Goal: Task Accomplishment & Management: Manage account settings

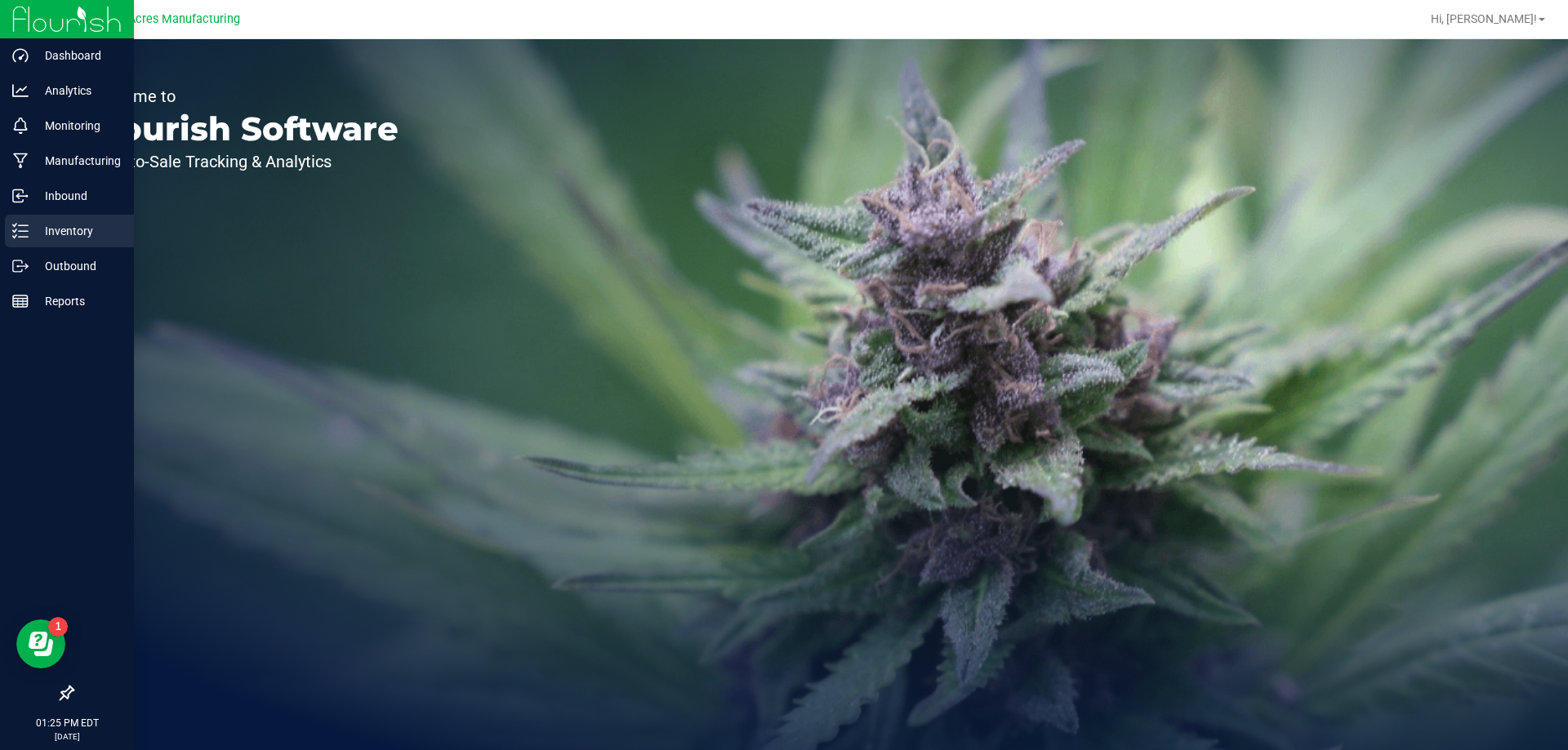
click at [85, 225] on p "Inventory" at bounding box center [77, 230] width 98 height 20
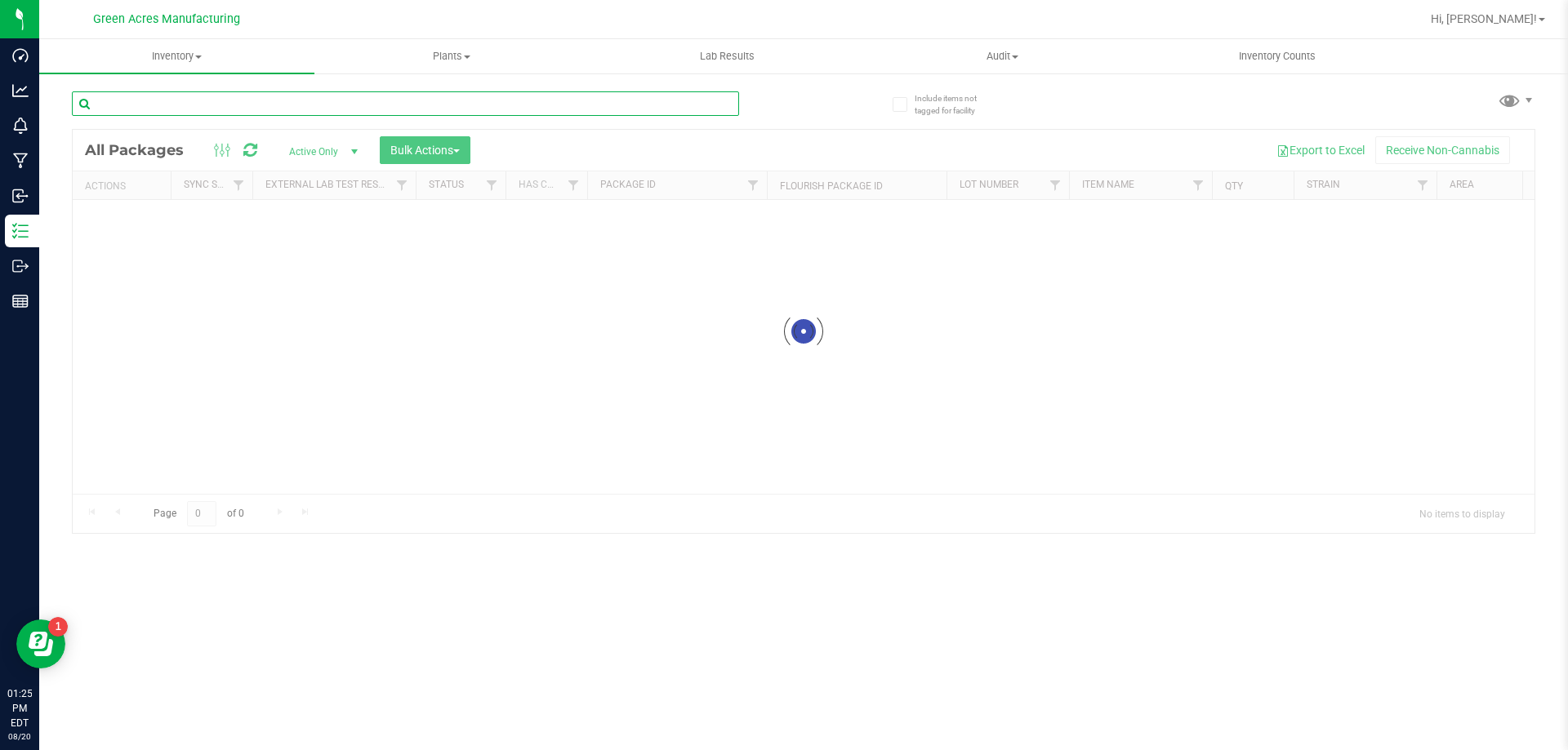
click at [263, 105] on input "text" at bounding box center [406, 103] width 667 height 24
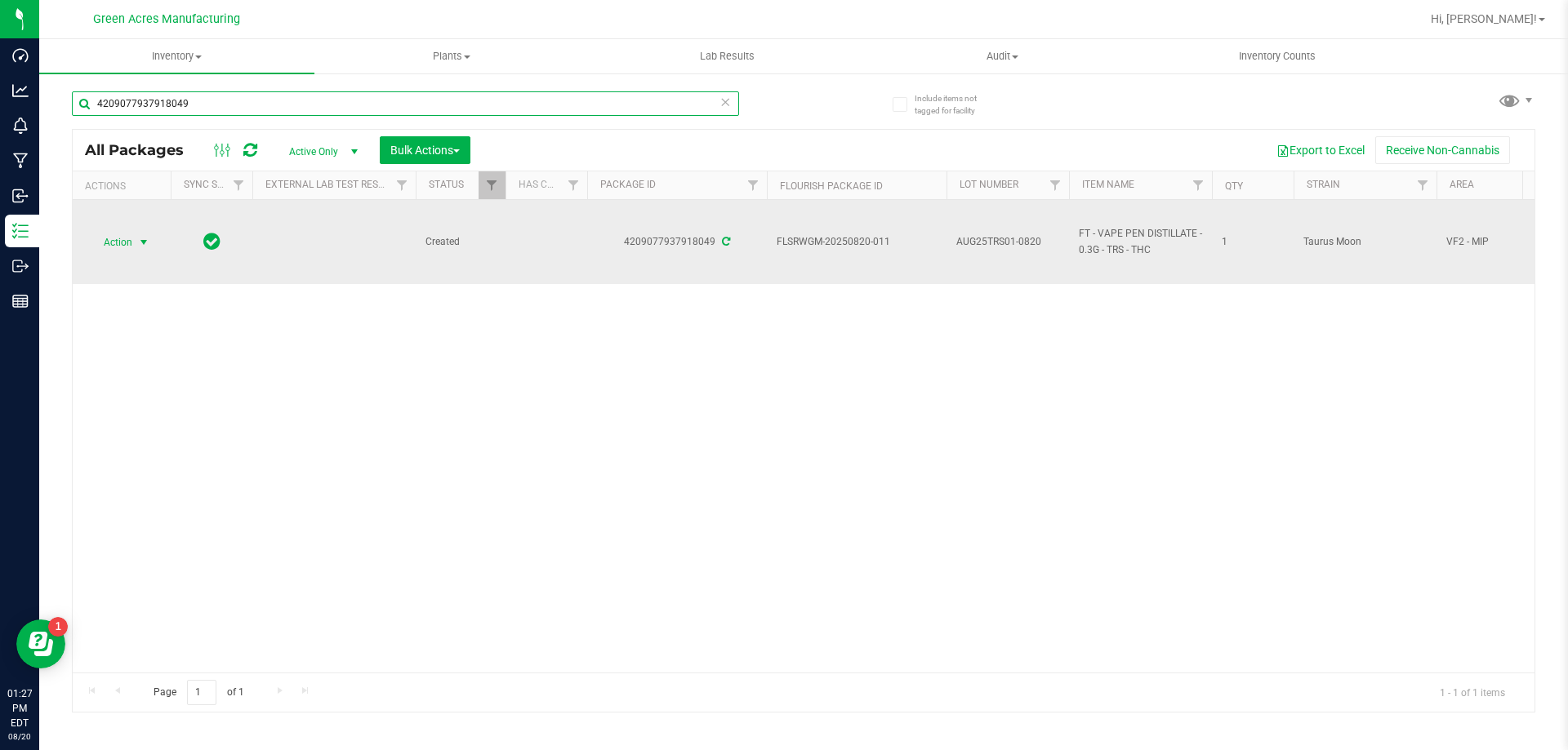
type input "4209077937918049"
click at [116, 245] on span "Action" at bounding box center [111, 242] width 44 height 23
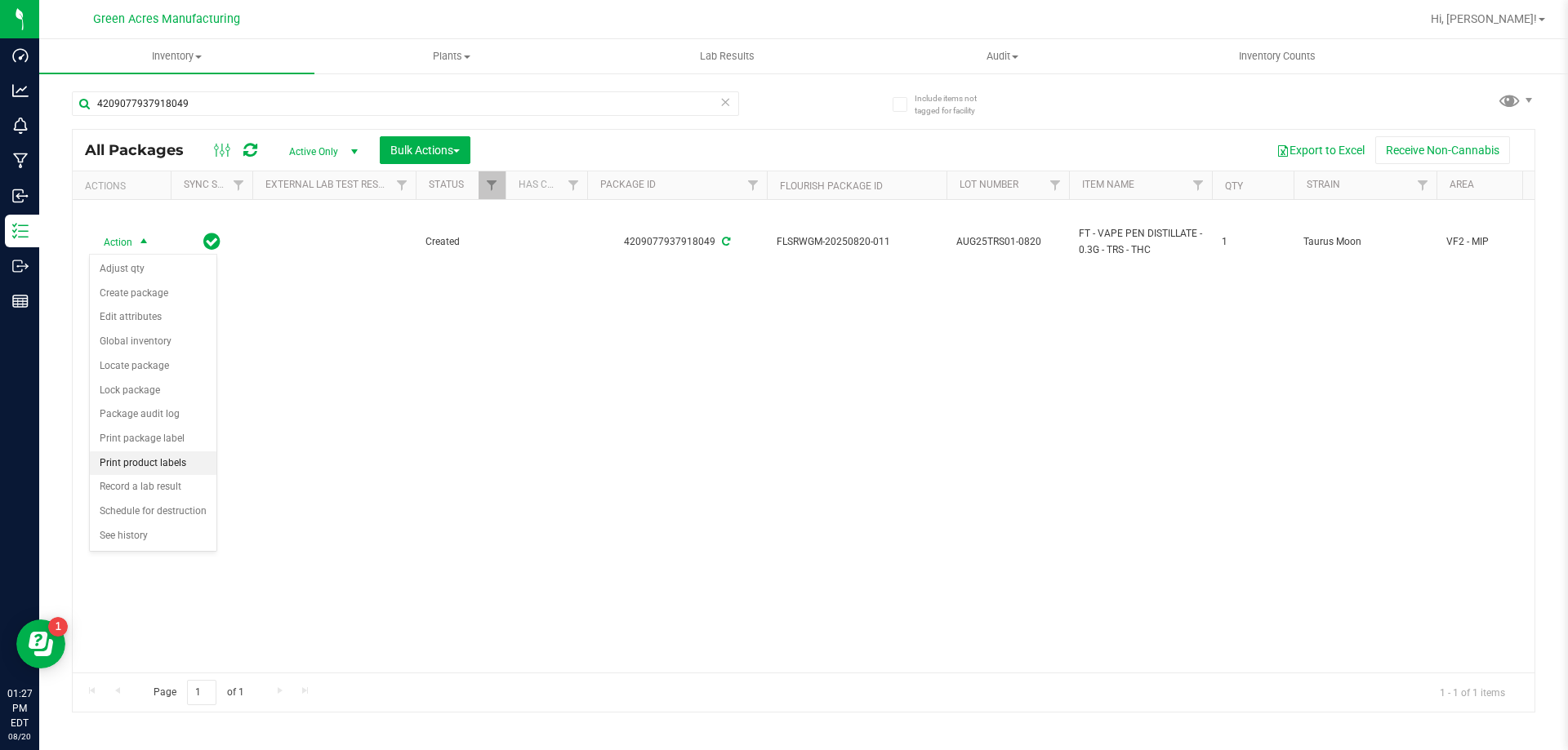
click at [160, 464] on li "Print product labels" at bounding box center [153, 464] width 127 height 24
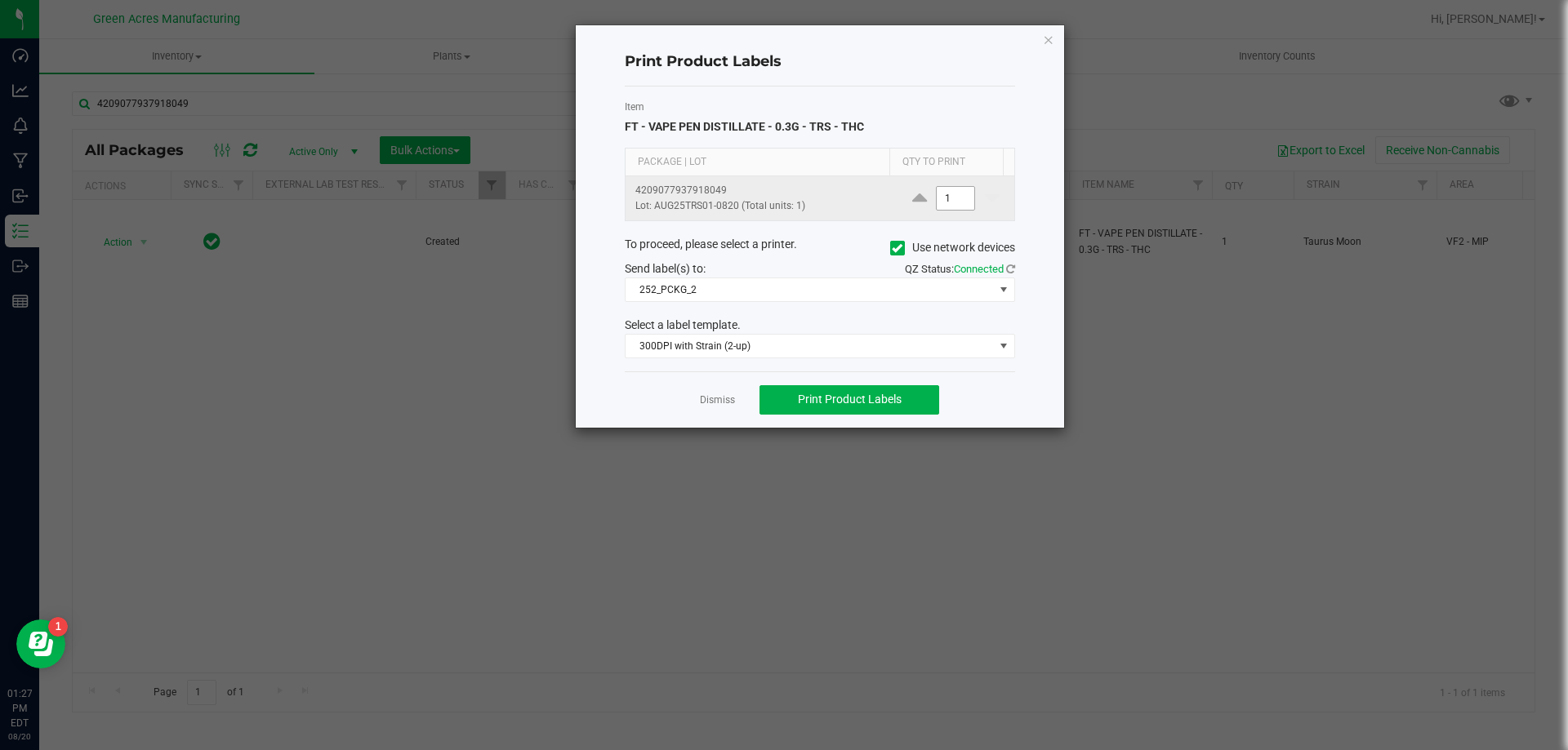
click at [953, 200] on input "1" at bounding box center [956, 198] width 37 height 23
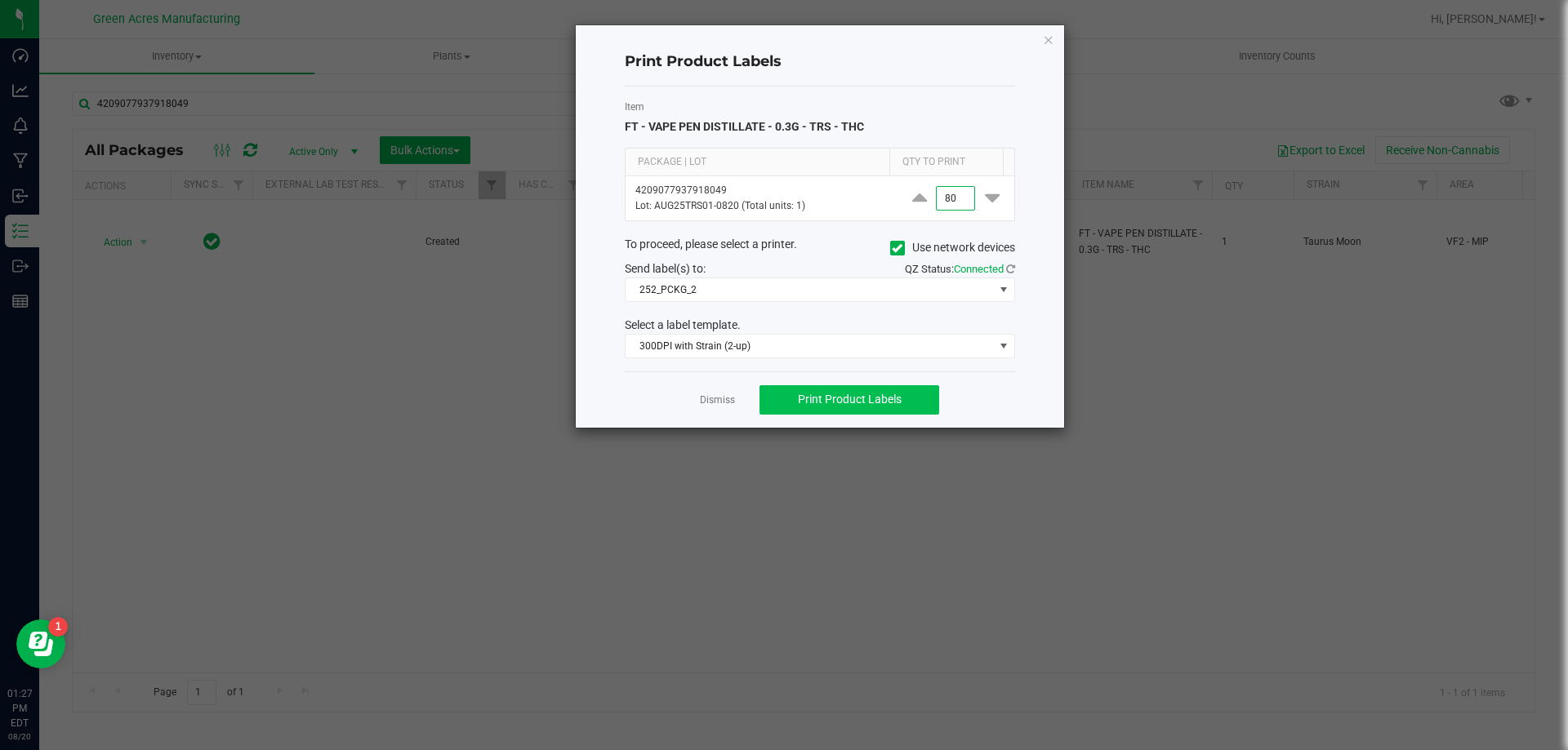
type input "80"
click at [819, 397] on span "Print Product Labels" at bounding box center [849, 399] width 103 height 13
click at [1047, 40] on icon "button" at bounding box center [1049, 39] width 11 height 20
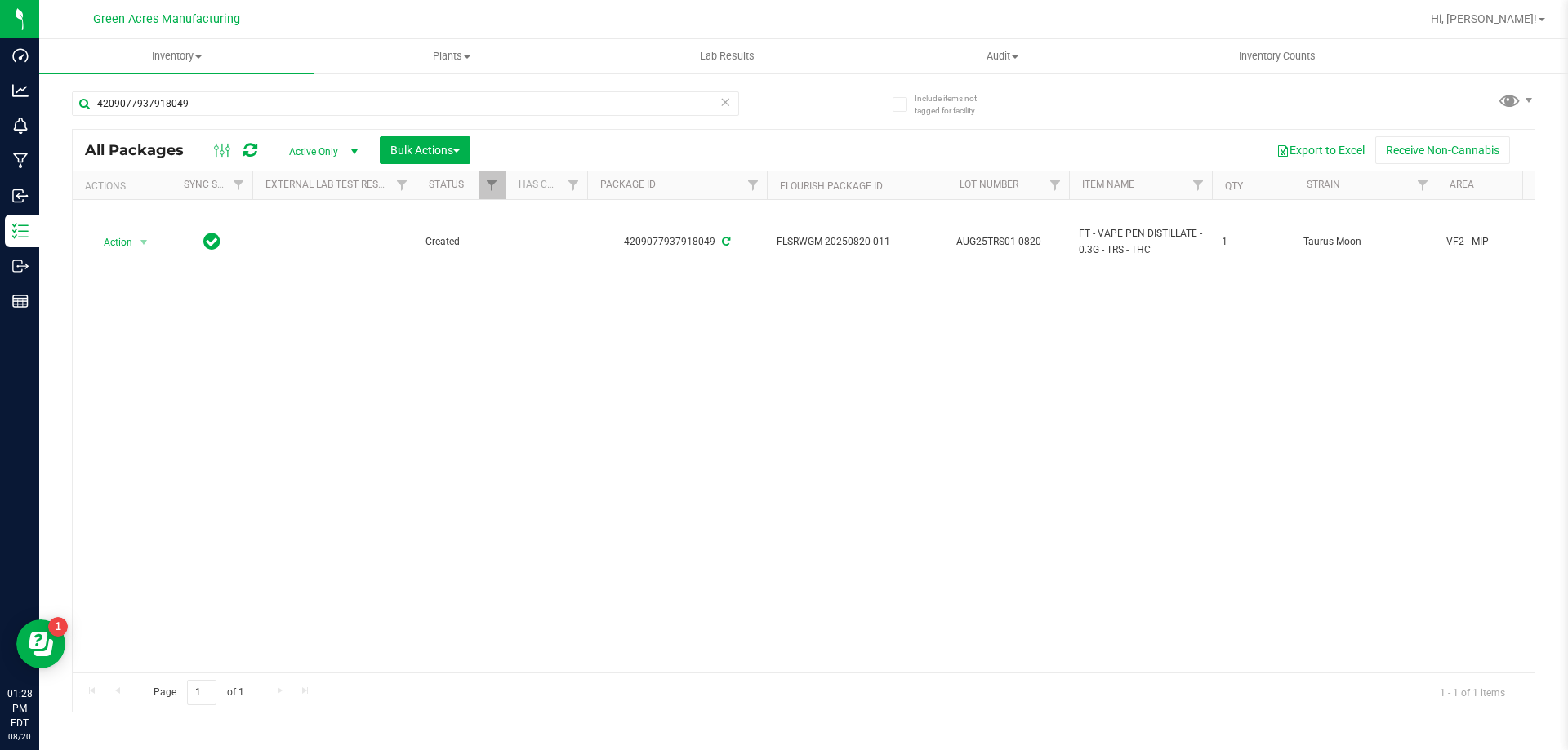
drag, startPoint x: 304, startPoint y: 443, endPoint x: 306, endPoint y: 456, distance: 13.2
click at [304, 443] on div "Action Action Adjust qty Create package Edit attributes Global inventory Locate…" at bounding box center [804, 436] width 1463 height 472
click at [189, 48] on uib-tab-heading "Inventory All packages All inventory Waste log Create inventory" at bounding box center [176, 56] width 275 height 34
click at [181, 194] on span "From bill of materials" at bounding box center [113, 196] width 148 height 14
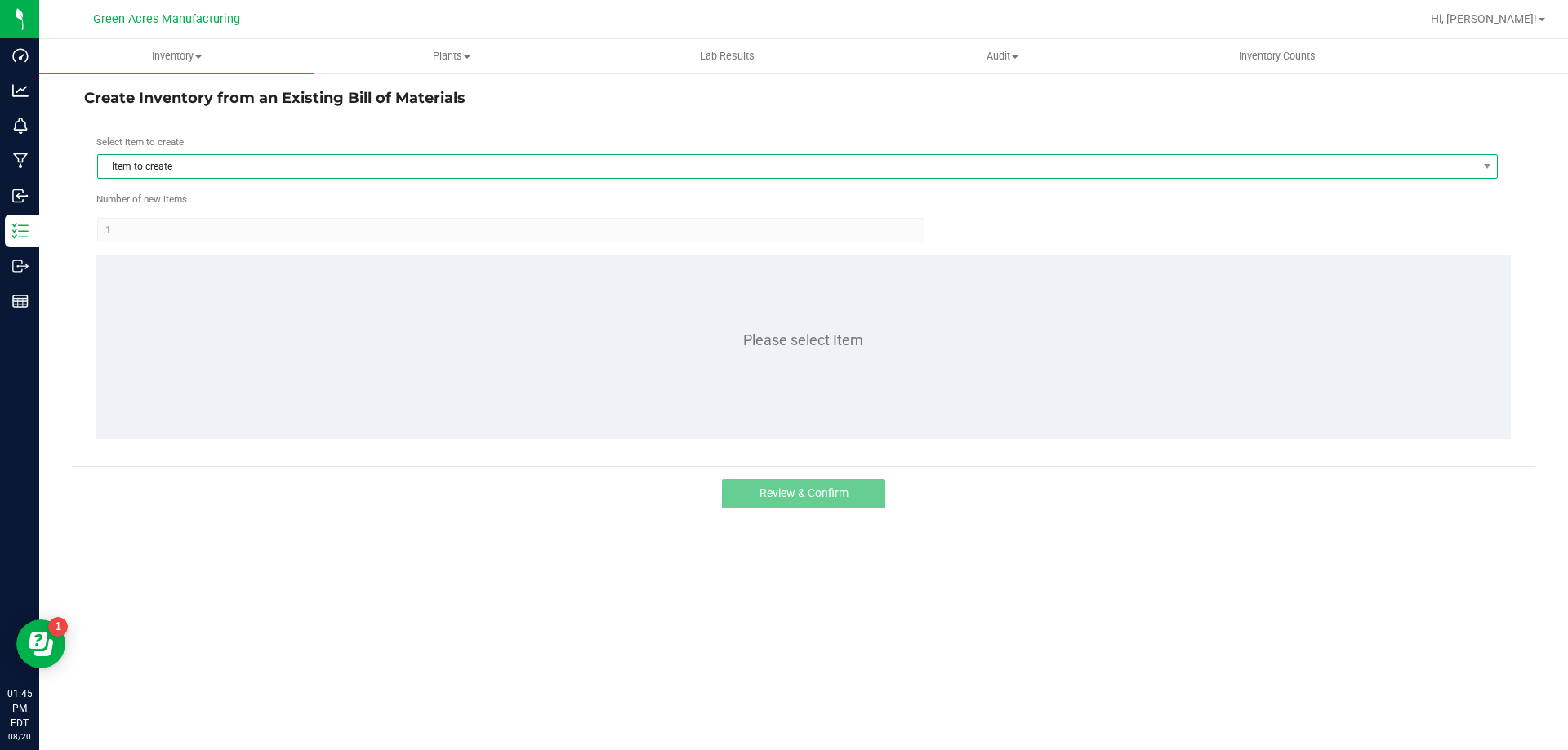
click at [328, 167] on span "Item to create" at bounding box center [787, 166] width 1379 height 23
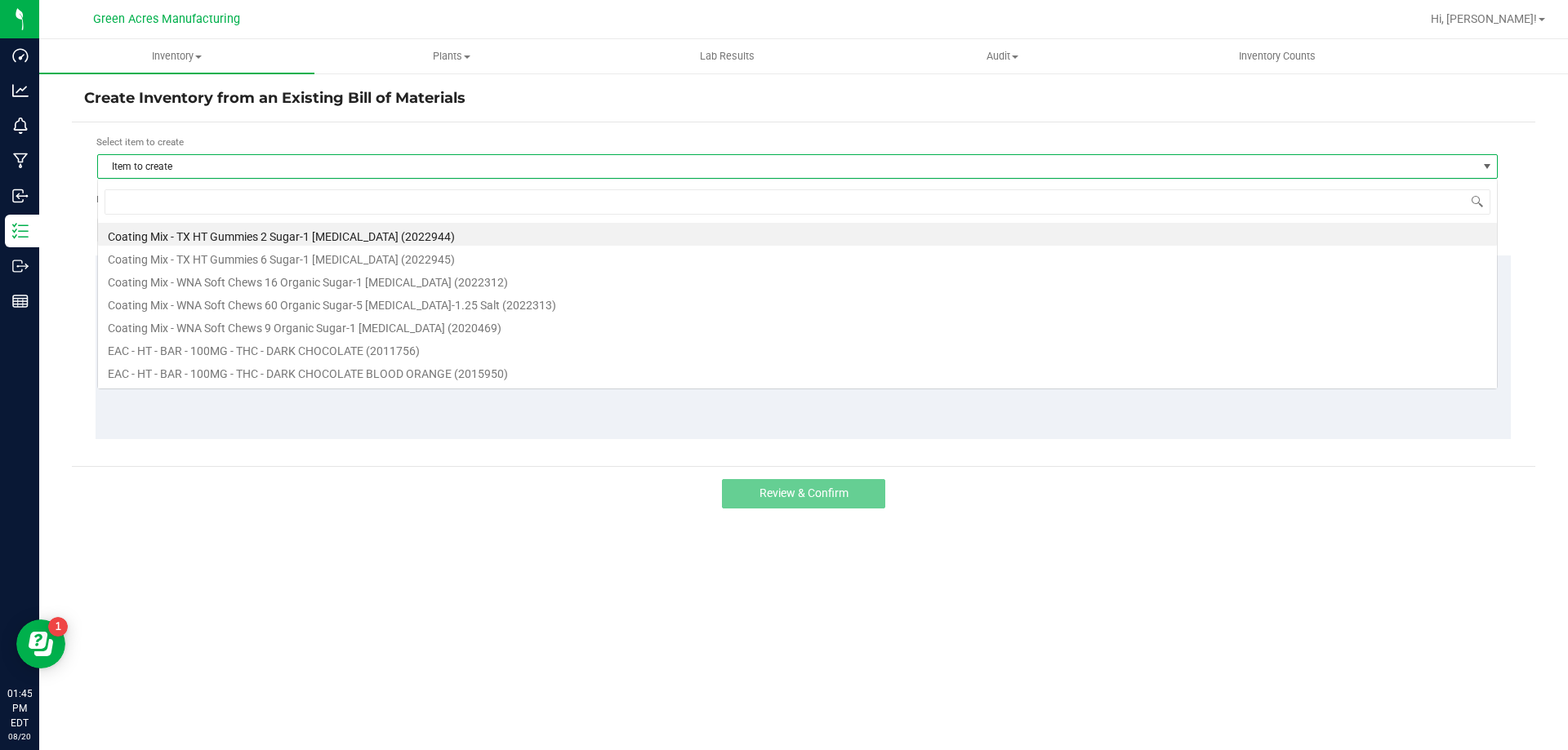
scroll to position [24, 1401]
type input "3"
type input "TRS"
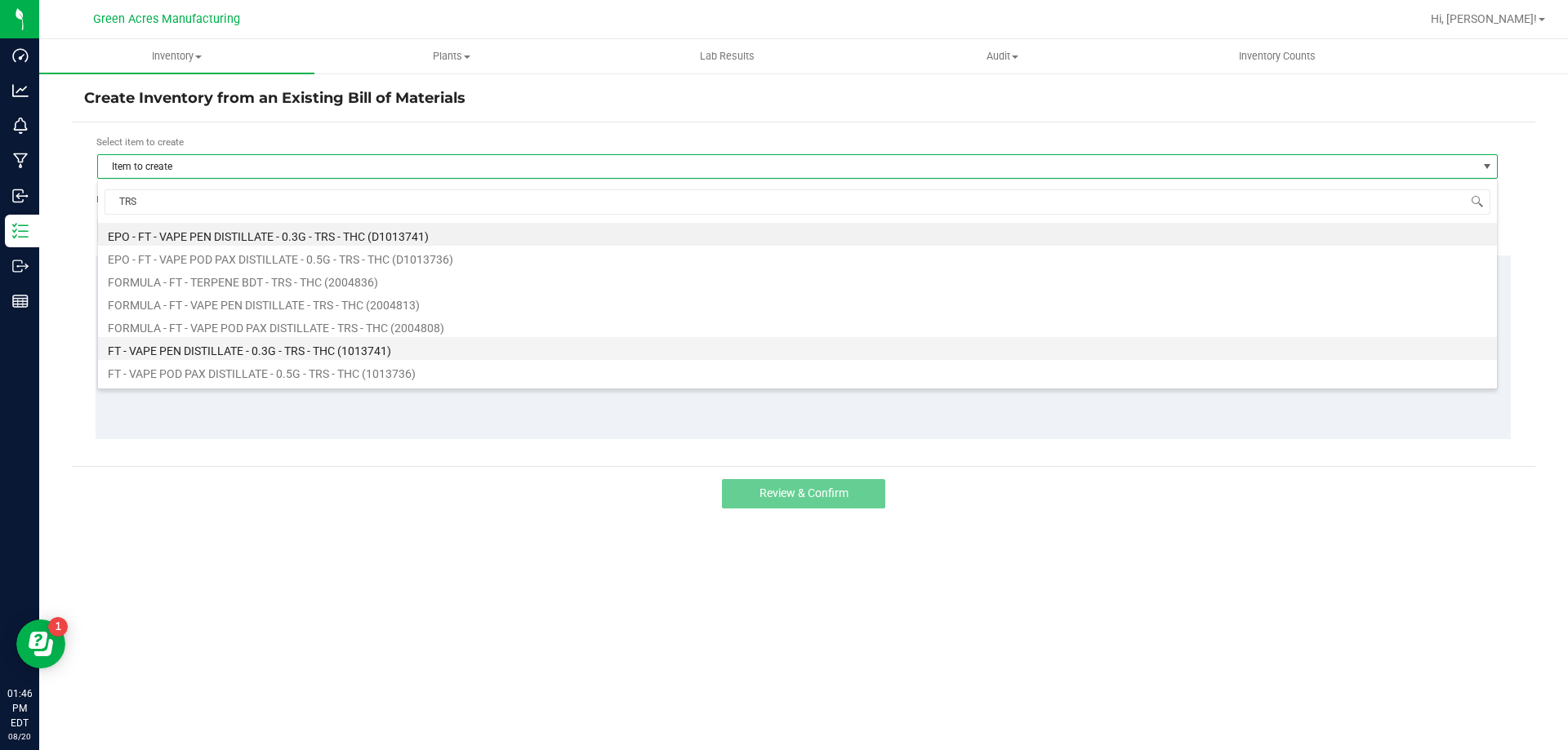
click at [358, 345] on li "FT - VAPE PEN DISTILLATE - 0.3G - TRS - THC (1013741)" at bounding box center [797, 348] width 1399 height 23
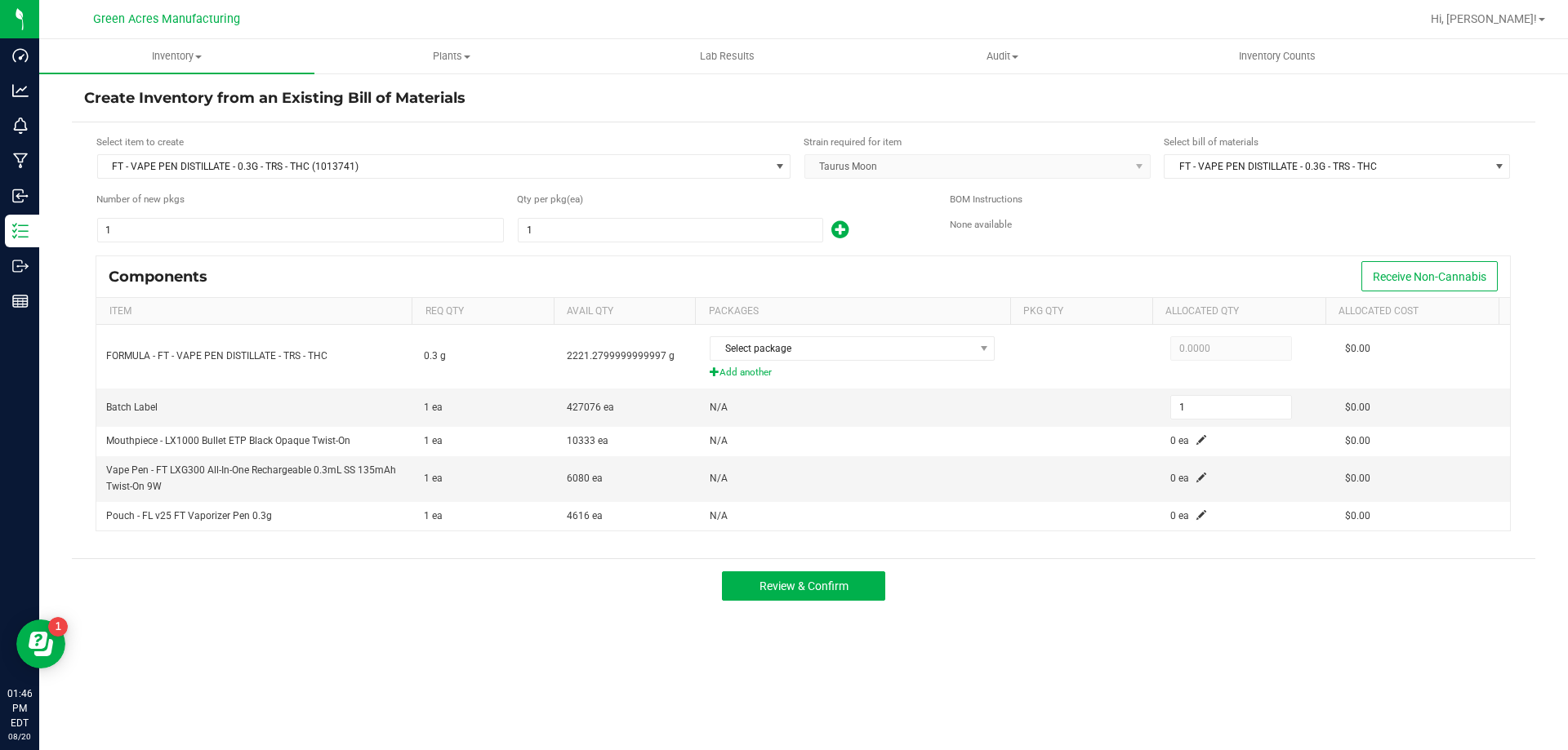
click at [698, 246] on form "Select item to create FT - VAPE PEN DISTILLATE - 0.3G - TRS - THC (1013741) Str…" at bounding box center [804, 341] width 1439 height 412
click at [703, 236] on input "1" at bounding box center [670, 230] width 304 height 23
type input "3"
type input "33"
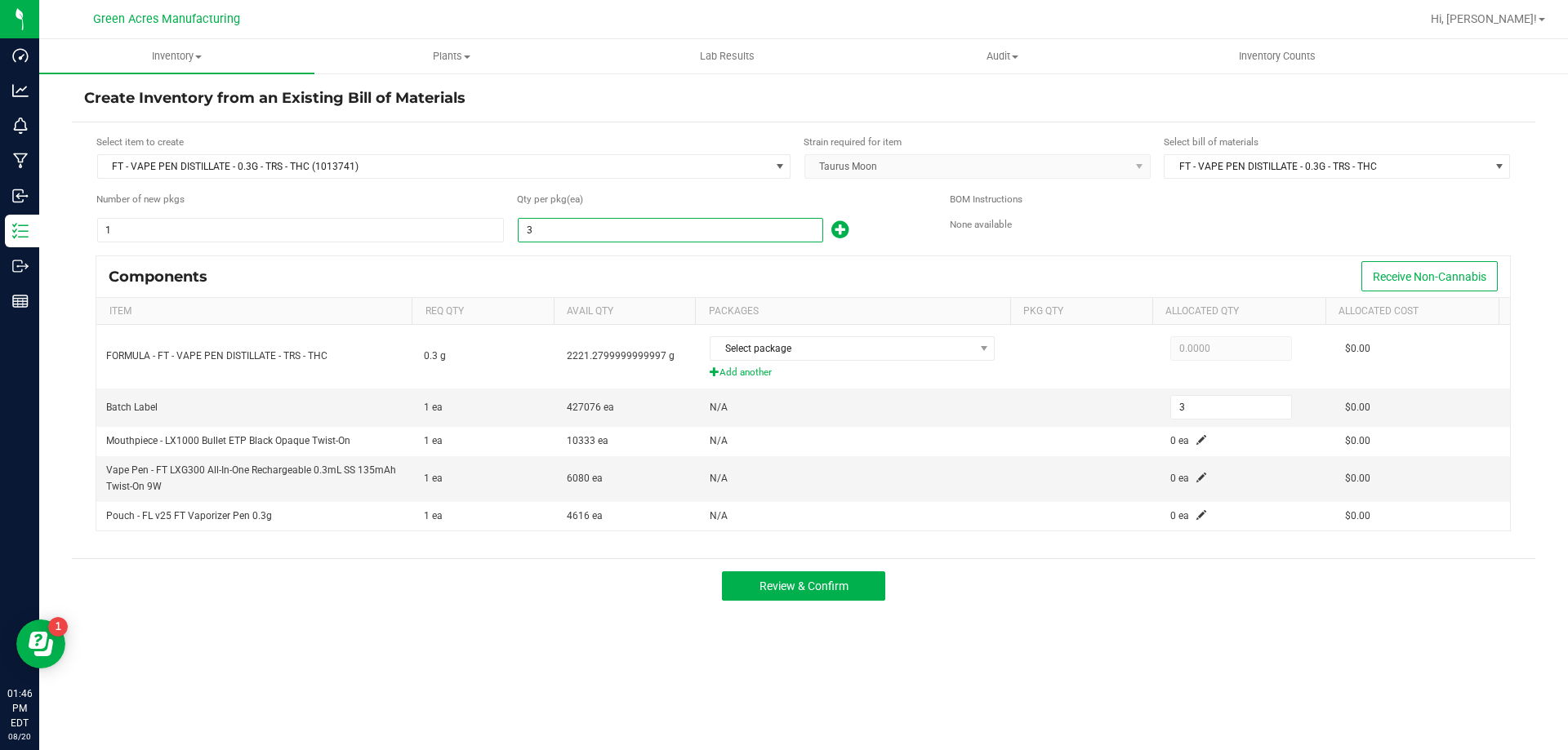
type input "33"
type input "334"
type input "3347"
type input "3,347"
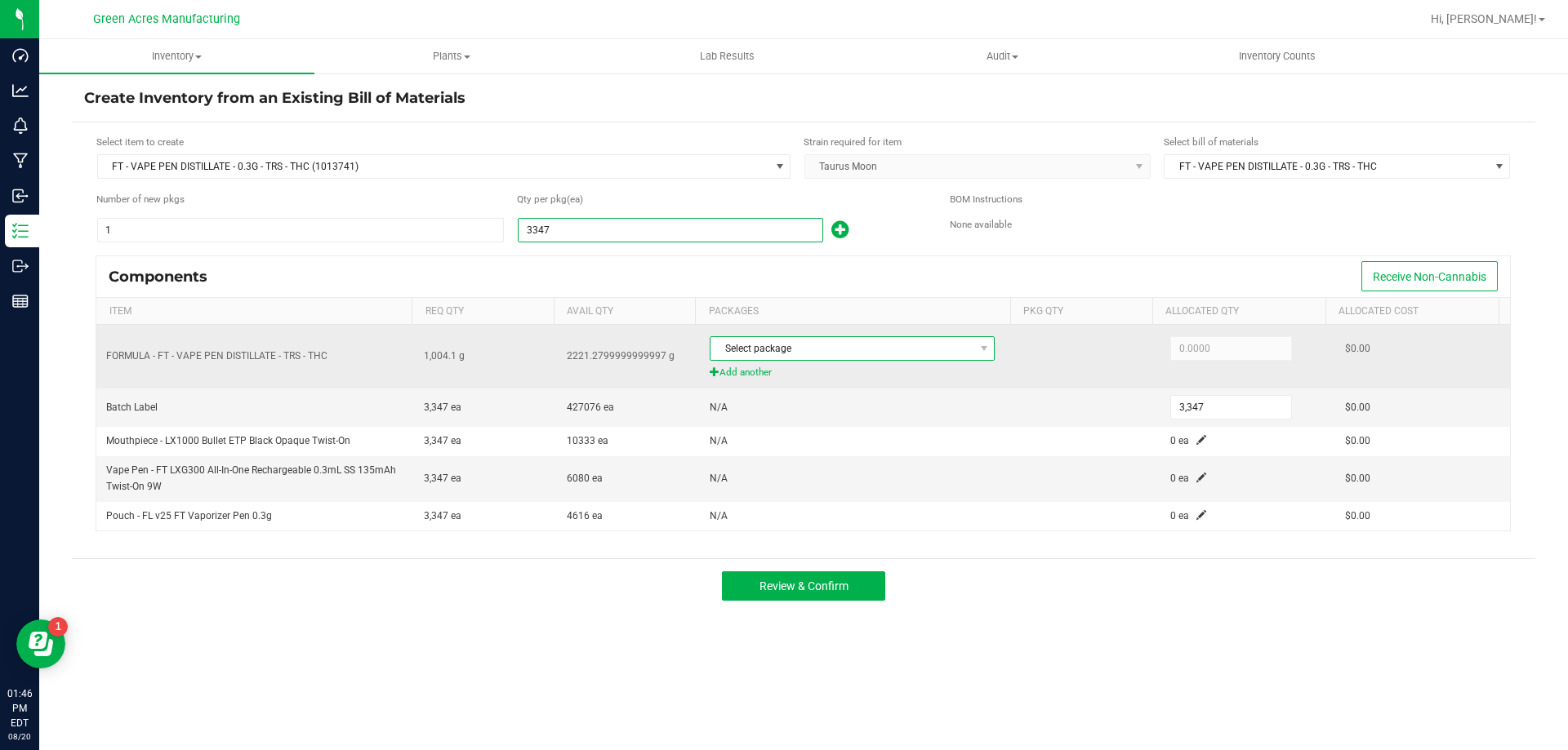
type input "3,347"
click at [786, 354] on span "Select package" at bounding box center [842, 348] width 263 height 23
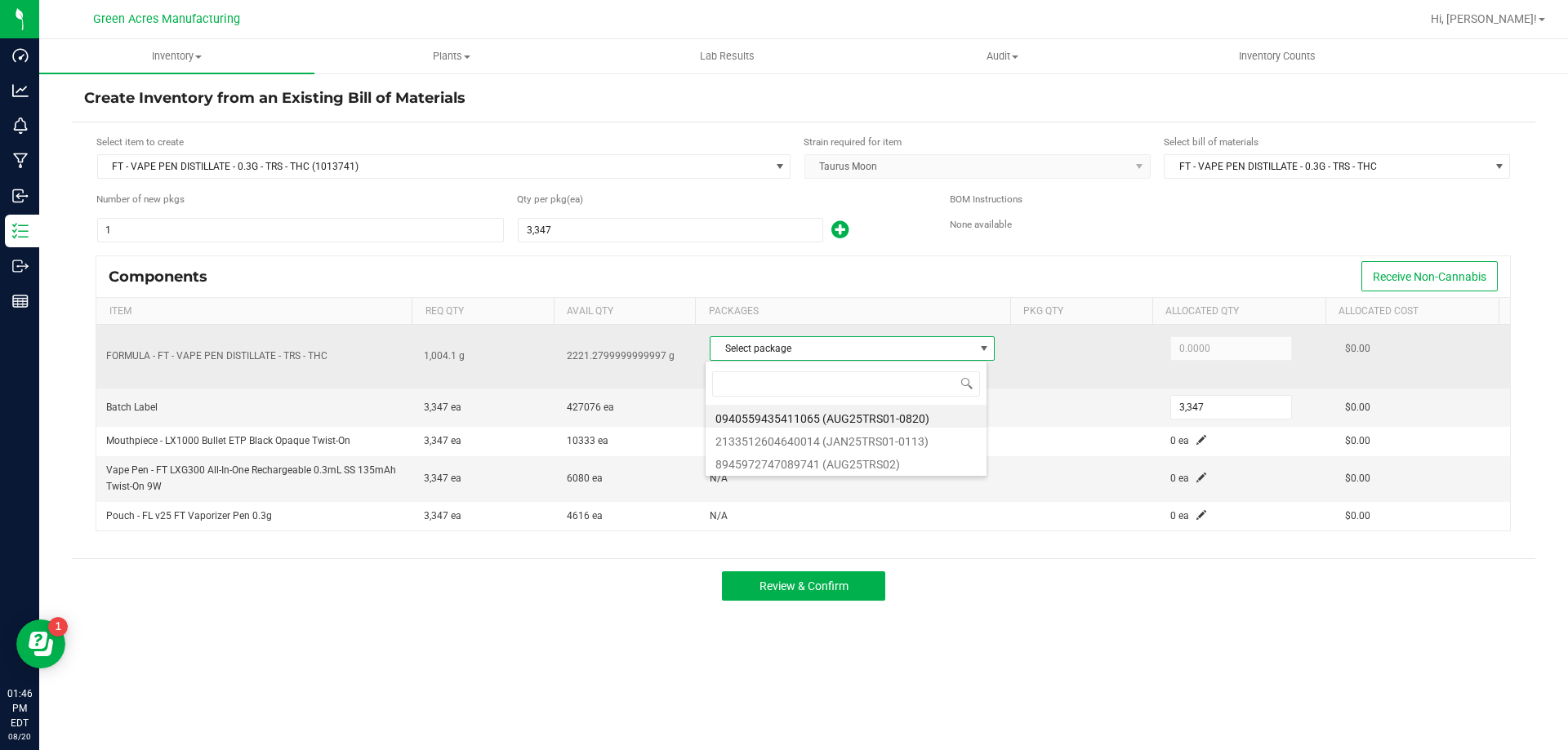
scroll to position [24, 282]
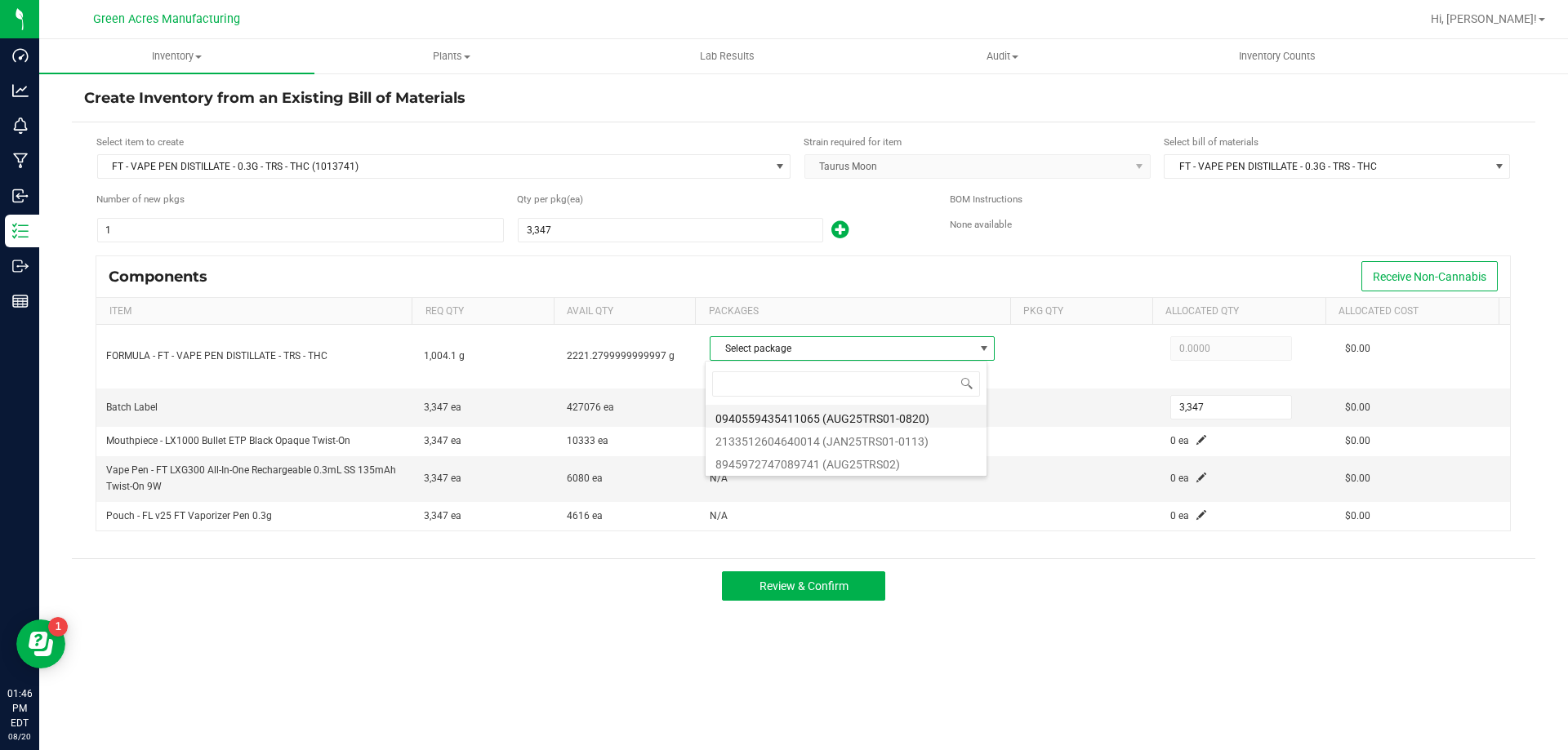
click at [939, 418] on li "0940559435411065 (AUG25TRS01-0820)" at bounding box center [846, 416] width 281 height 23
type input "1,004.1000"
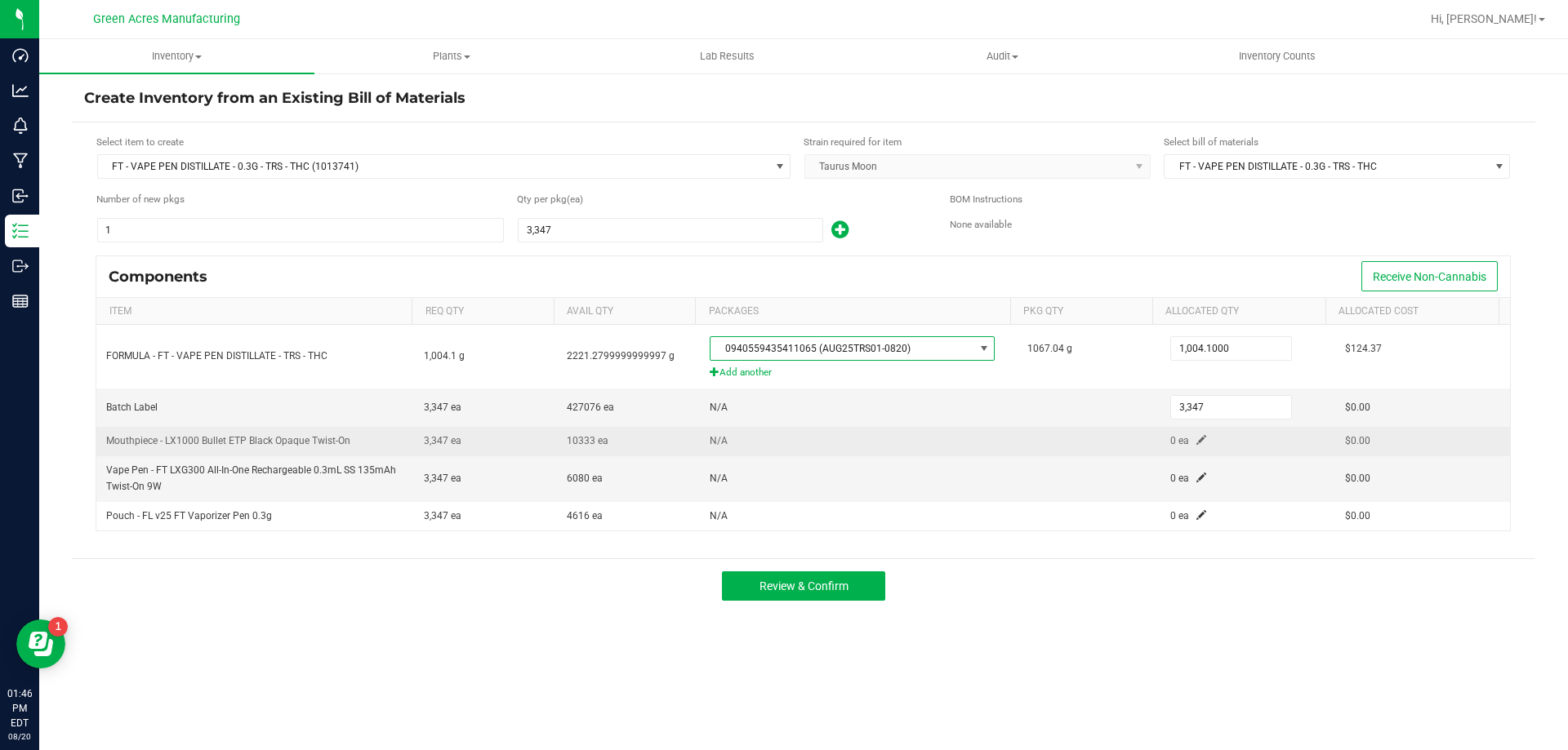
click at [1197, 440] on span at bounding box center [1202, 440] width 10 height 10
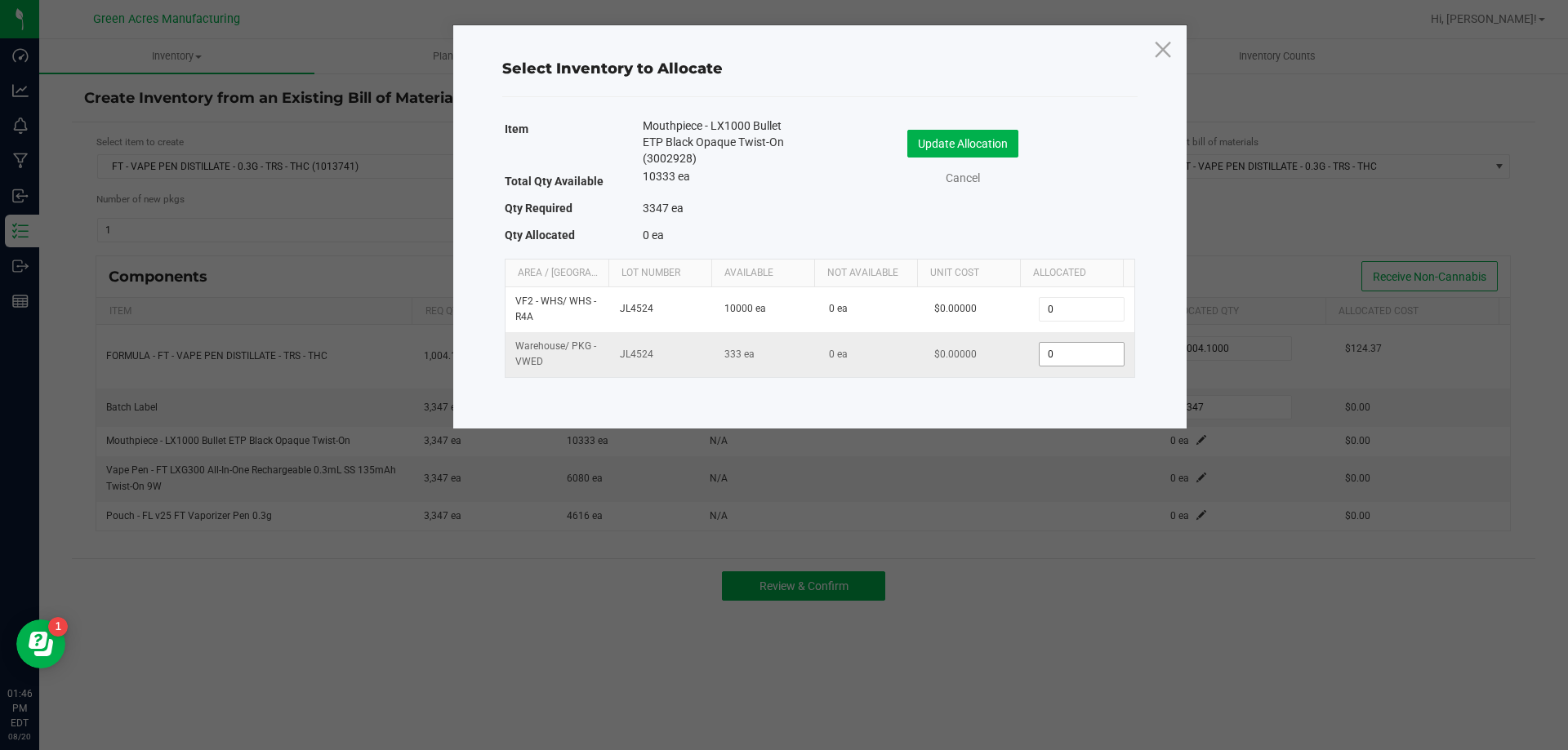
click at [1082, 357] on input "0" at bounding box center [1081, 354] width 83 height 23
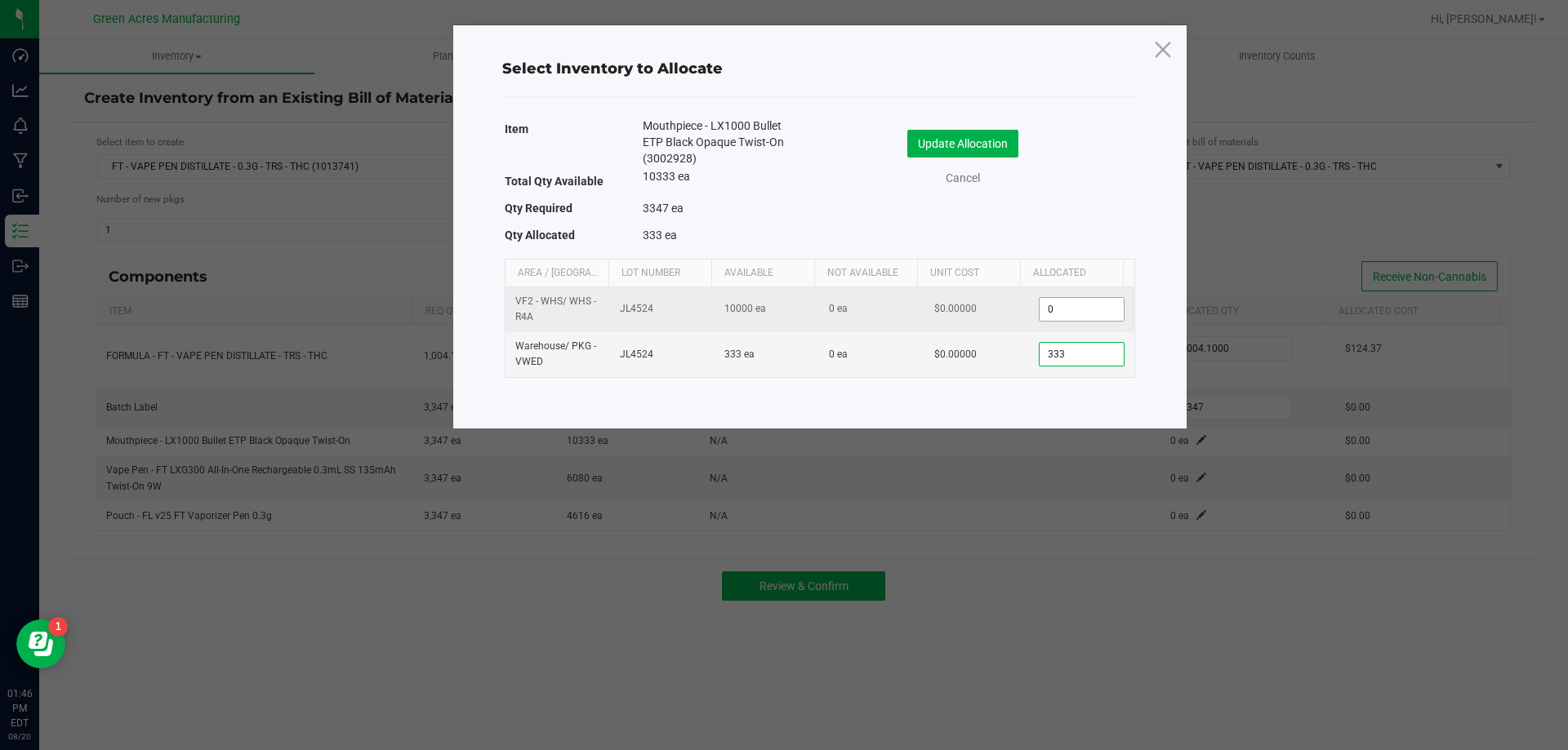
type input "333"
click at [1103, 304] on input "0" at bounding box center [1081, 309] width 83 height 23
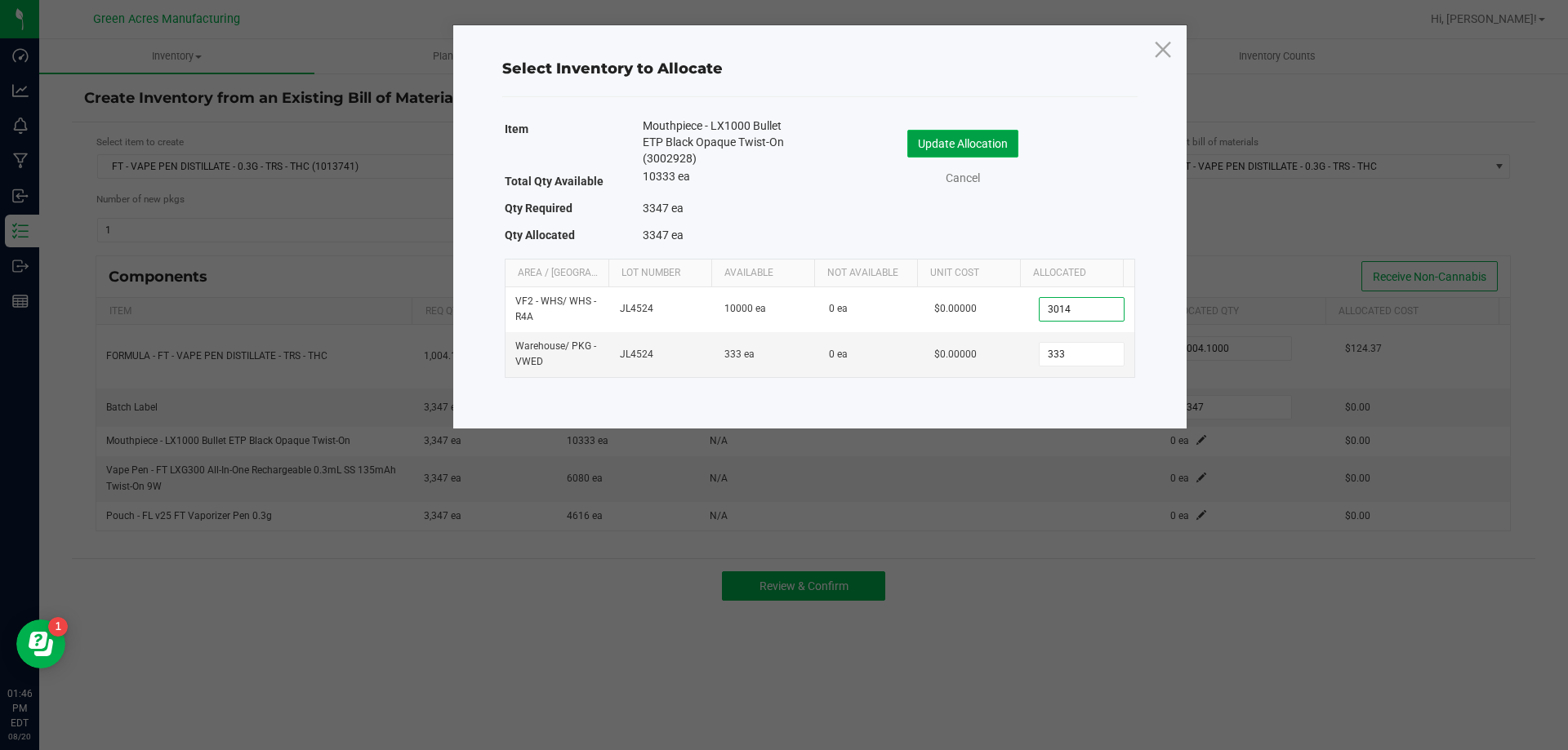
type input "3,014"
click at [1004, 139] on button "Update Allocation" at bounding box center [963, 143] width 111 height 28
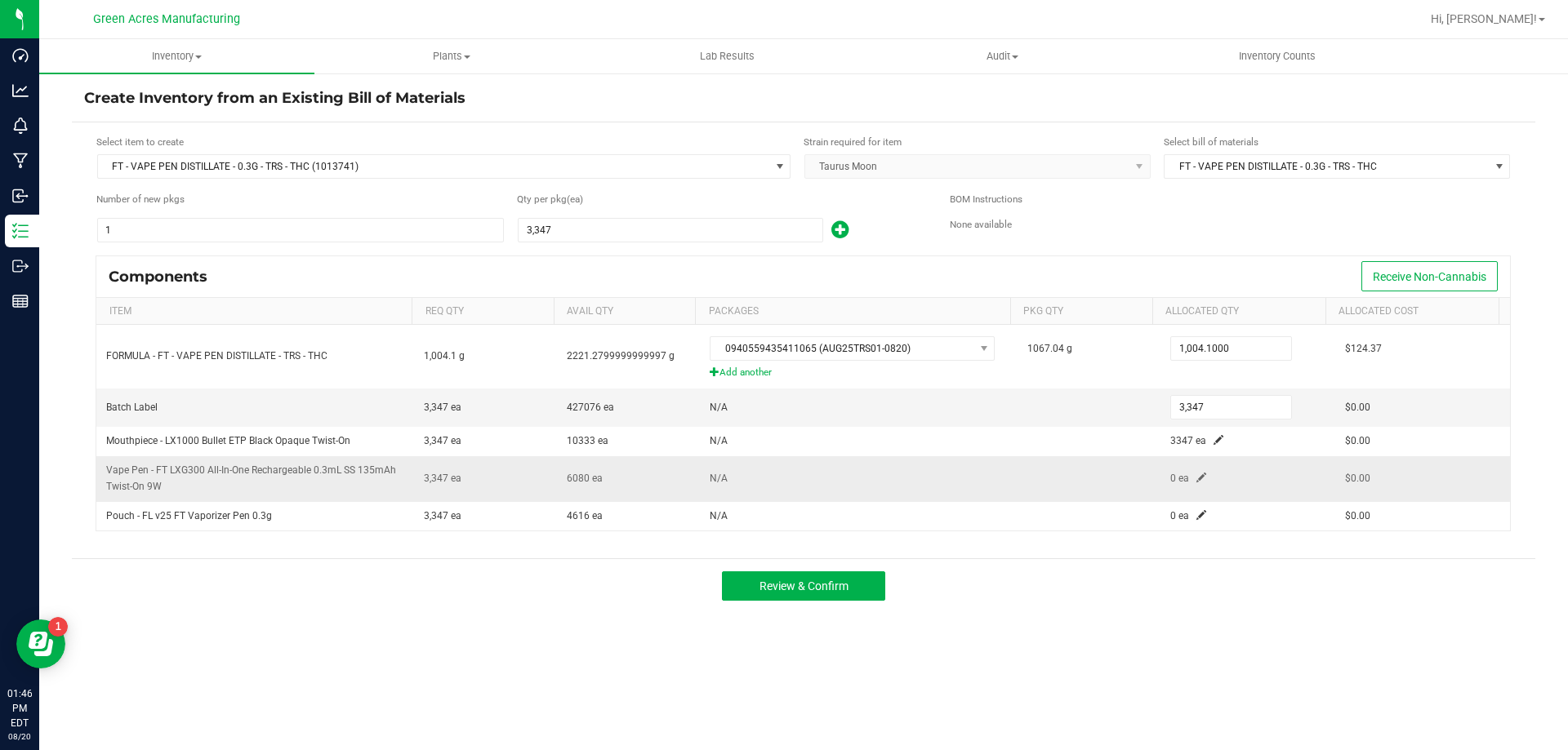
click at [1186, 478] on td "0 ea" at bounding box center [1248, 479] width 175 height 45
click at [1198, 481] on td "0 ea" at bounding box center [1248, 479] width 175 height 45
click at [1197, 479] on span at bounding box center [1202, 477] width 10 height 10
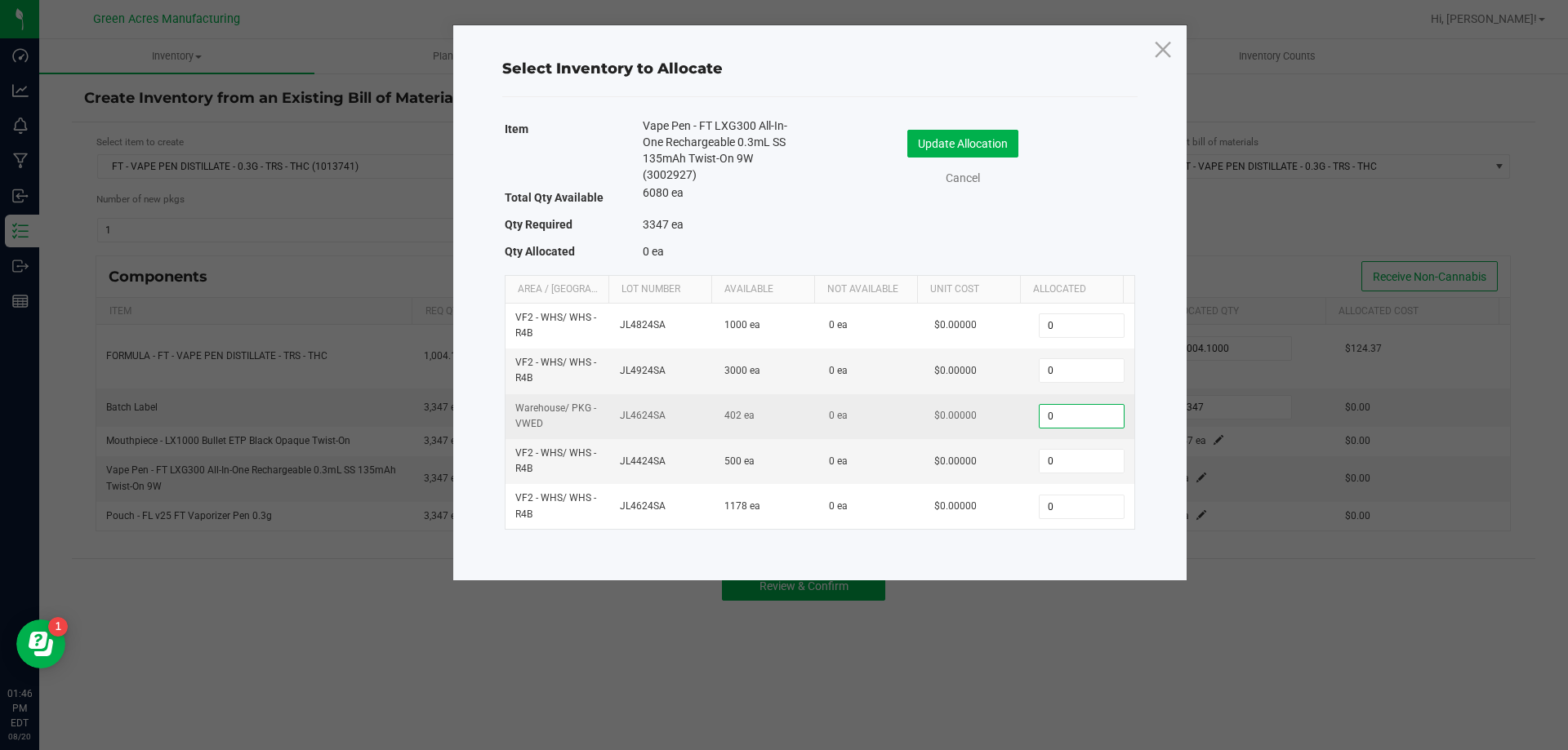
click at [1058, 426] on input "0" at bounding box center [1081, 416] width 83 height 23
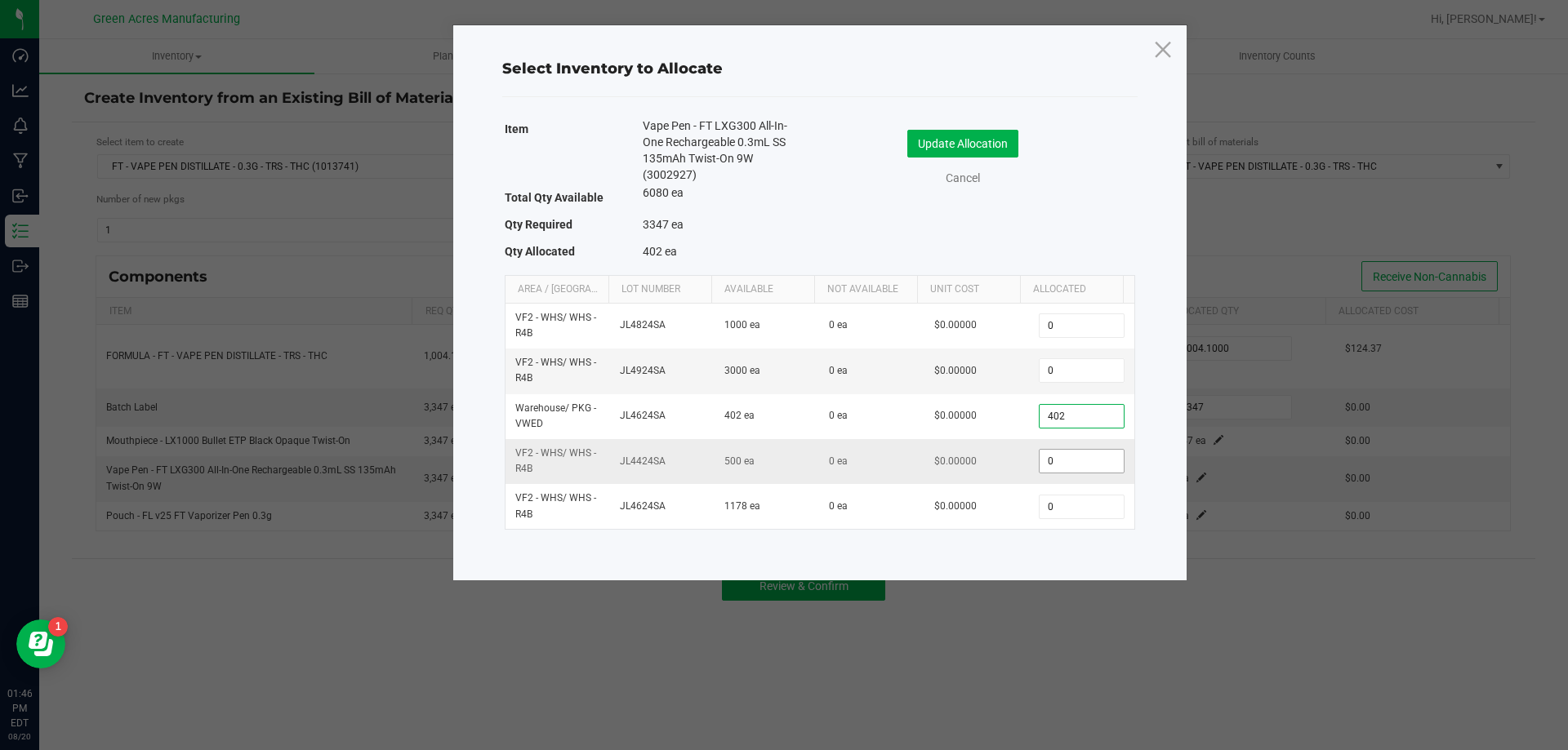
type input "402"
click at [1059, 465] on input "0" at bounding box center [1081, 461] width 83 height 23
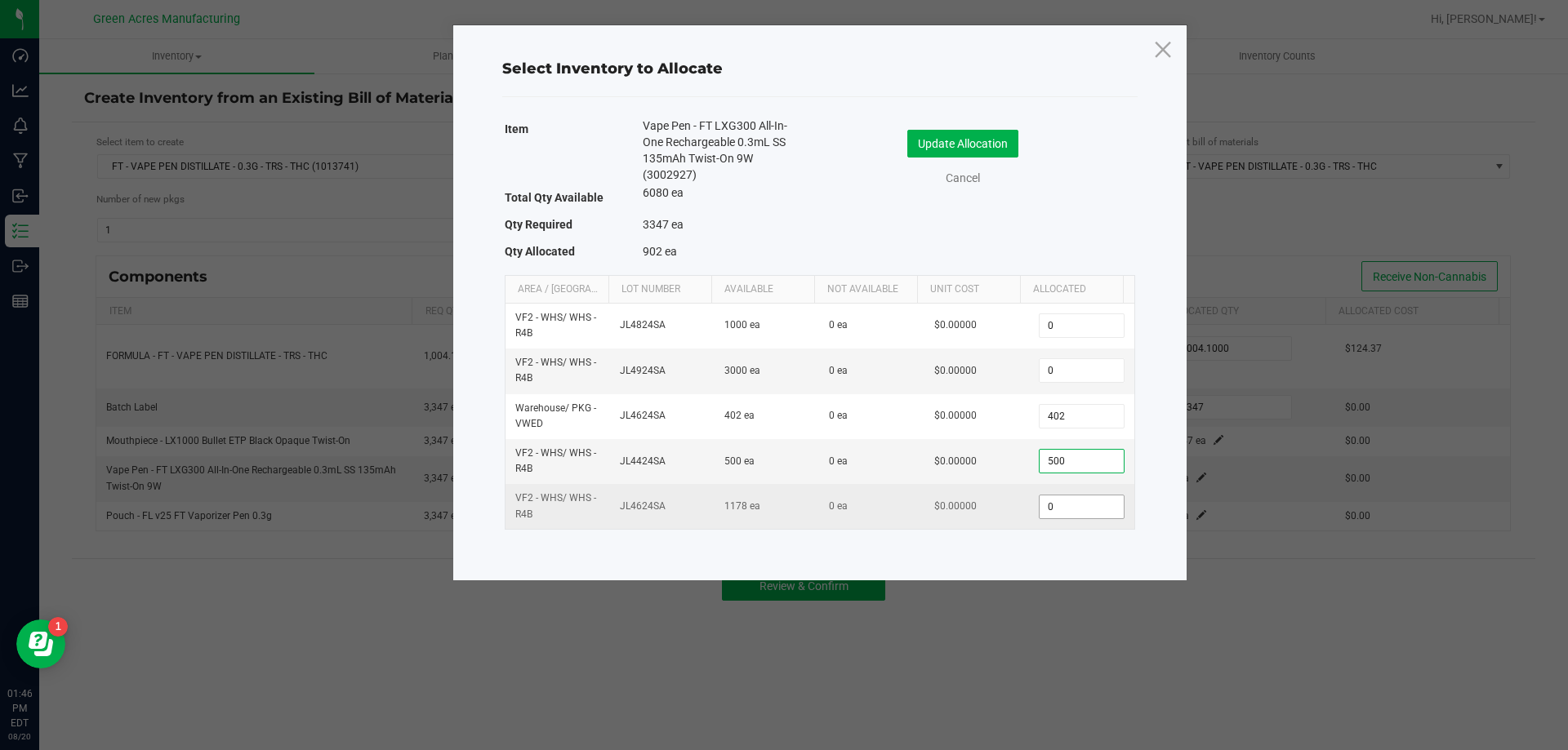
type input "500"
click at [1054, 511] on input "0" at bounding box center [1081, 507] width 83 height 23
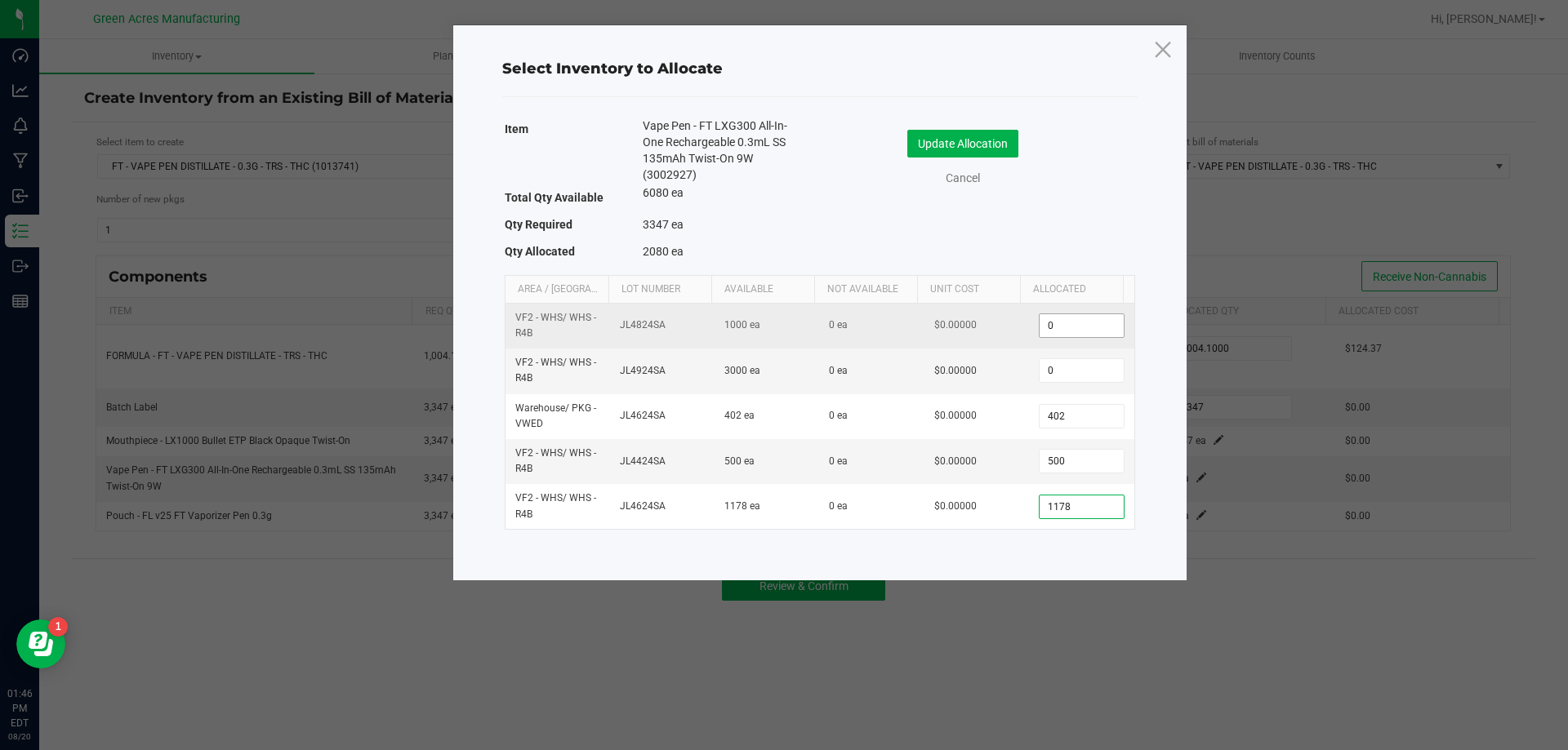
type input "1,178"
click at [1059, 327] on input "0" at bounding box center [1081, 325] width 83 height 23
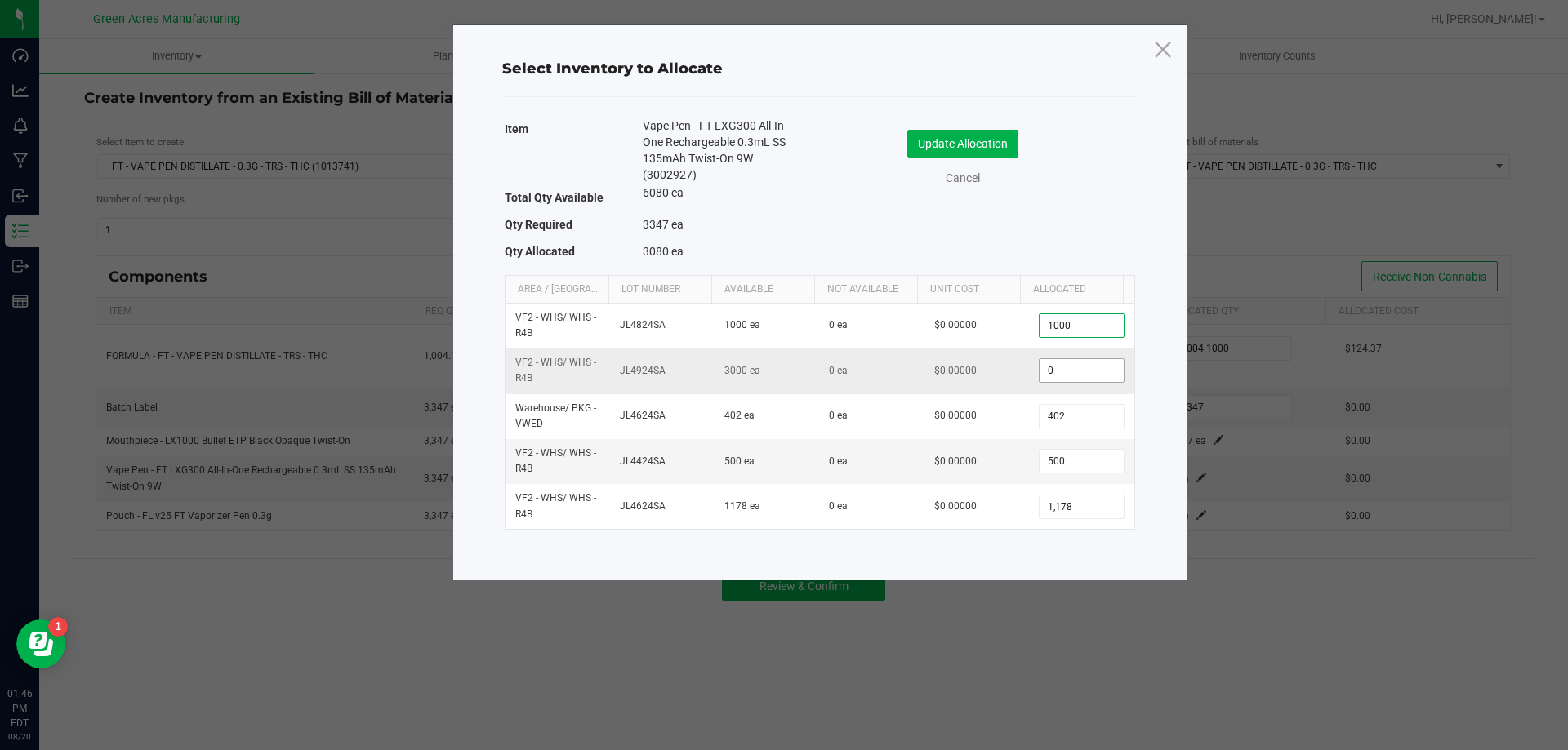
type input "1,000"
click at [1080, 366] on input "0" at bounding box center [1081, 371] width 83 height 23
type input "267"
click at [986, 155] on button "Update Allocation" at bounding box center [963, 143] width 111 height 28
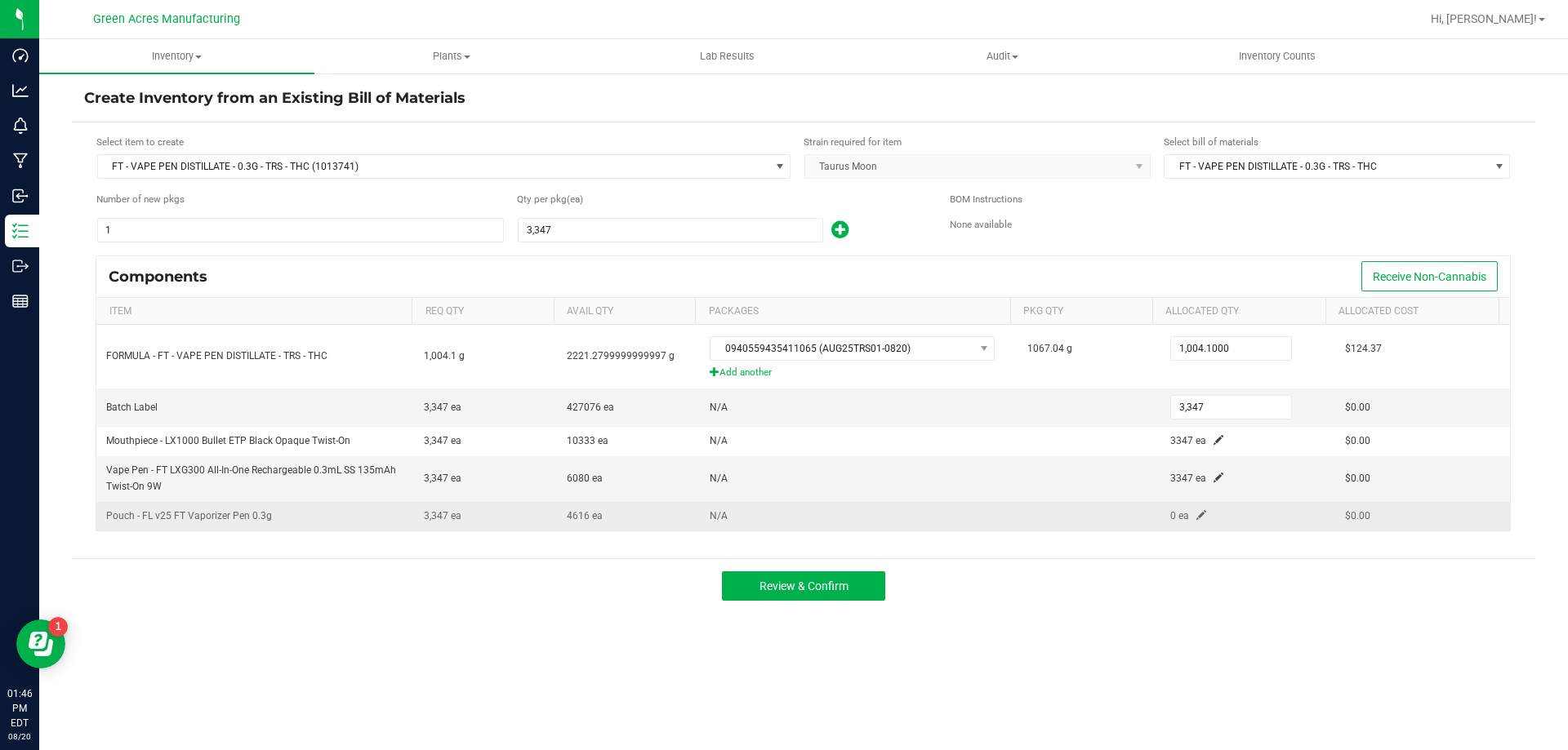
click at [1184, 511] on td "0 ea" at bounding box center [1248, 516] width 175 height 29
click at [1197, 513] on span at bounding box center [1202, 515] width 10 height 10
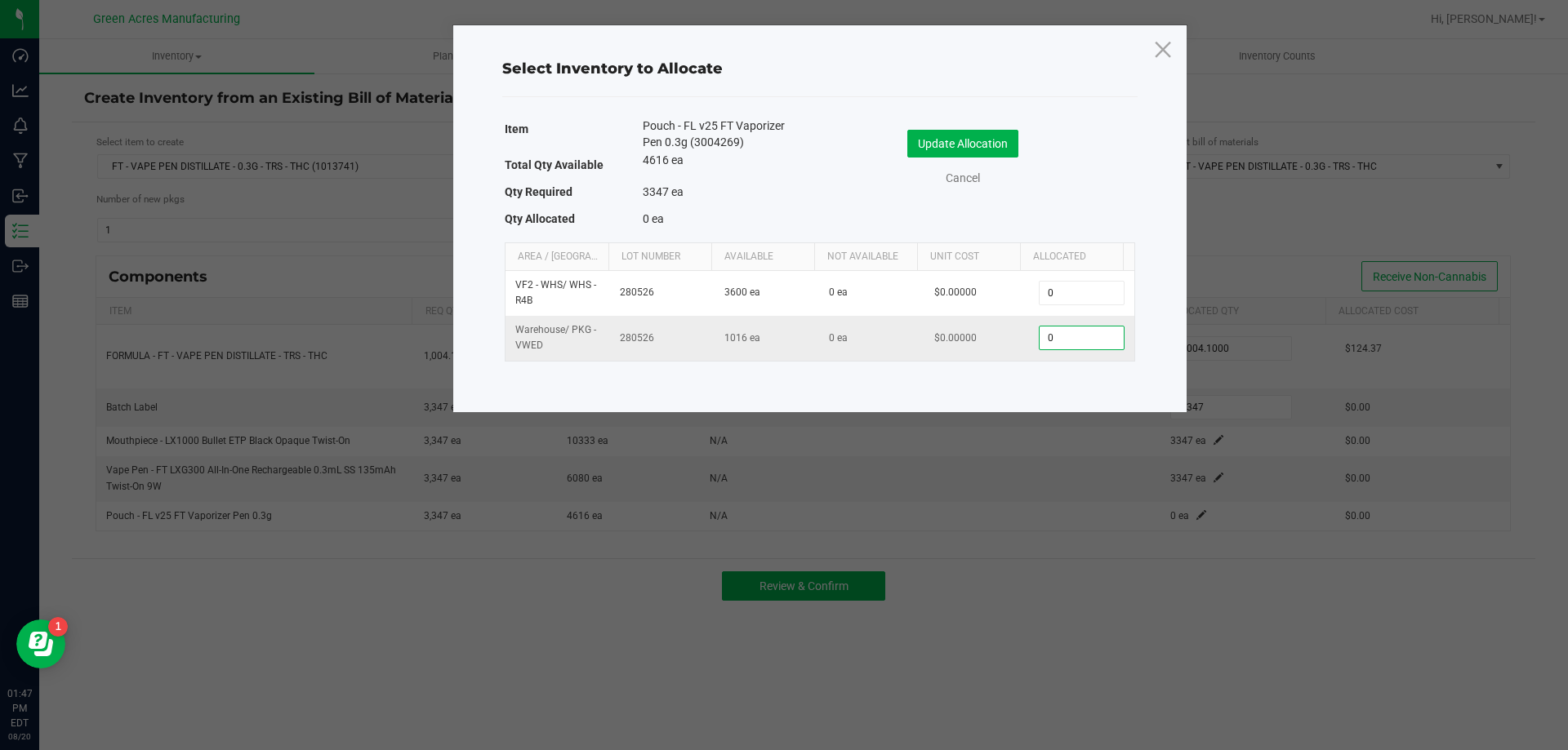
click at [1040, 345] on input "0" at bounding box center [1081, 338] width 83 height 23
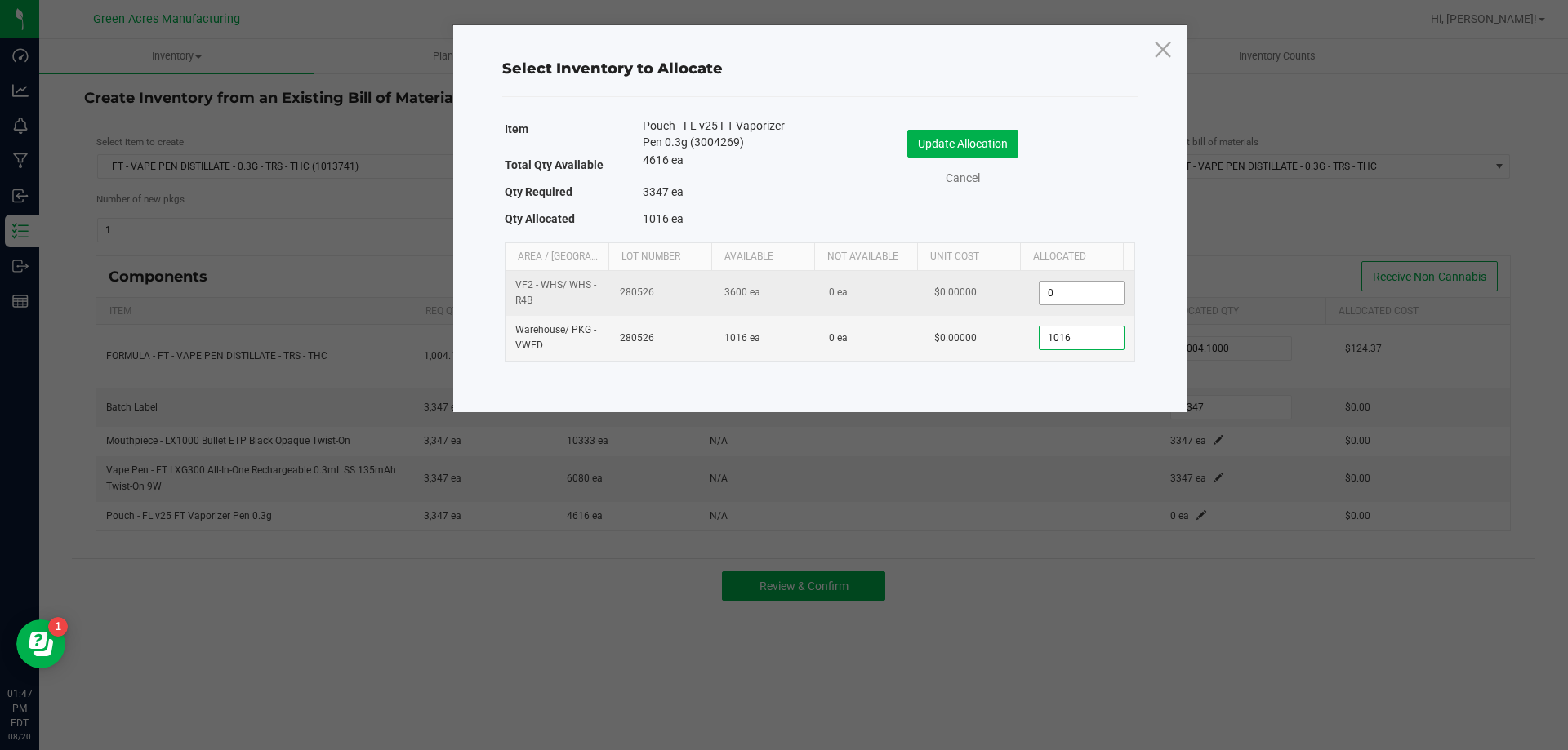
type input "1,016"
click at [1040, 300] on input "0" at bounding box center [1081, 293] width 83 height 23
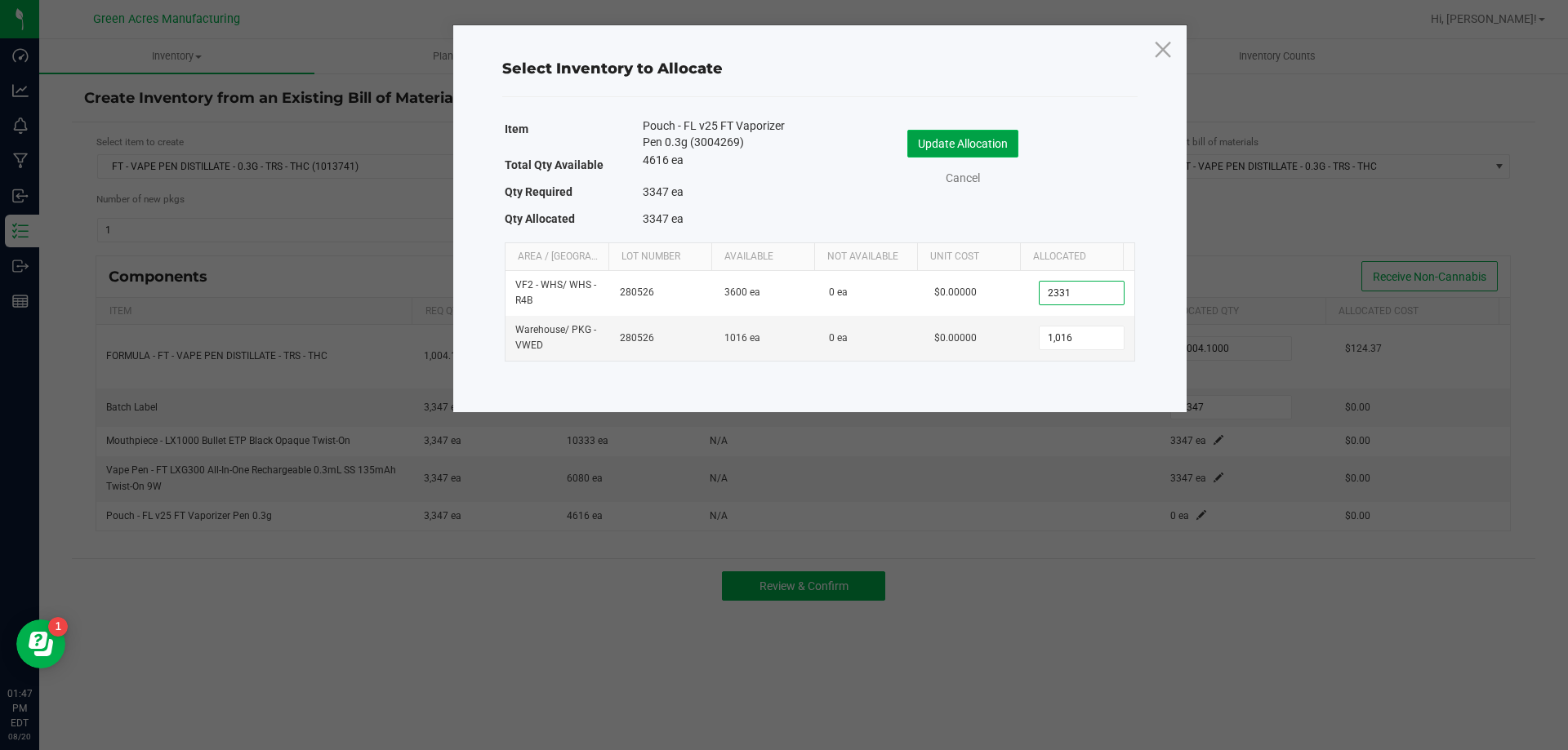
type input "2,331"
click at [941, 148] on button "Update Allocation" at bounding box center [963, 143] width 111 height 28
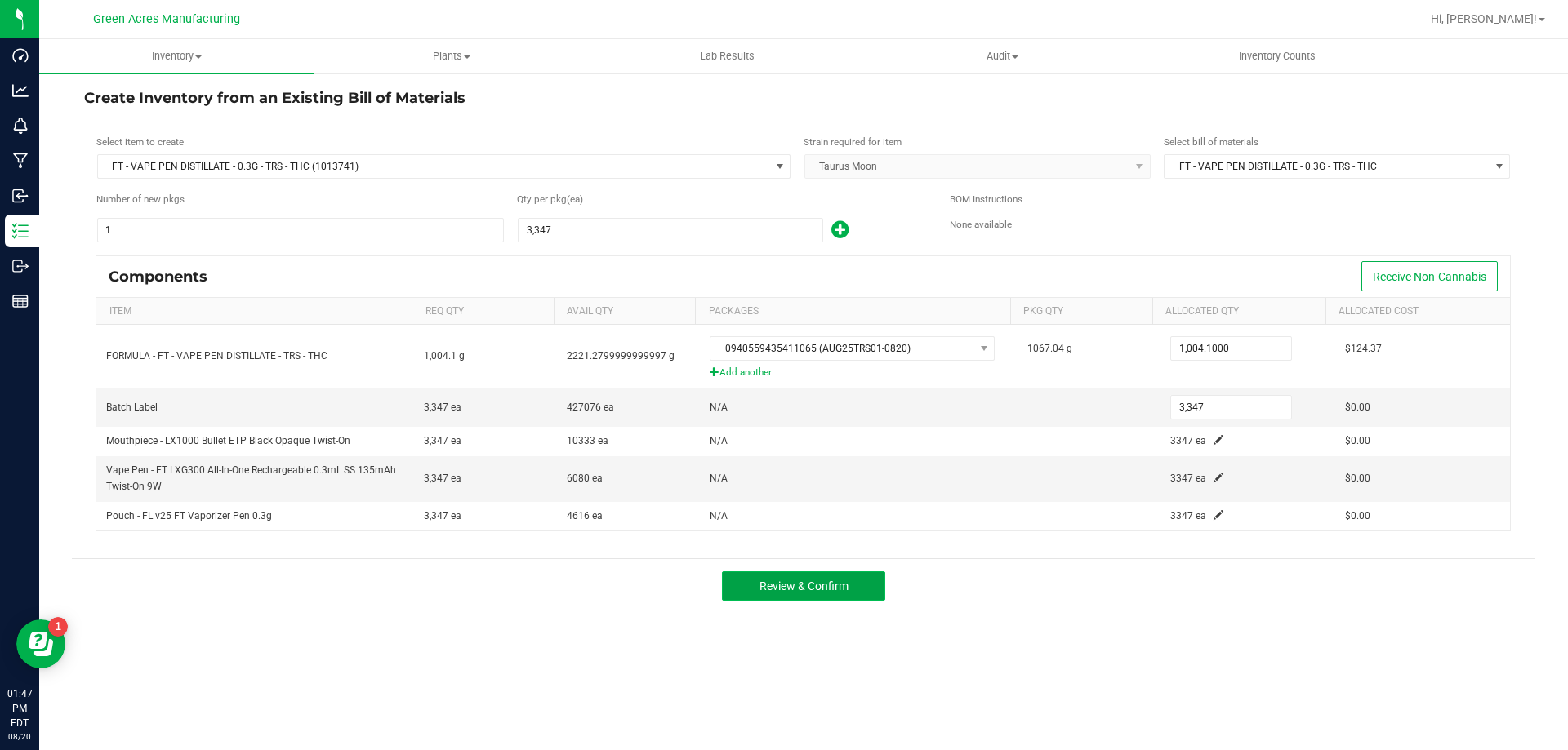
click at [845, 589] on span "Review & Confirm" at bounding box center [805, 586] width 89 height 13
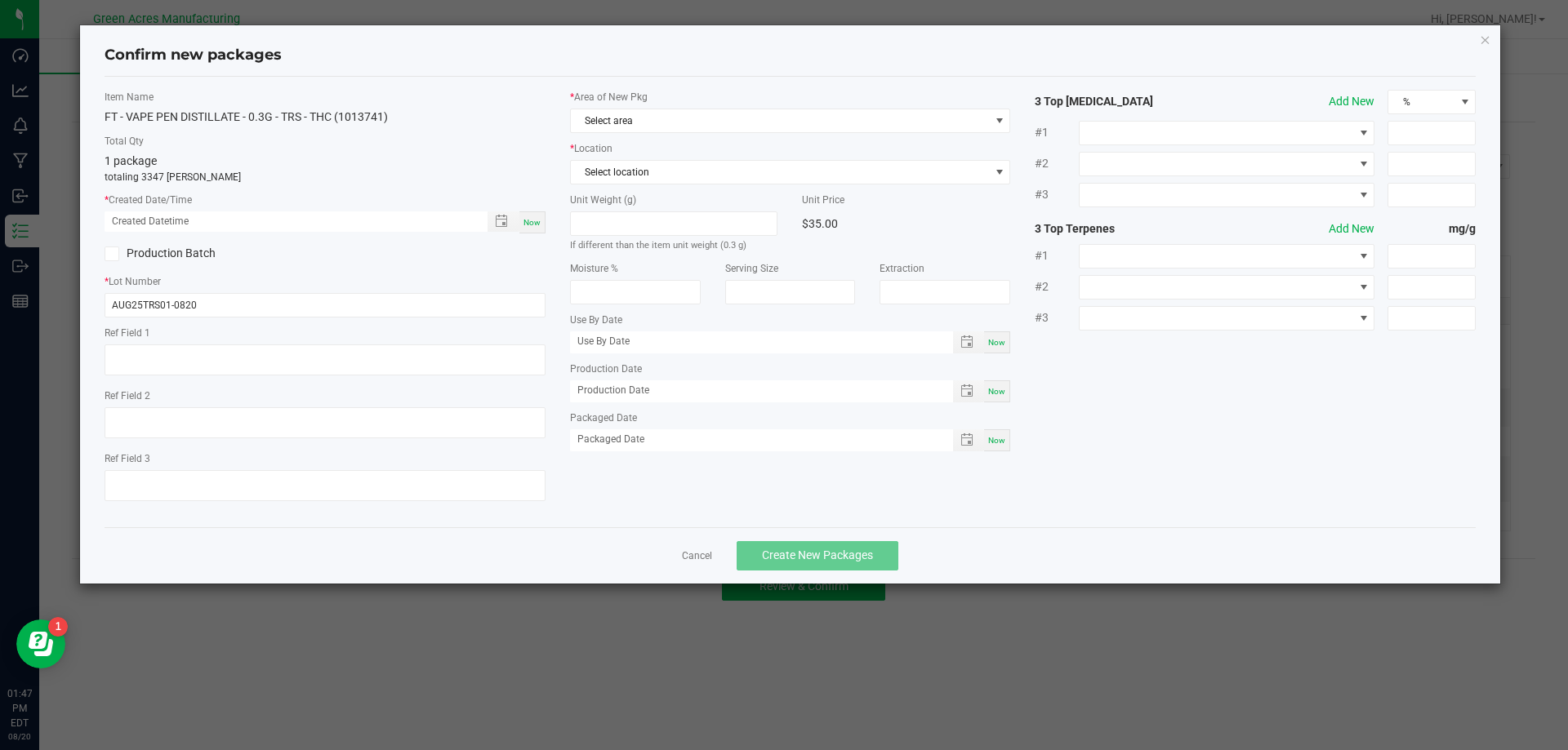
click at [535, 219] on span "Now" at bounding box center [532, 223] width 17 height 9
type input "08/20/2025 01:47 PM"
click at [605, 122] on span "Select area" at bounding box center [781, 120] width 420 height 23
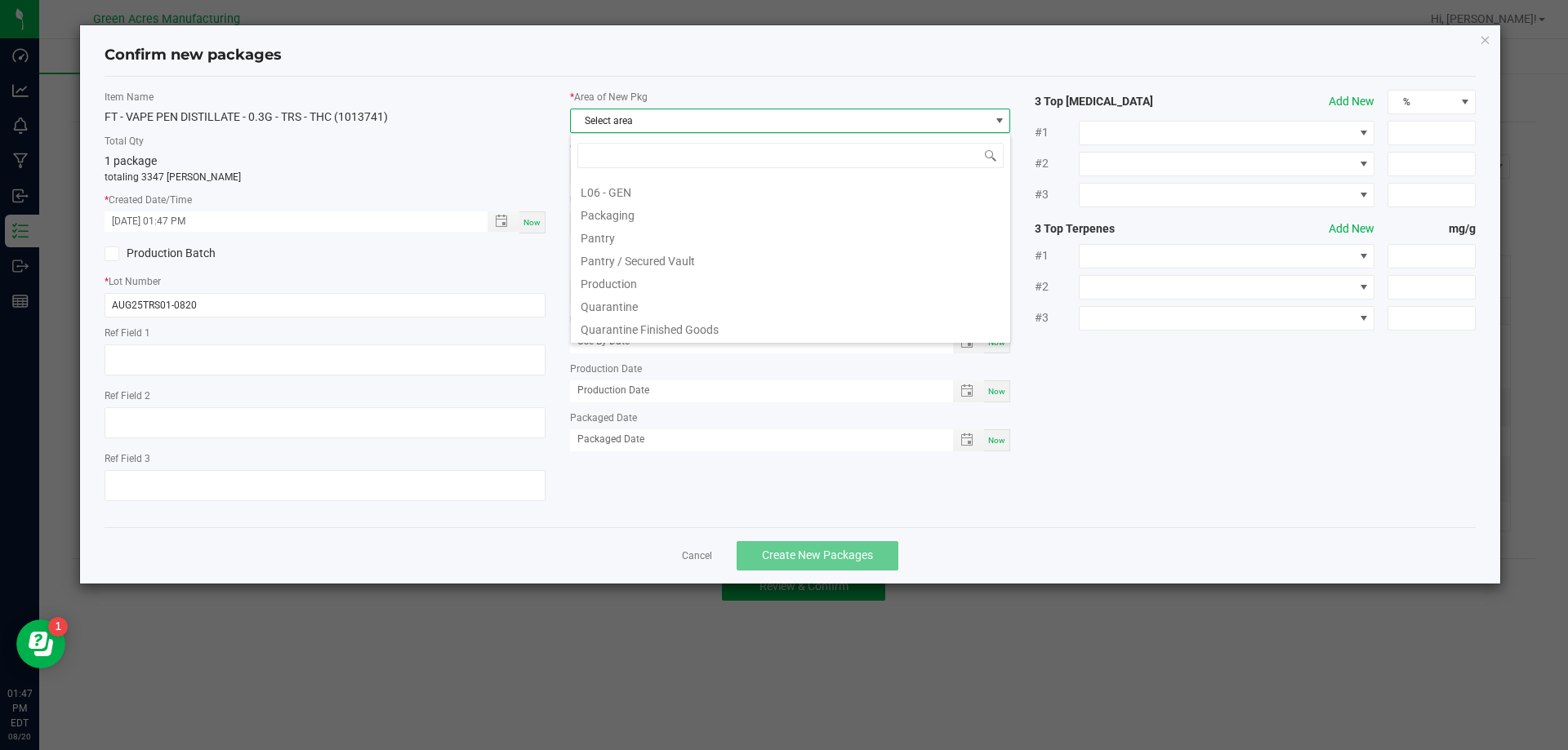
scroll to position [408, 0]
click at [661, 258] on li "Pantry / Secured Vault" at bounding box center [791, 259] width 439 height 23
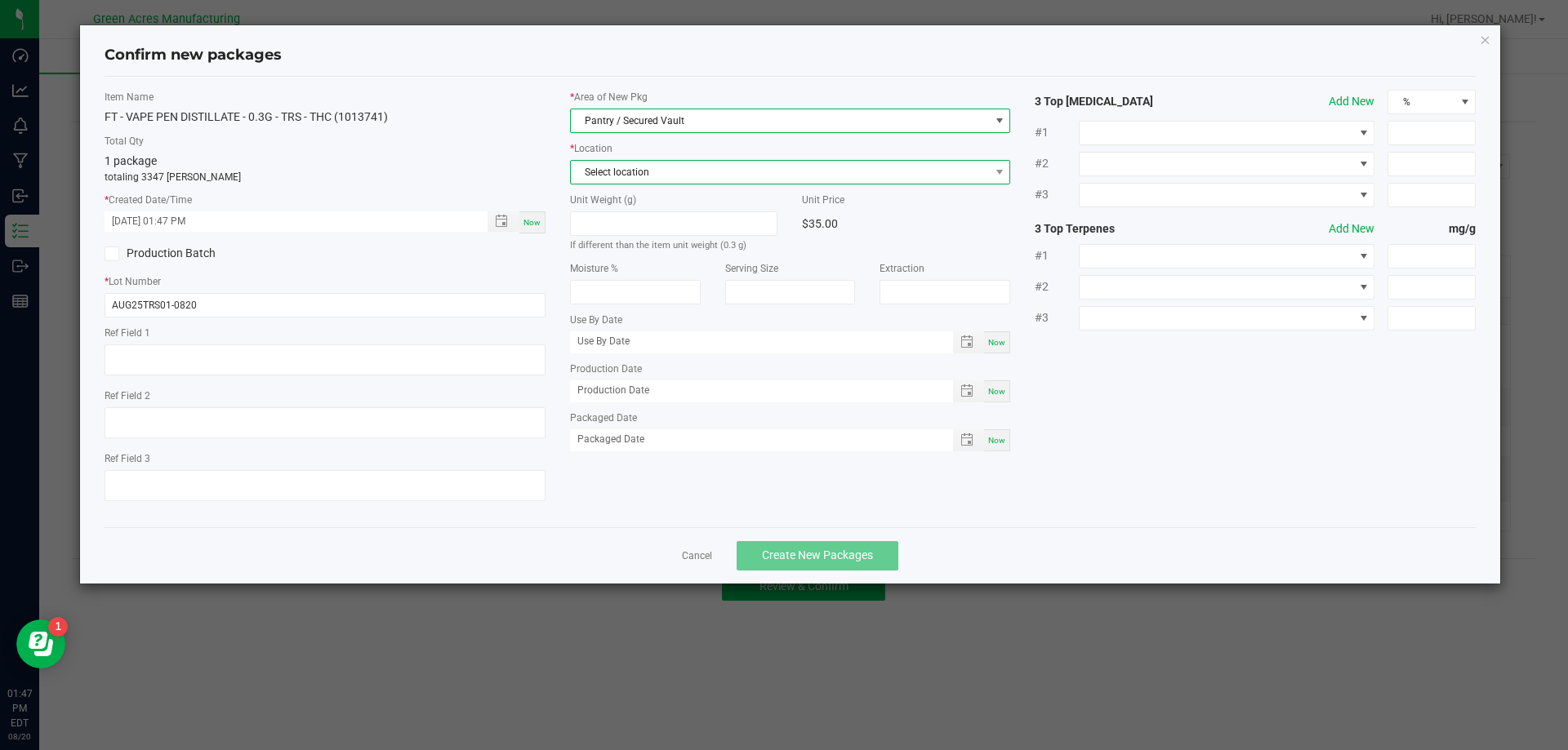
click at [653, 179] on span "Select location" at bounding box center [781, 172] width 420 height 23
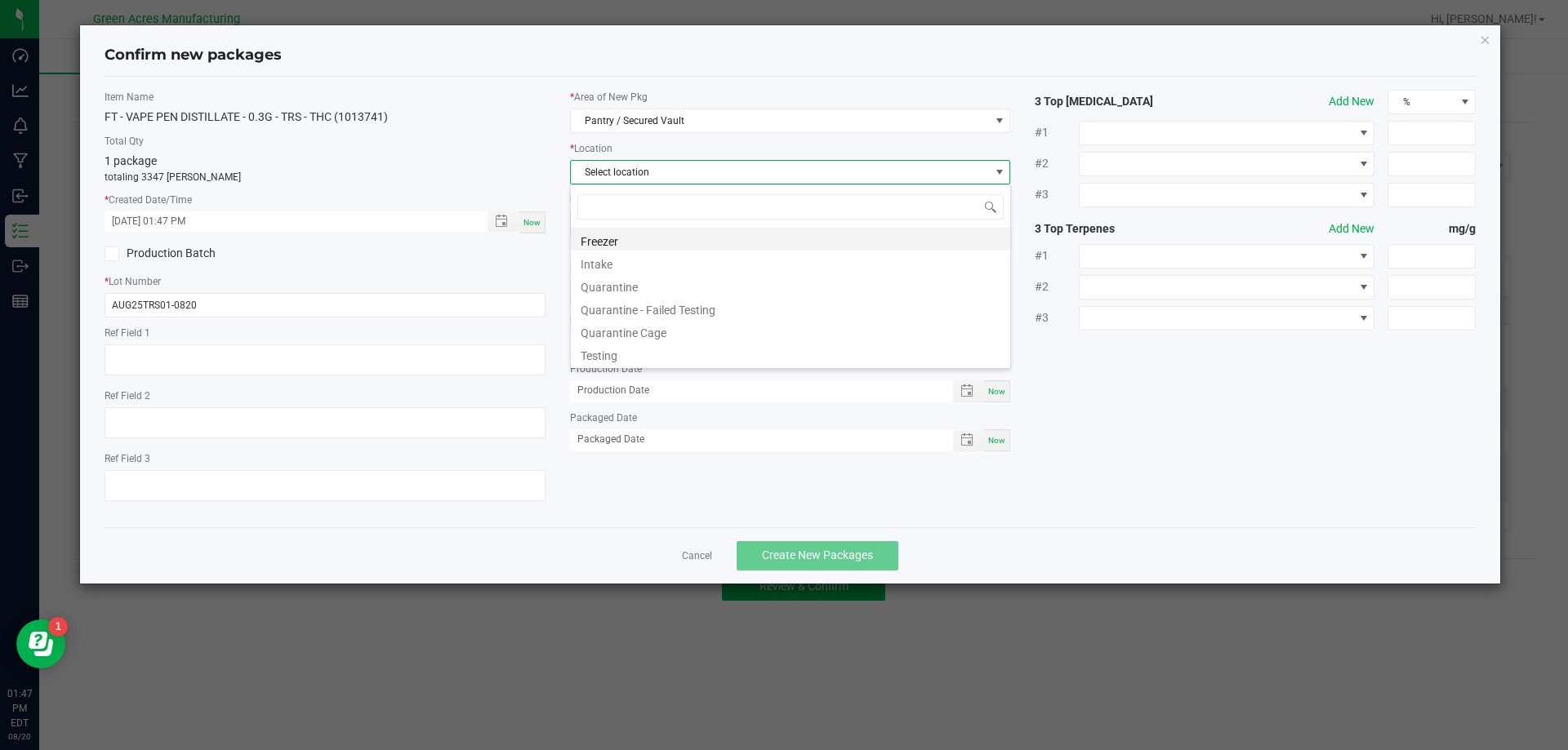
scroll to position [24, 441]
click at [607, 264] on li "Intake" at bounding box center [791, 262] width 439 height 23
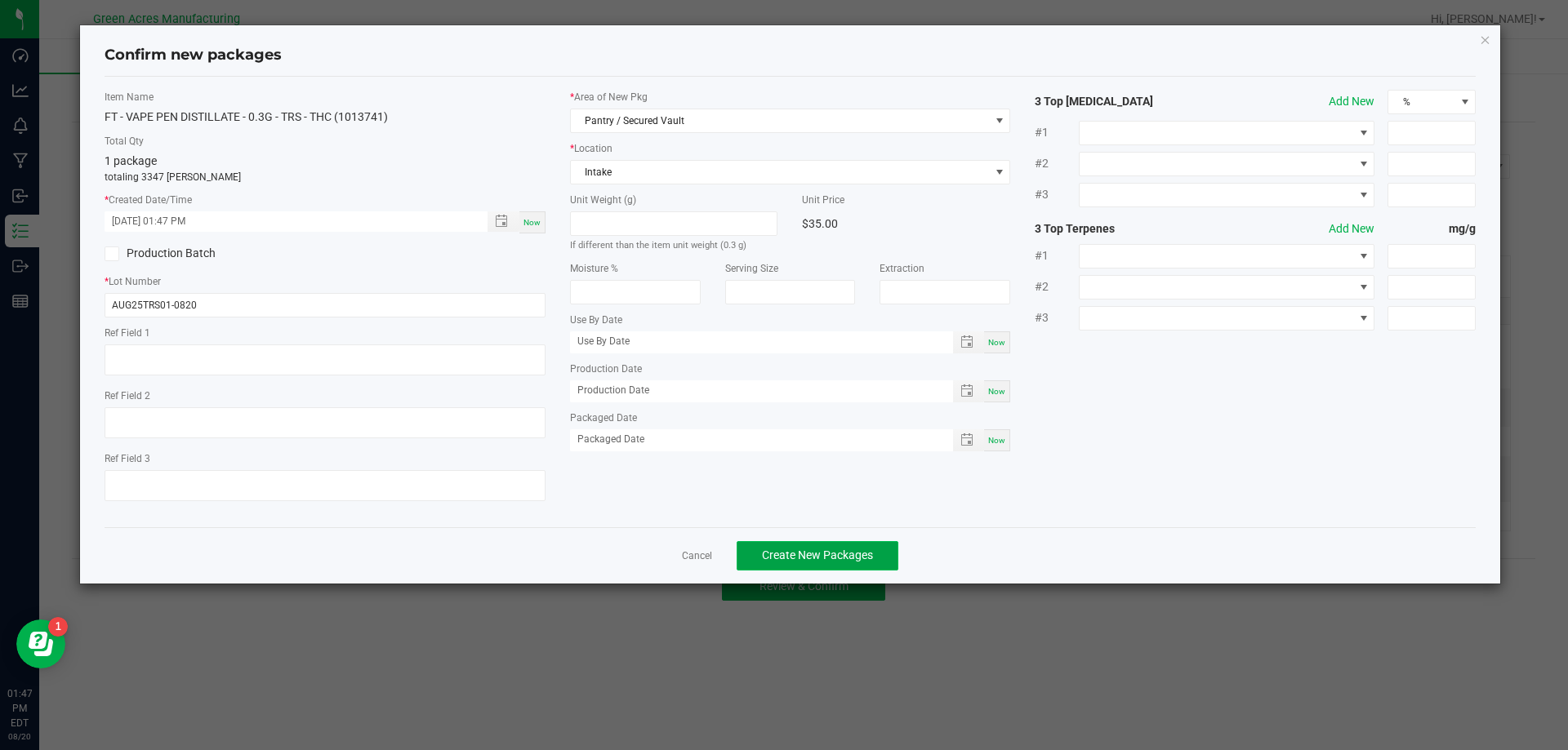
click at [796, 562] on span "Create New Packages" at bounding box center [818, 555] width 111 height 13
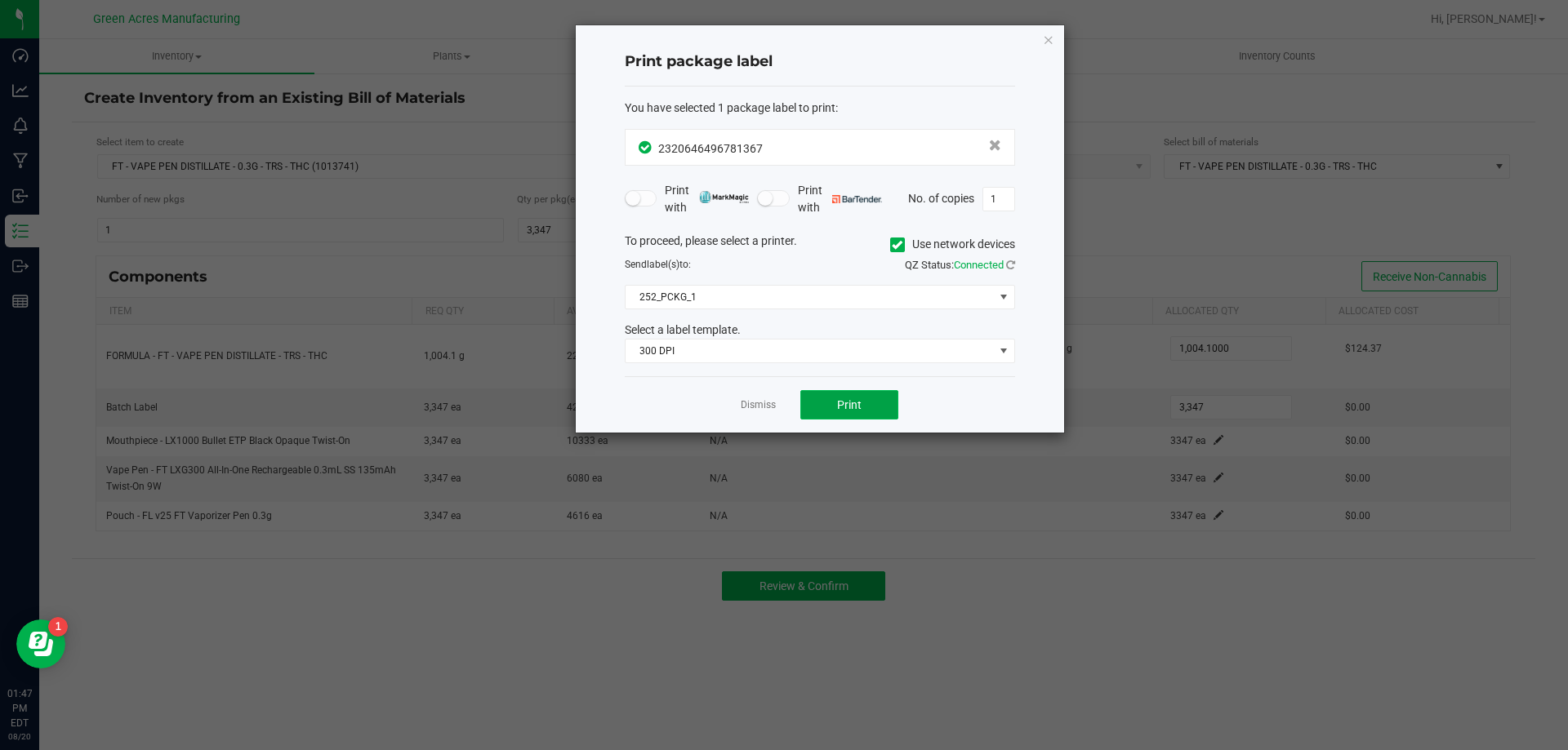
click at [869, 416] on button "Print" at bounding box center [849, 405] width 98 height 30
click at [867, 400] on button "Print" at bounding box center [849, 405] width 98 height 30
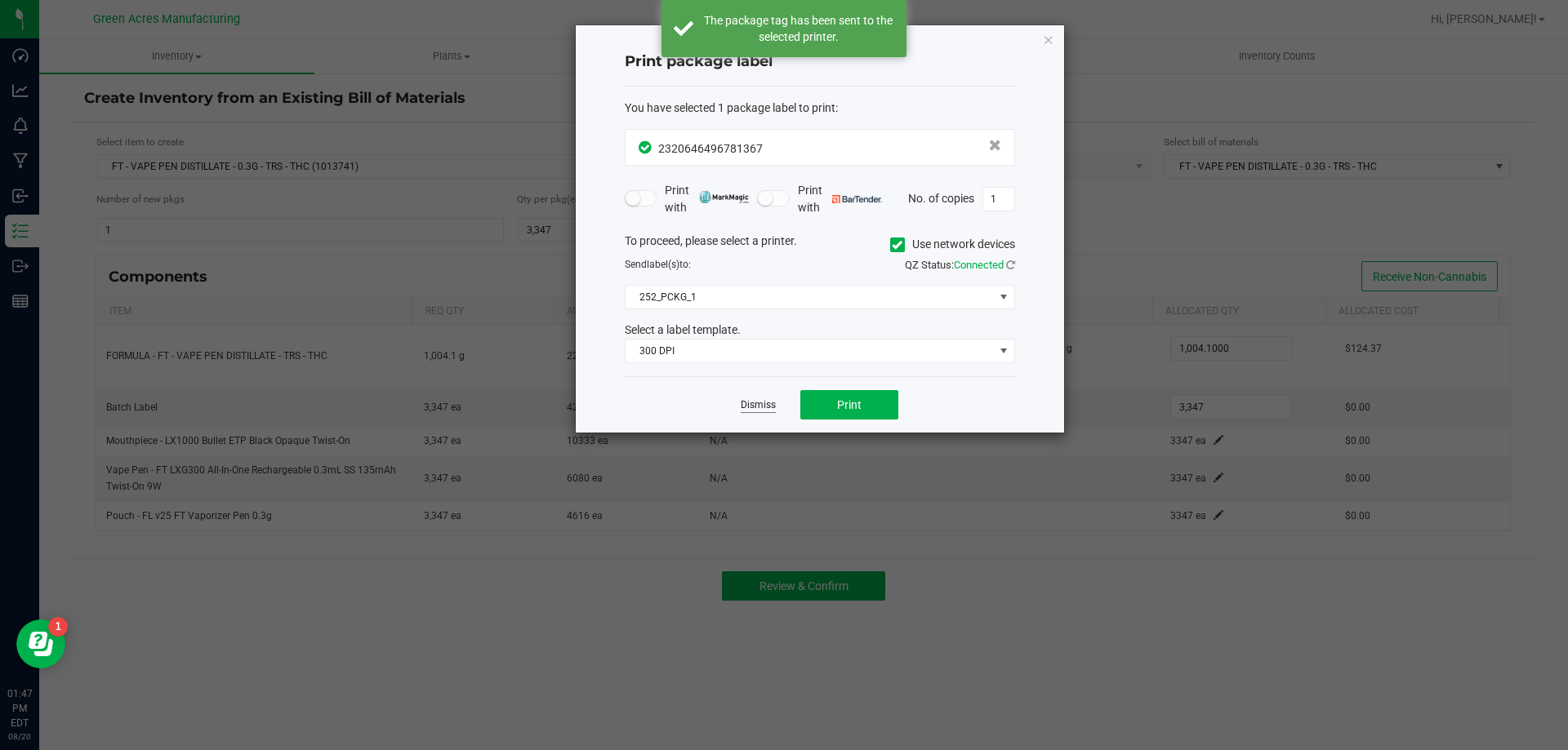
click at [745, 405] on link "Dismiss" at bounding box center [759, 405] width 35 height 14
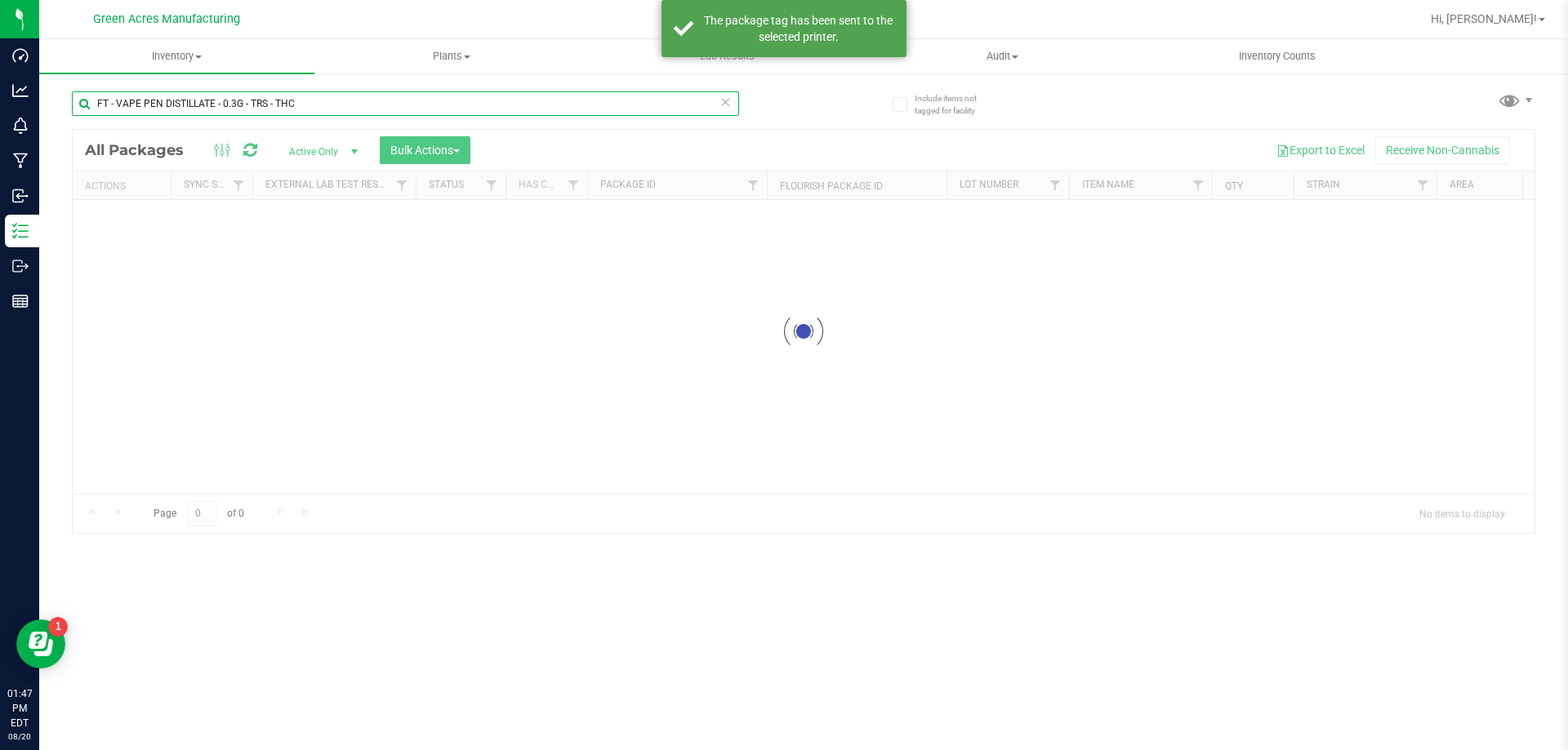
drag, startPoint x: 294, startPoint y: 115, endPoint x: 76, endPoint y: 141, distance: 219.5
click at [76, 141] on div "FT - VAPE PEN DISTILLATE - 0.3G - TRS - THC Loading... All Packages Active Only…" at bounding box center [804, 305] width 1464 height 458
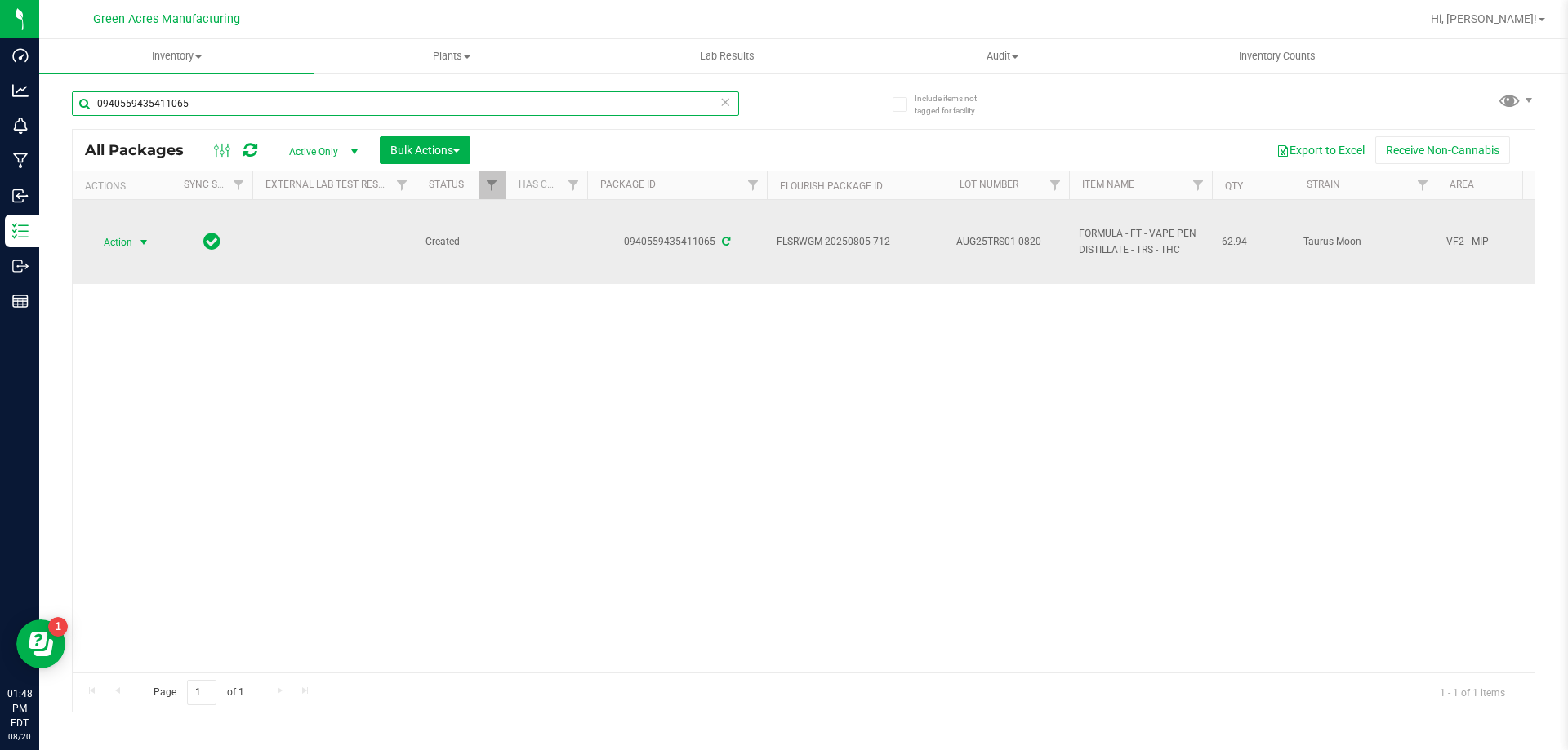
type input "0940559435411065"
click at [85, 246] on div "Action Action Adjust qty Create package Edit attributes Global inventory Locate…" at bounding box center [122, 242] width 78 height 23
click at [122, 251] on span "Action" at bounding box center [111, 242] width 44 height 23
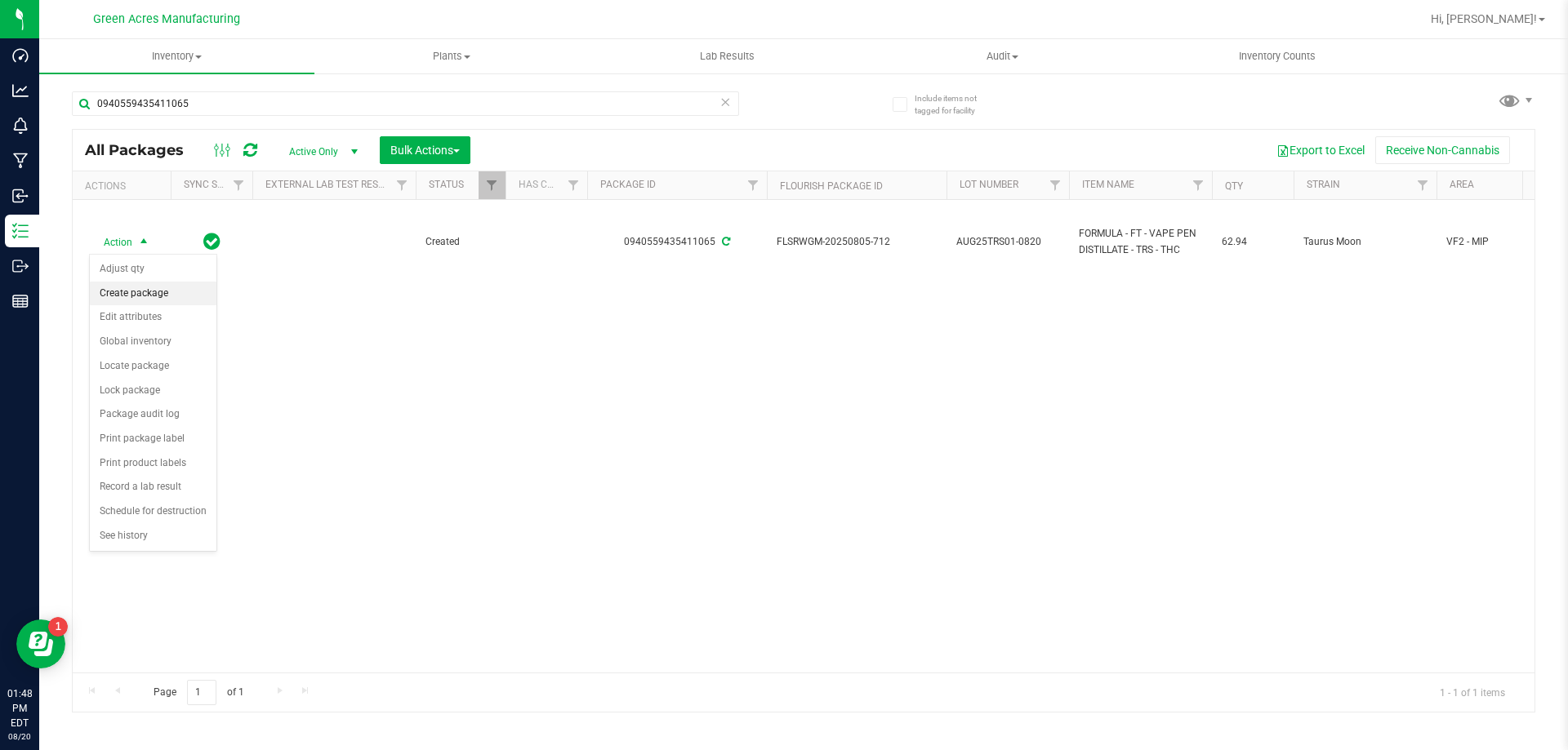
click at [130, 294] on li "Create package" at bounding box center [153, 293] width 127 height 24
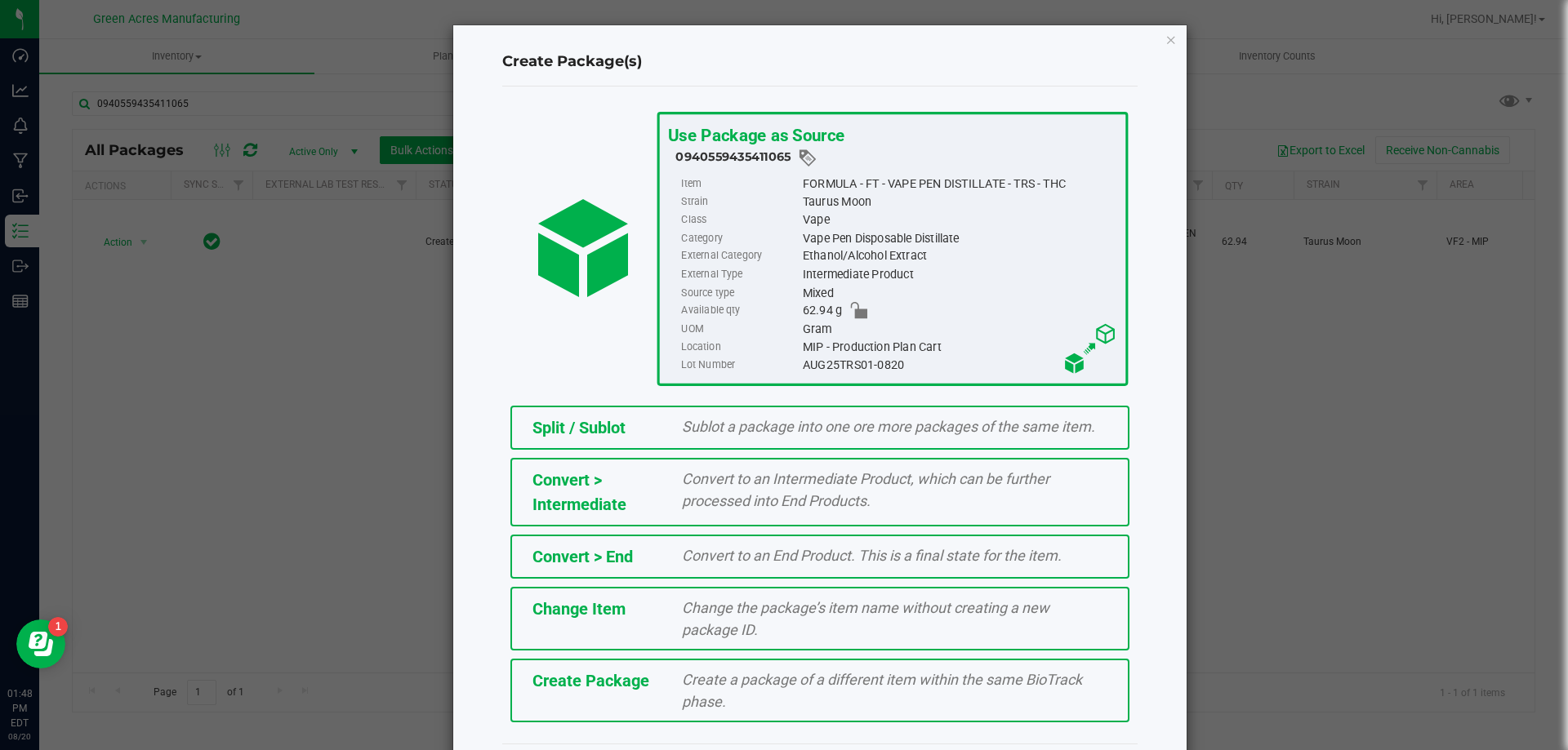
click at [796, 693] on div "Create a package of a different item within the same BioTrack phase." at bounding box center [895, 690] width 450 height 44
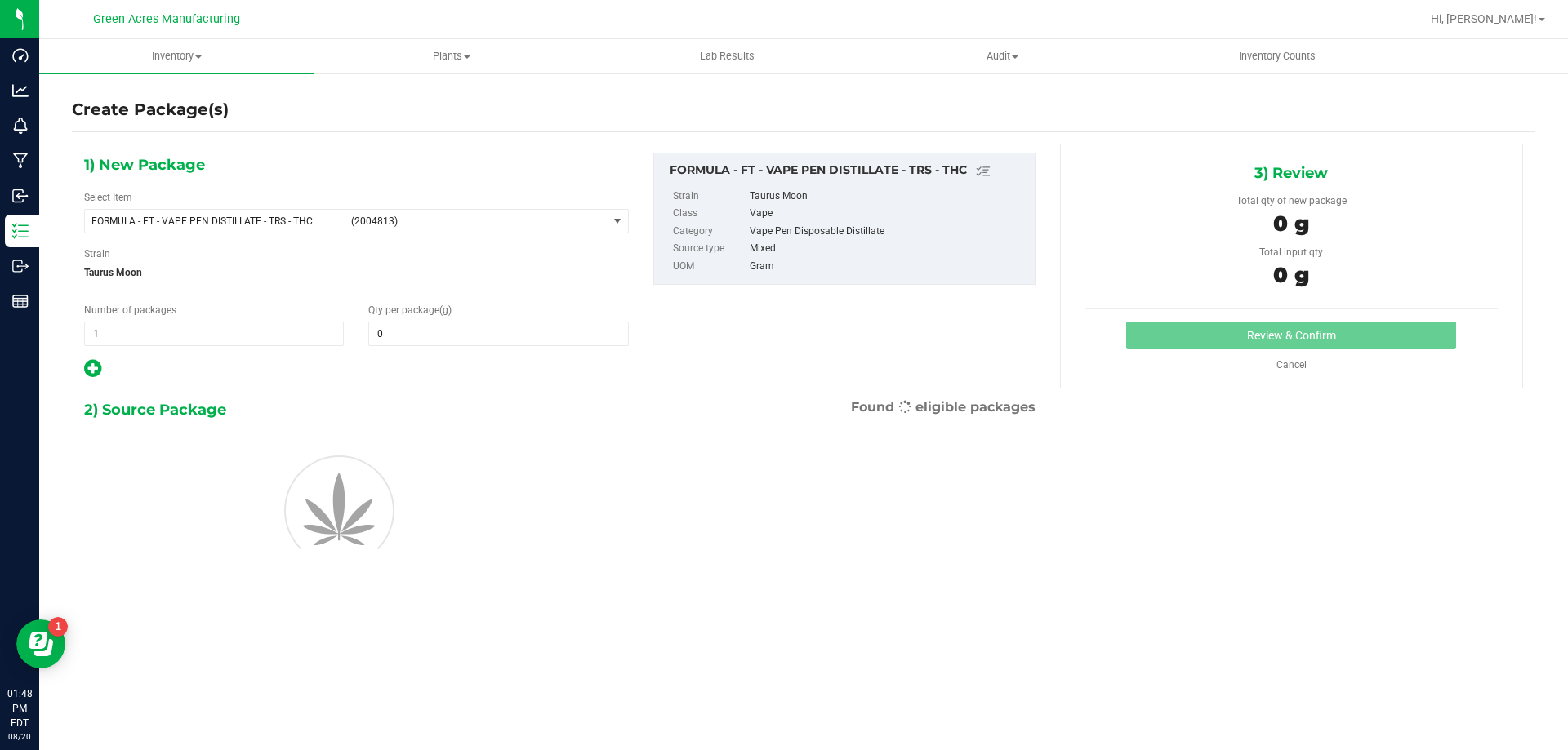
type input "0.0000"
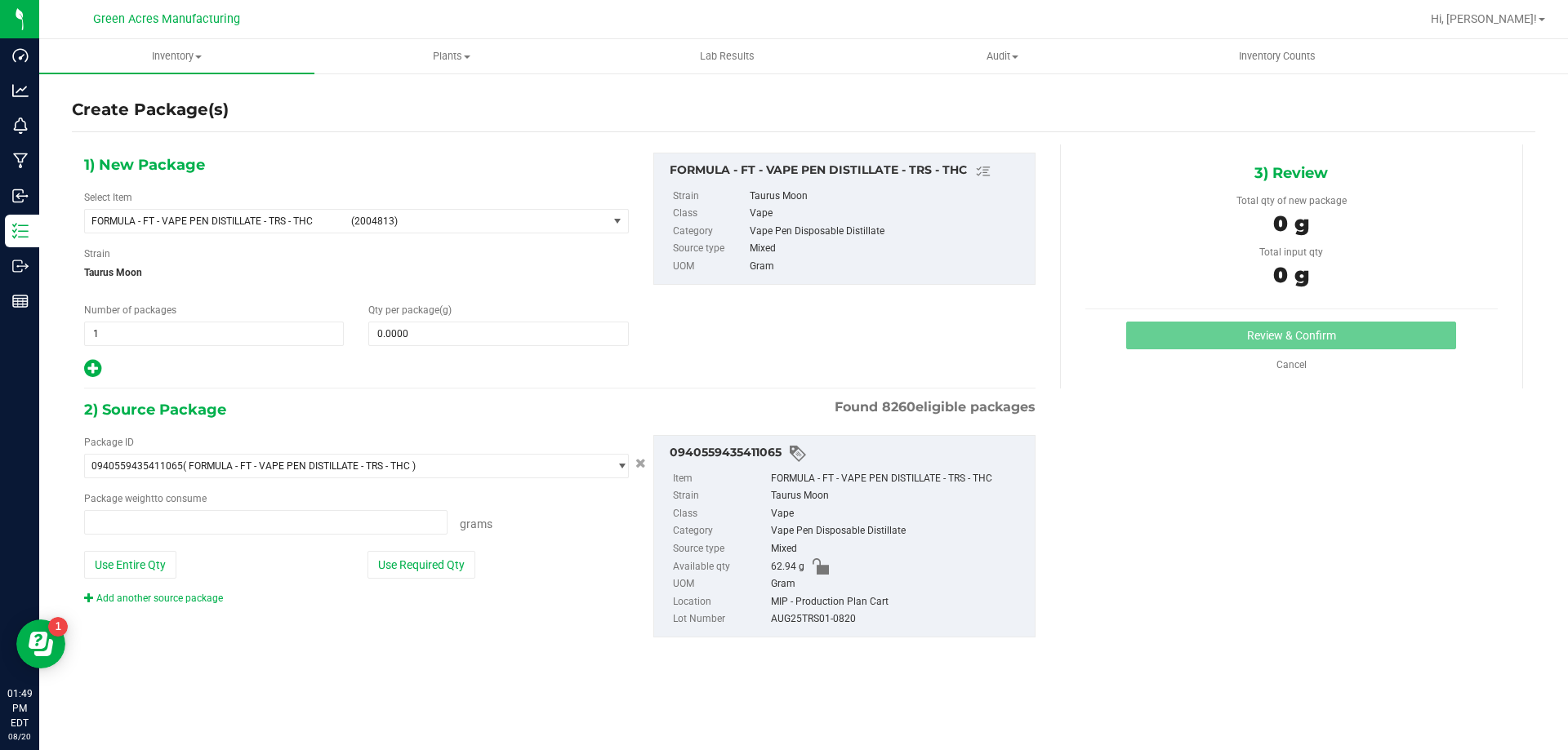
type input "0.0000 g"
click at [412, 233] on span "FORMULA - FT - VAPE PEN DISTILLATE - TRS - THC (2004813)" at bounding box center [356, 221] width 544 height 24
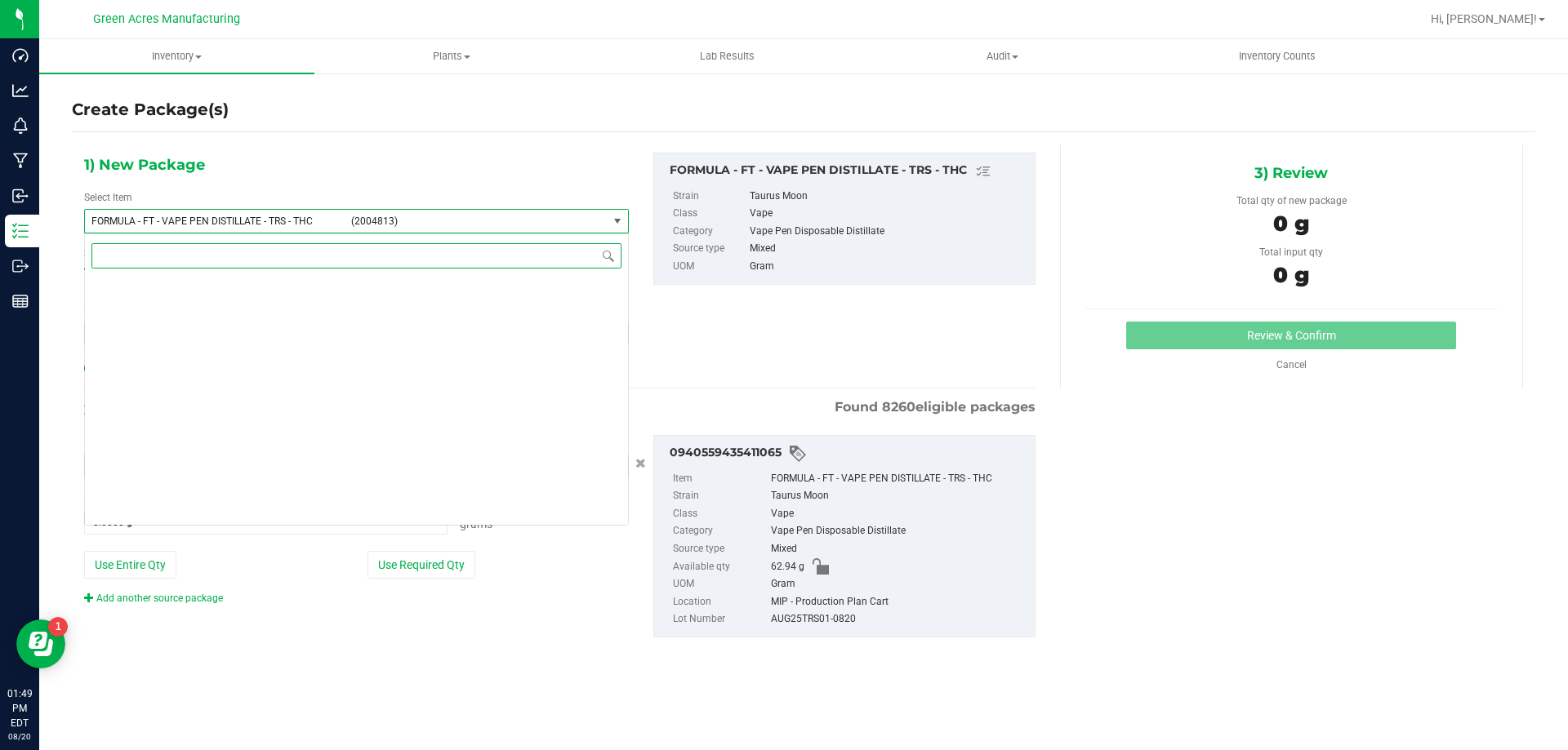
scroll to position [33992, 0]
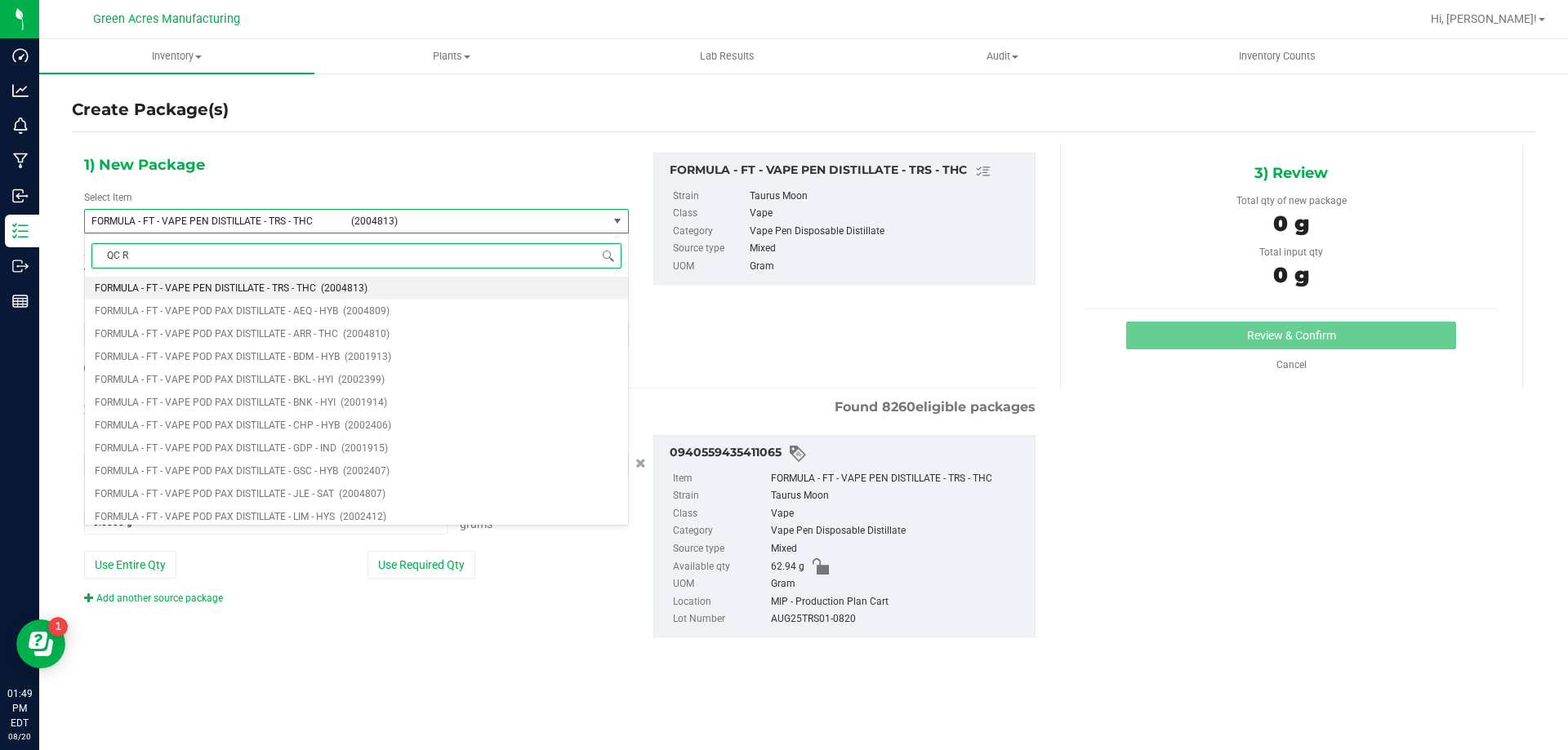
type input "QC RE"
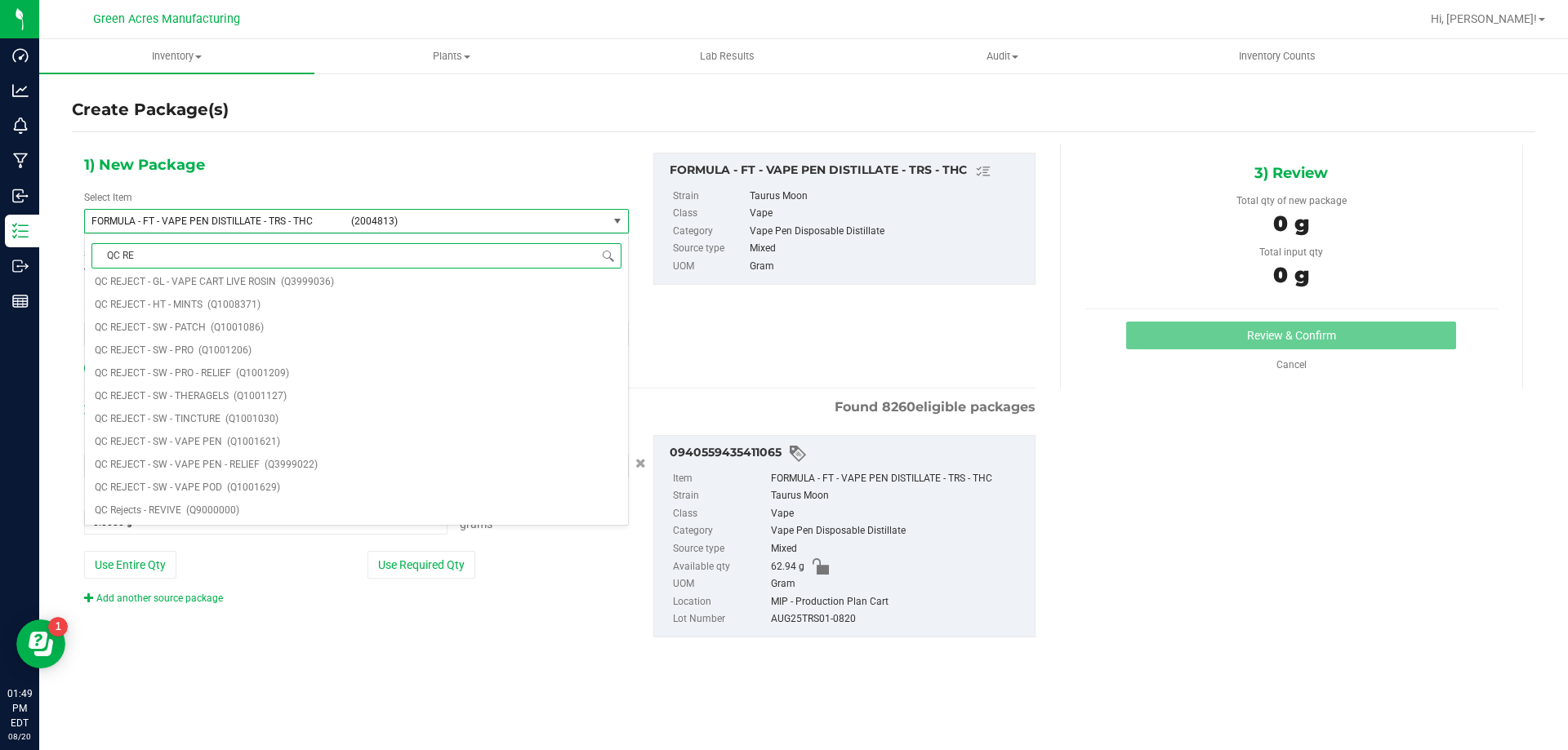
scroll to position [0, 0]
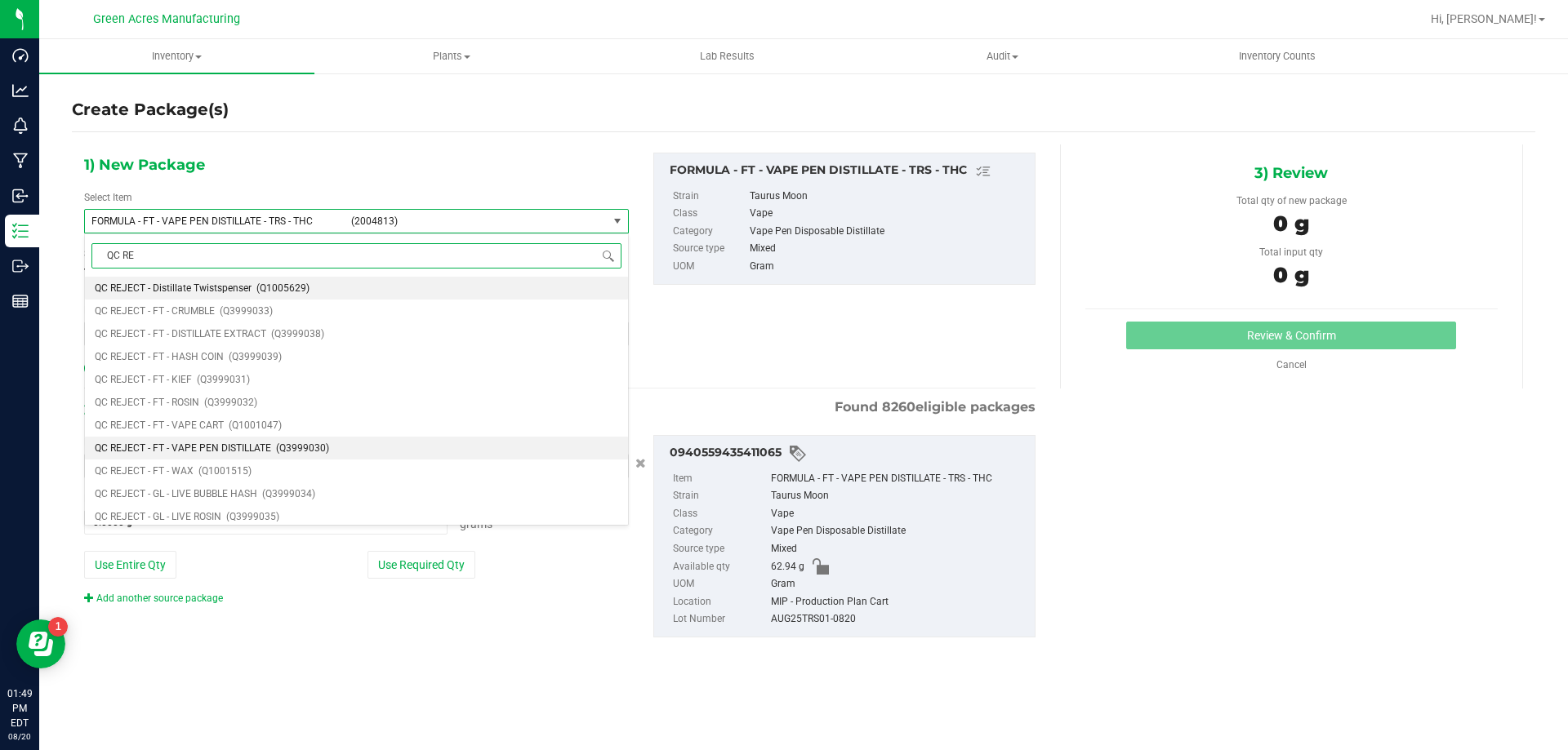
click at [257, 448] on span "QC REJECT - FT - VAPE PEN DISTILLATE" at bounding box center [183, 448] width 176 height 11
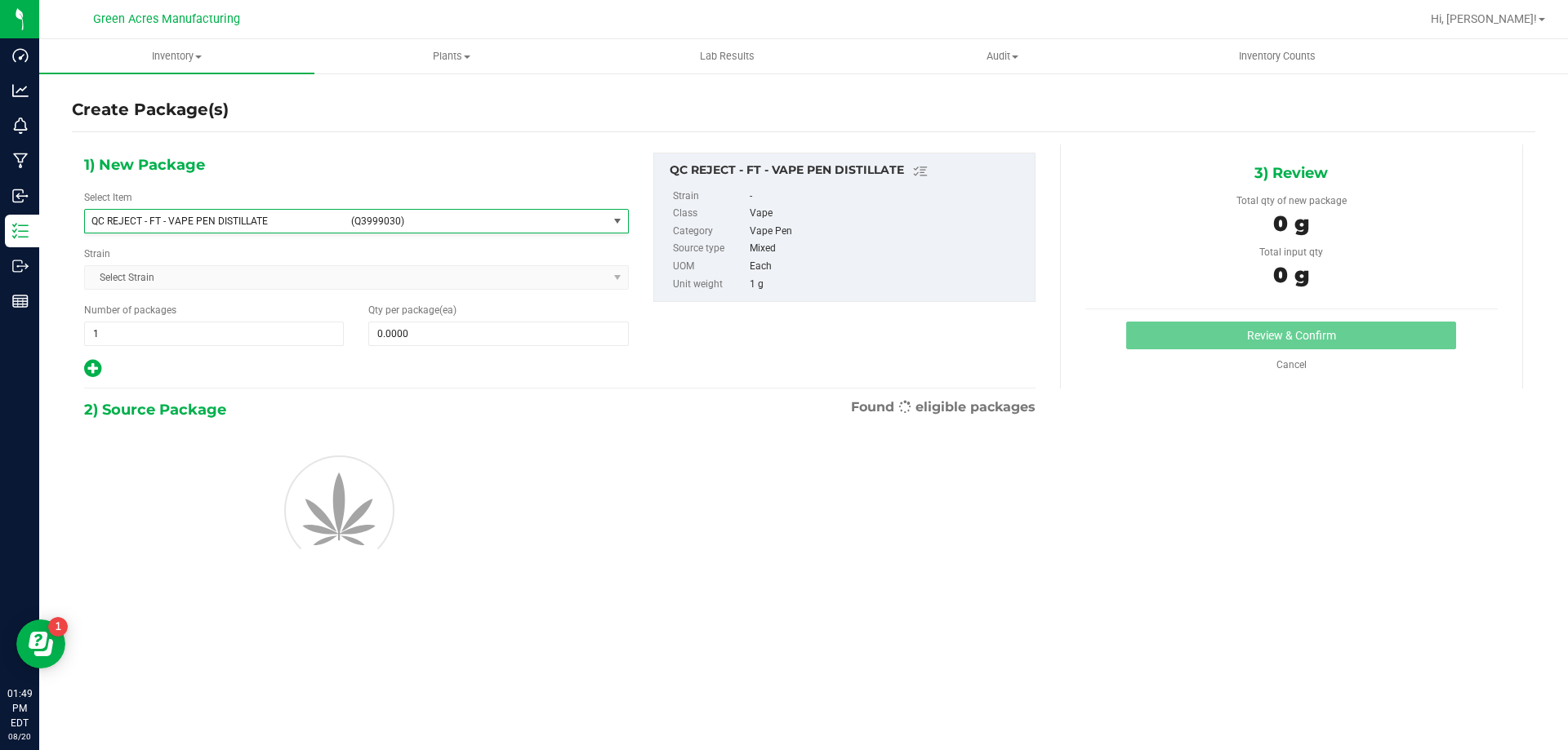
type input "0"
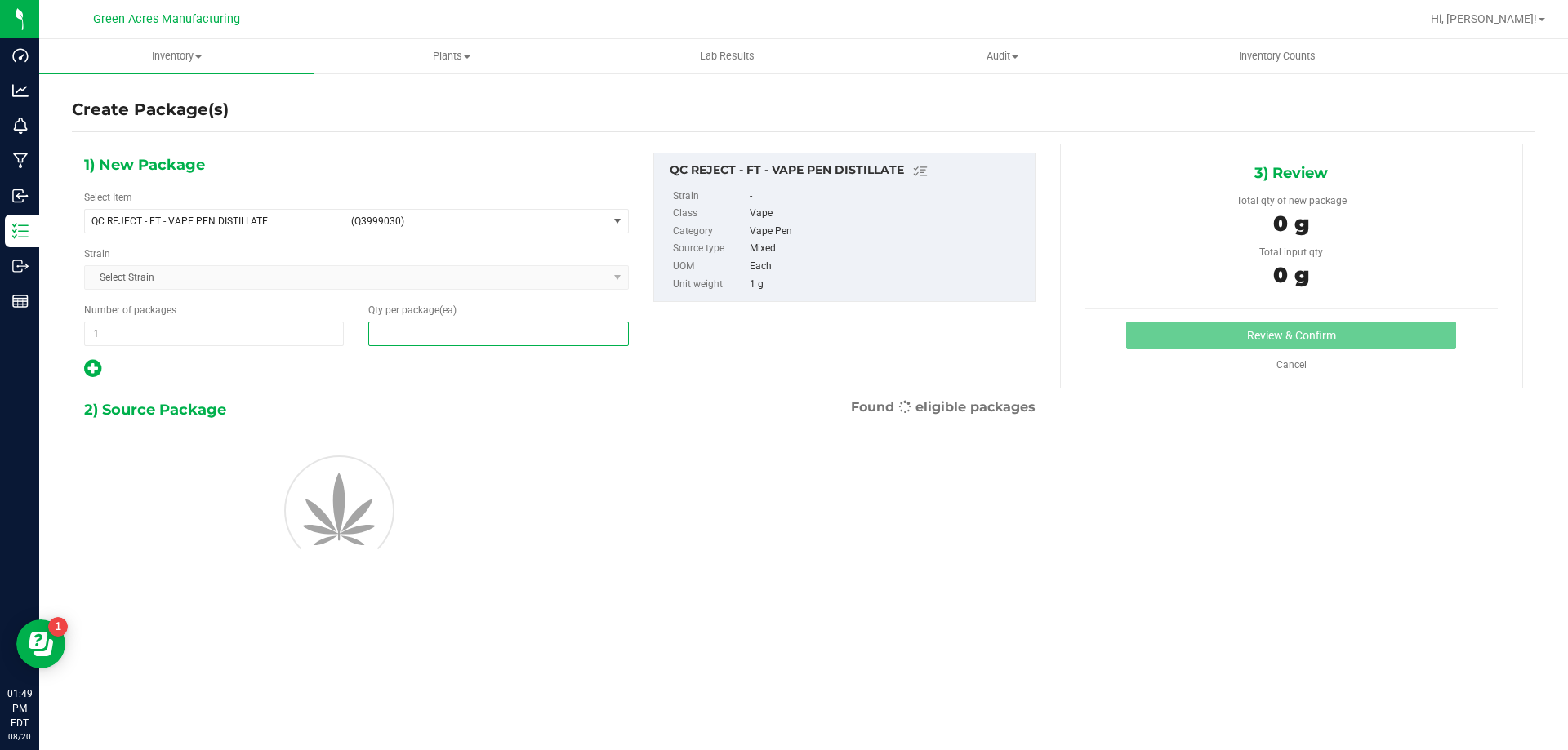
click at [449, 342] on span at bounding box center [498, 334] width 260 height 24
type input "9"
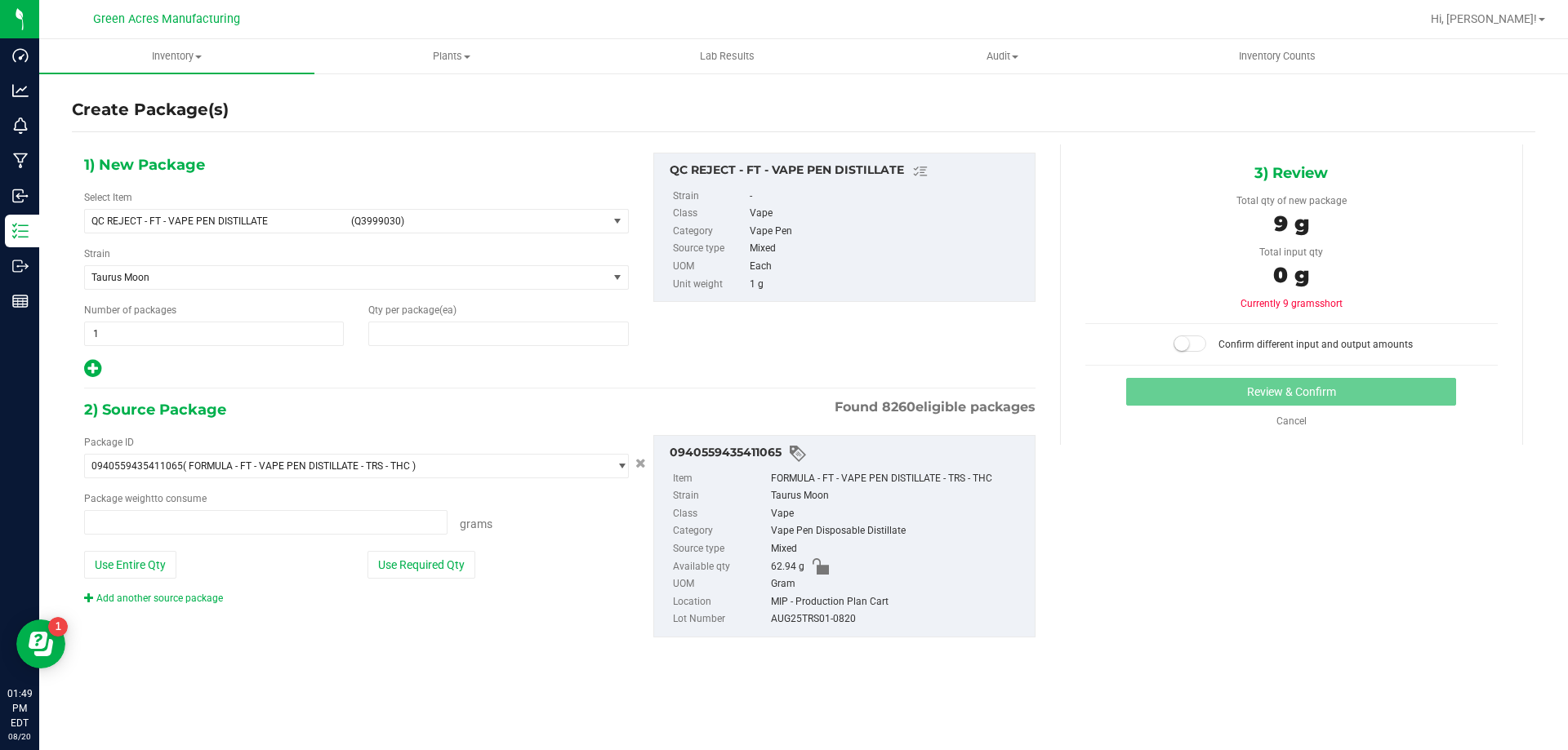
type input "9"
click at [406, 575] on button "Use Required Qty" at bounding box center [421, 566] width 108 height 28
type input "9.0000 g"
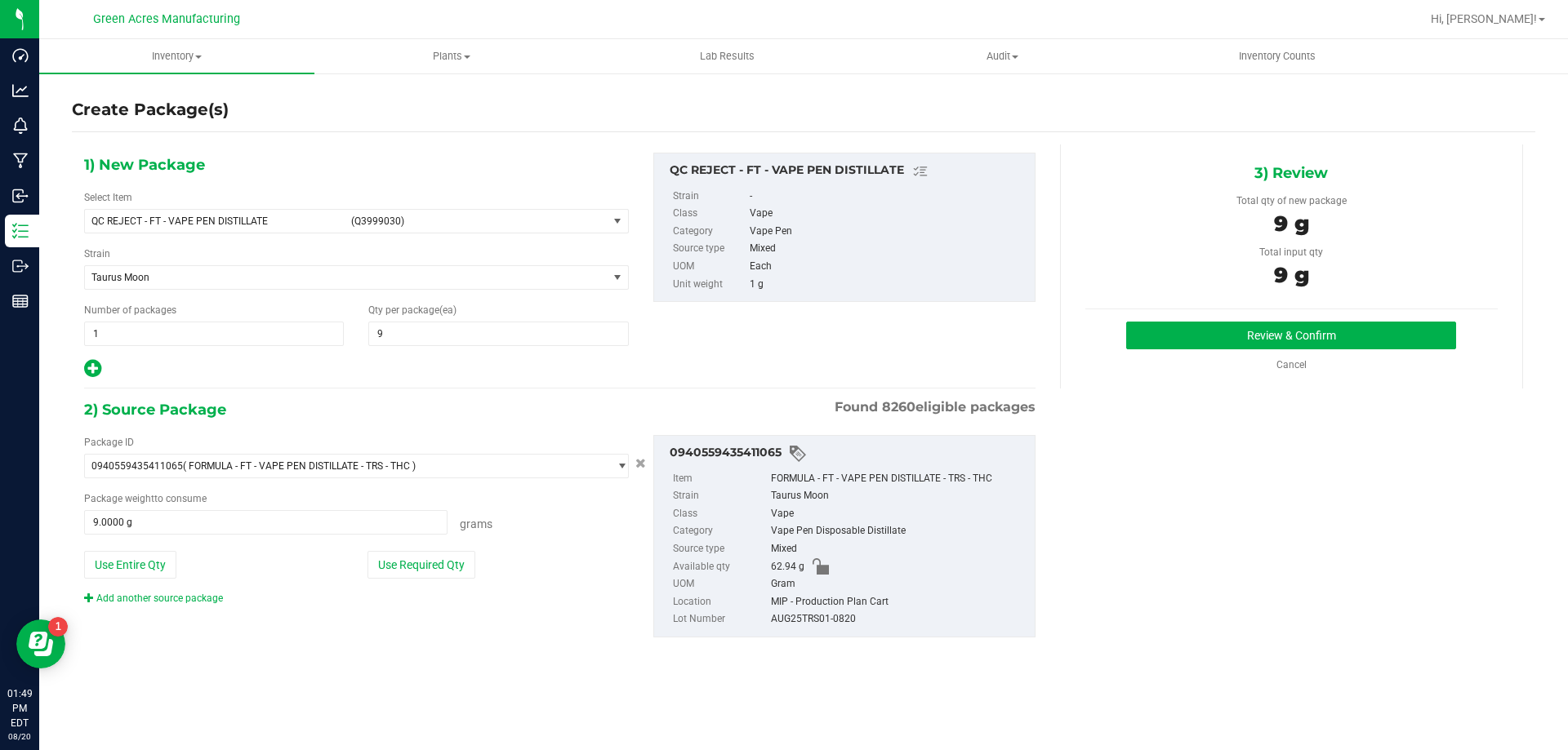
click at [1153, 318] on div "3) Review Total qty of new package 9 g Total input qty 9 g Review & Confirm" at bounding box center [1291, 266] width 463 height 244
click at [1143, 327] on button "Review & Confirm" at bounding box center [1291, 335] width 330 height 28
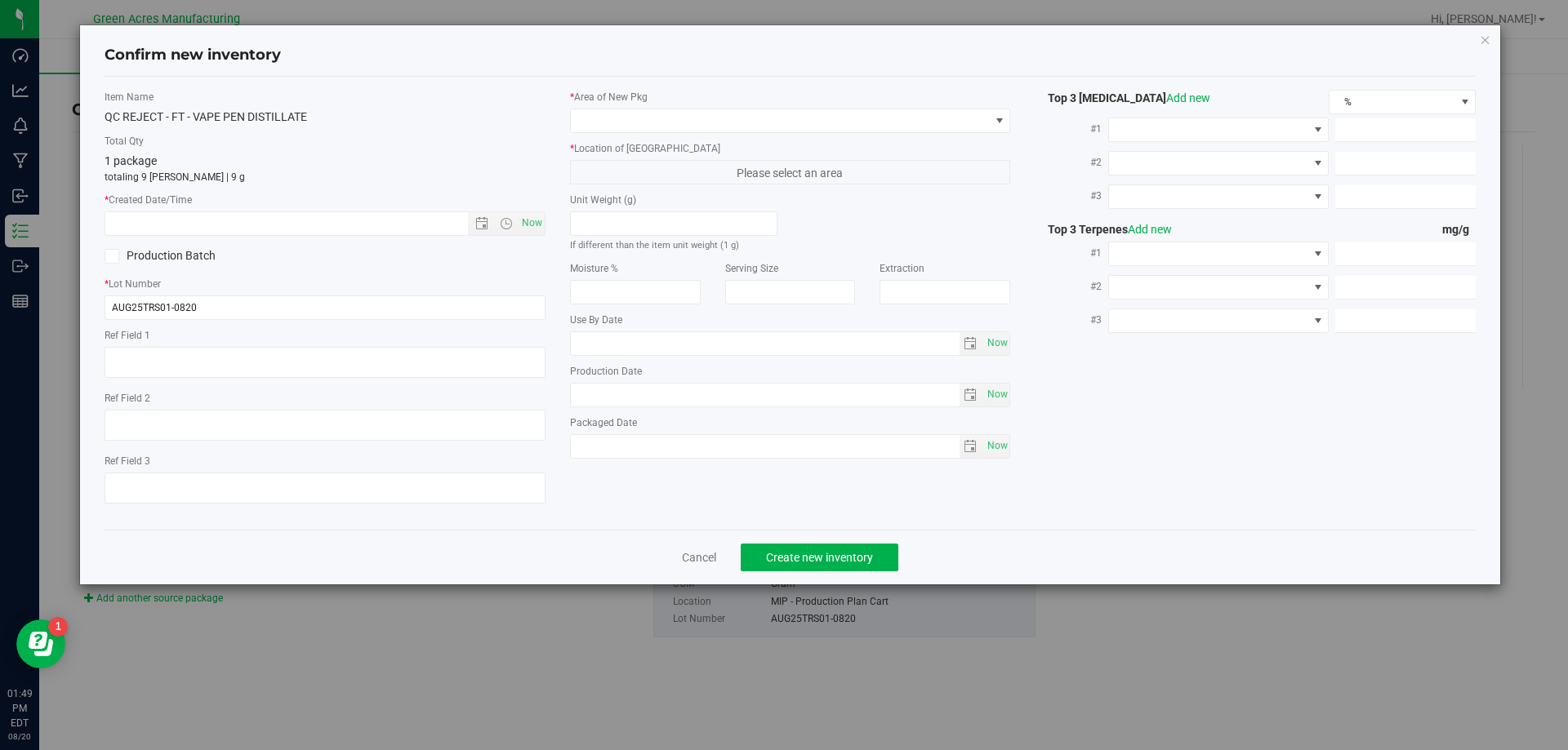
drag, startPoint x: 554, startPoint y: 230, endPoint x: 534, endPoint y: 230, distance: 20.0
click at [553, 230] on div "Item Name QC REJECT - FT - VAPE PEN DISTILLATE Total Qty 1 package totaling 9 e…" at bounding box center [324, 303] width 465 height 427
click at [534, 230] on span "Now" at bounding box center [532, 223] width 28 height 23
type input "8/20/2025 1:49 PM"
click at [634, 114] on span at bounding box center [781, 120] width 420 height 23
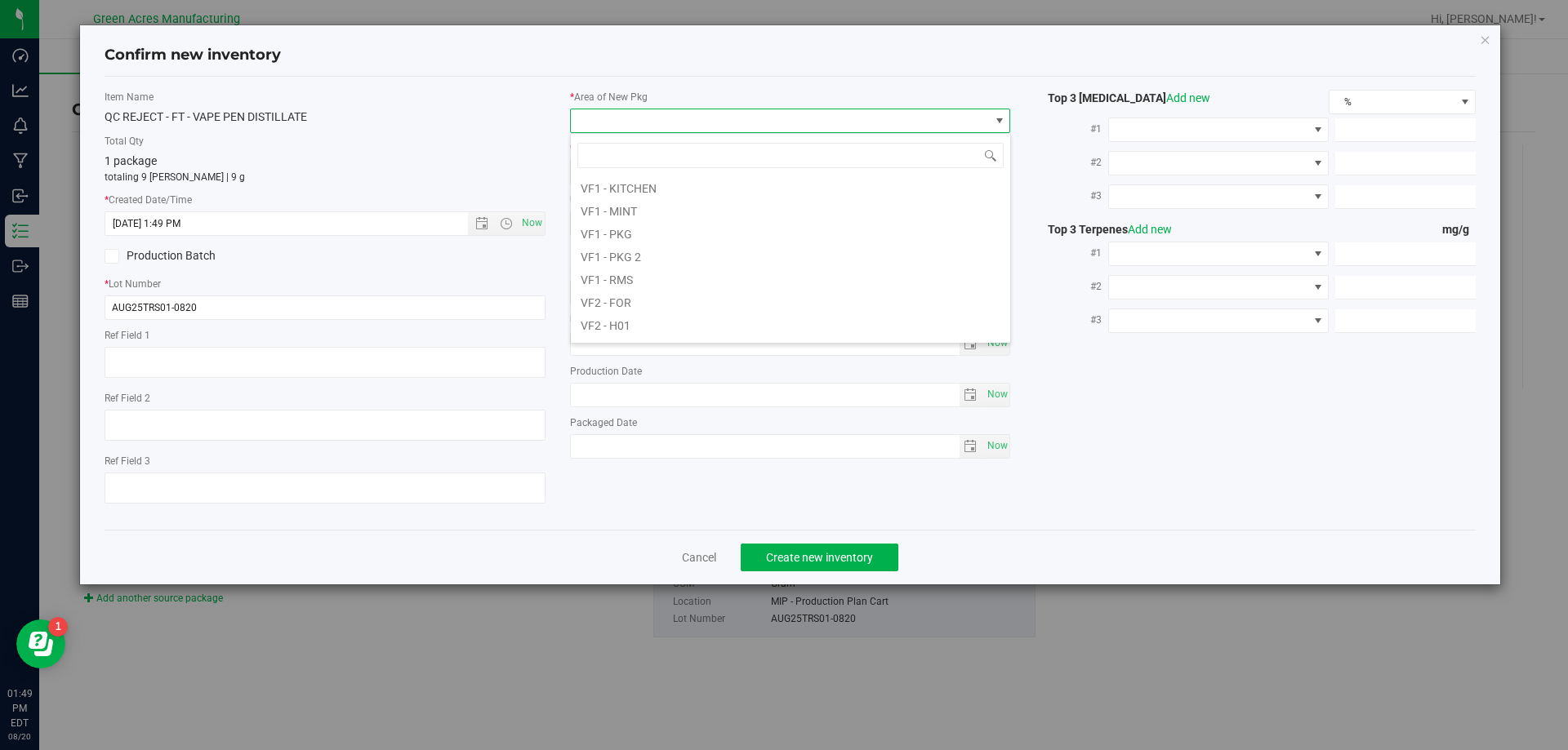
scroll to position [816, 0]
click at [630, 249] on li "VF2 - MIP" at bounding box center [791, 239] width 439 height 23
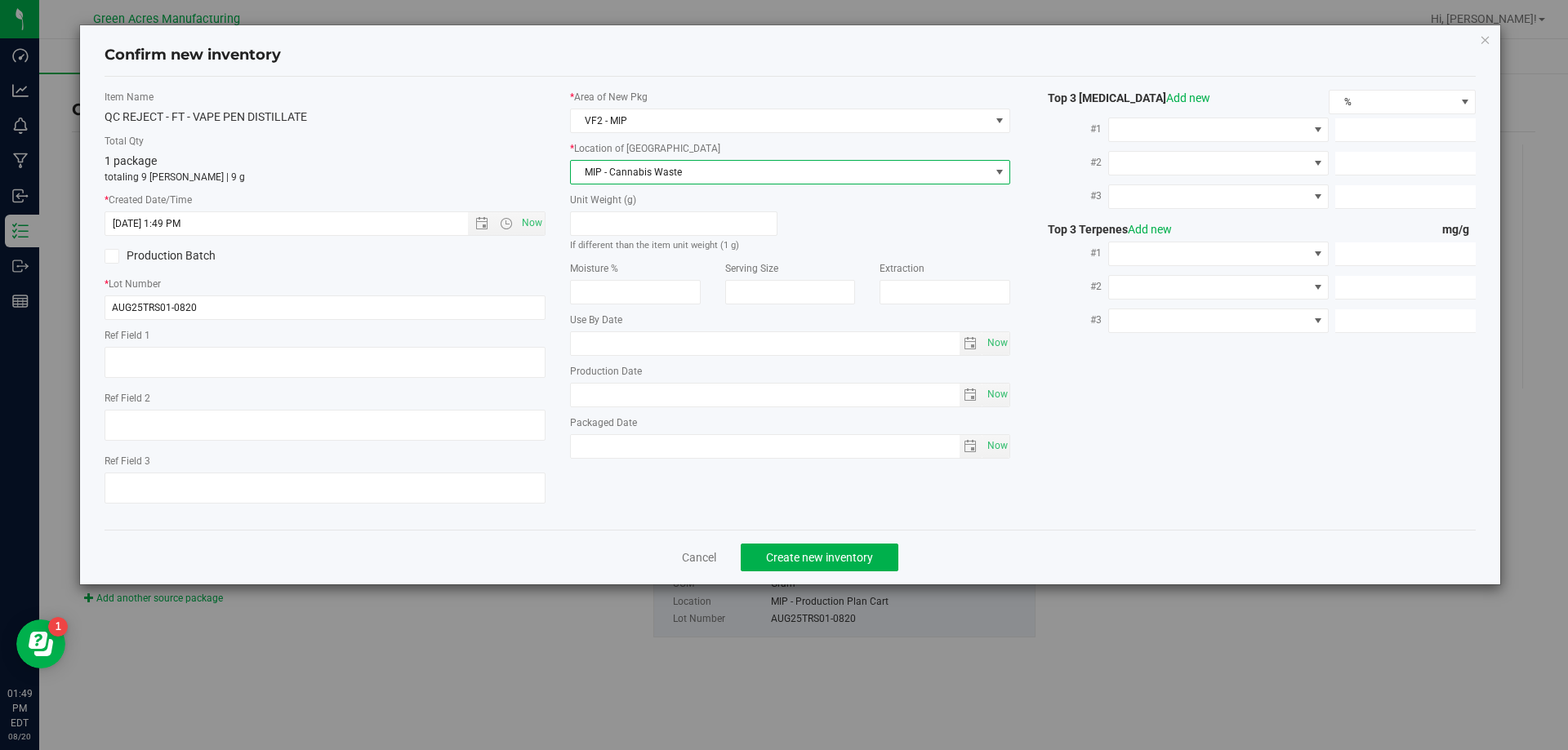
click at [640, 161] on span "MIP - Cannabis Waste" at bounding box center [781, 172] width 420 height 23
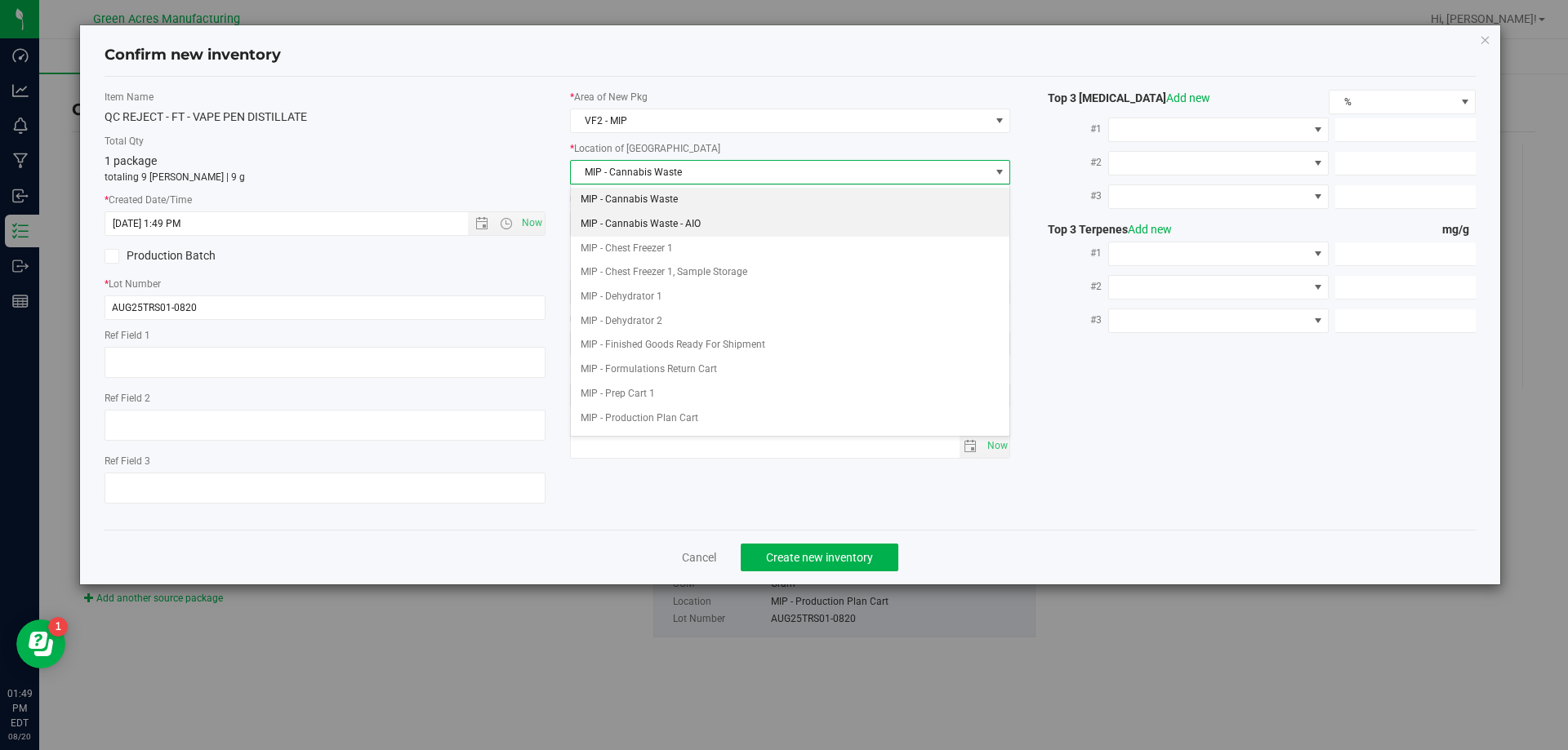
click at [635, 221] on li "MIP - Cannabis Waste - AIO" at bounding box center [791, 225] width 439 height 24
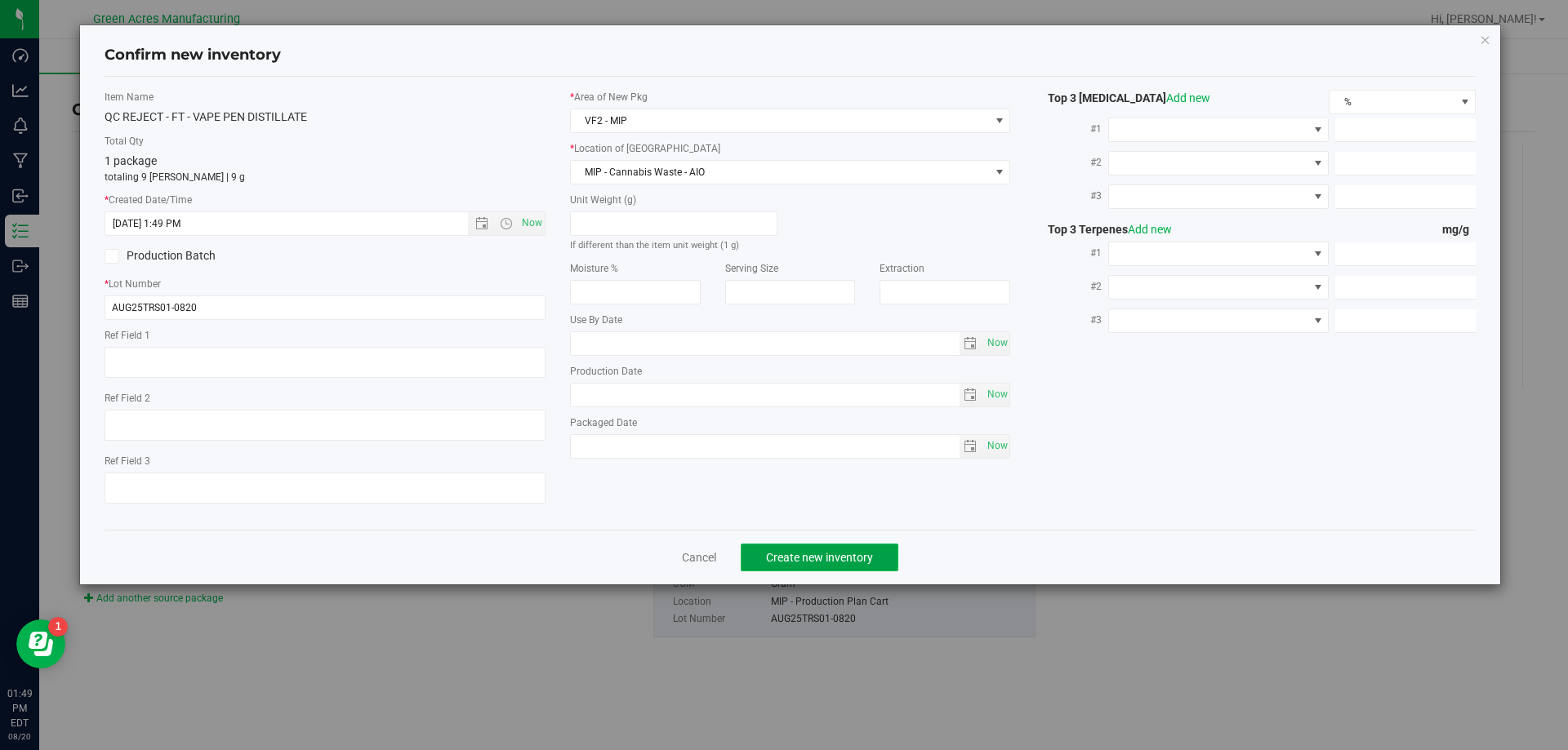
click at [837, 552] on span "Create new inventory" at bounding box center [819, 558] width 107 height 13
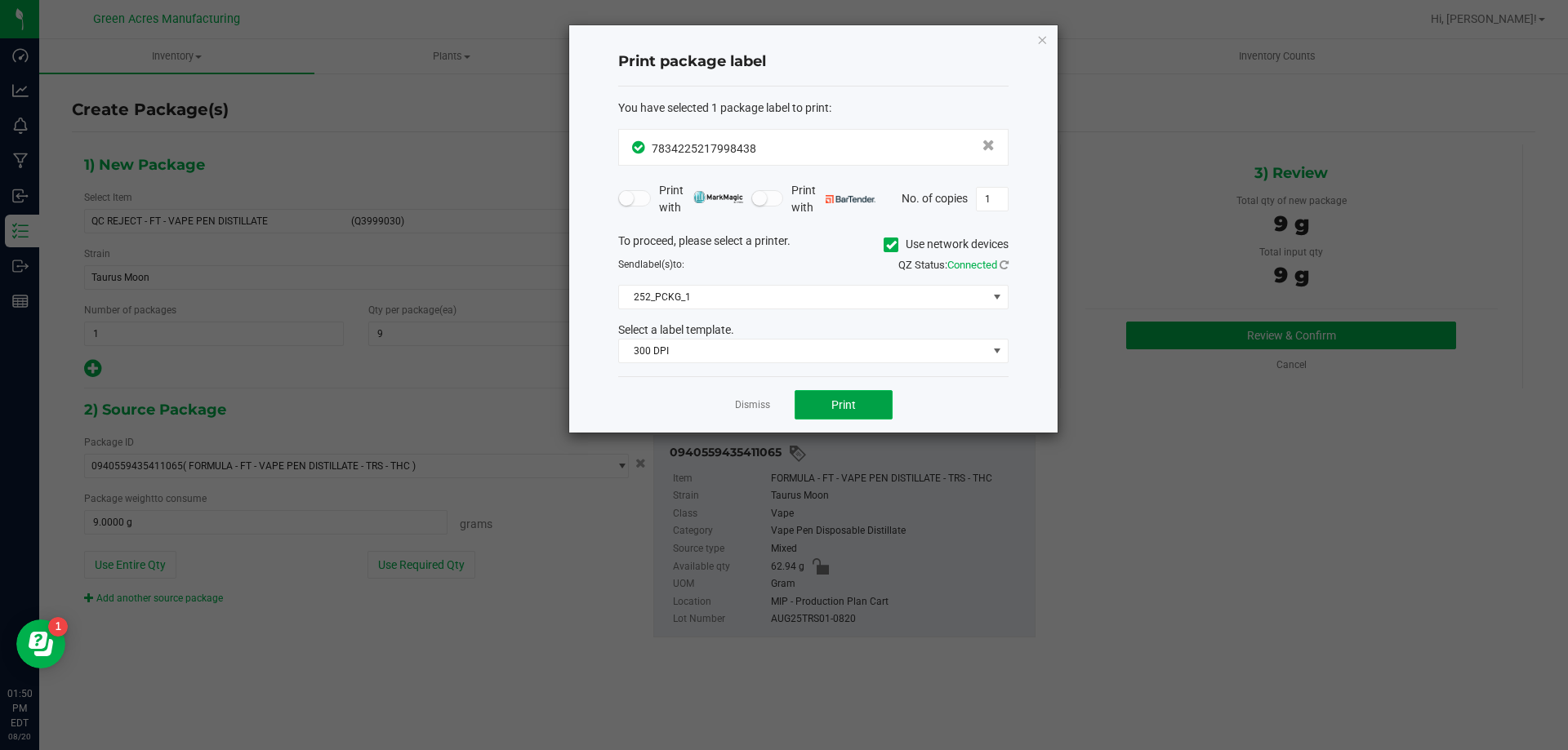
click at [826, 400] on button "Print" at bounding box center [844, 405] width 98 height 30
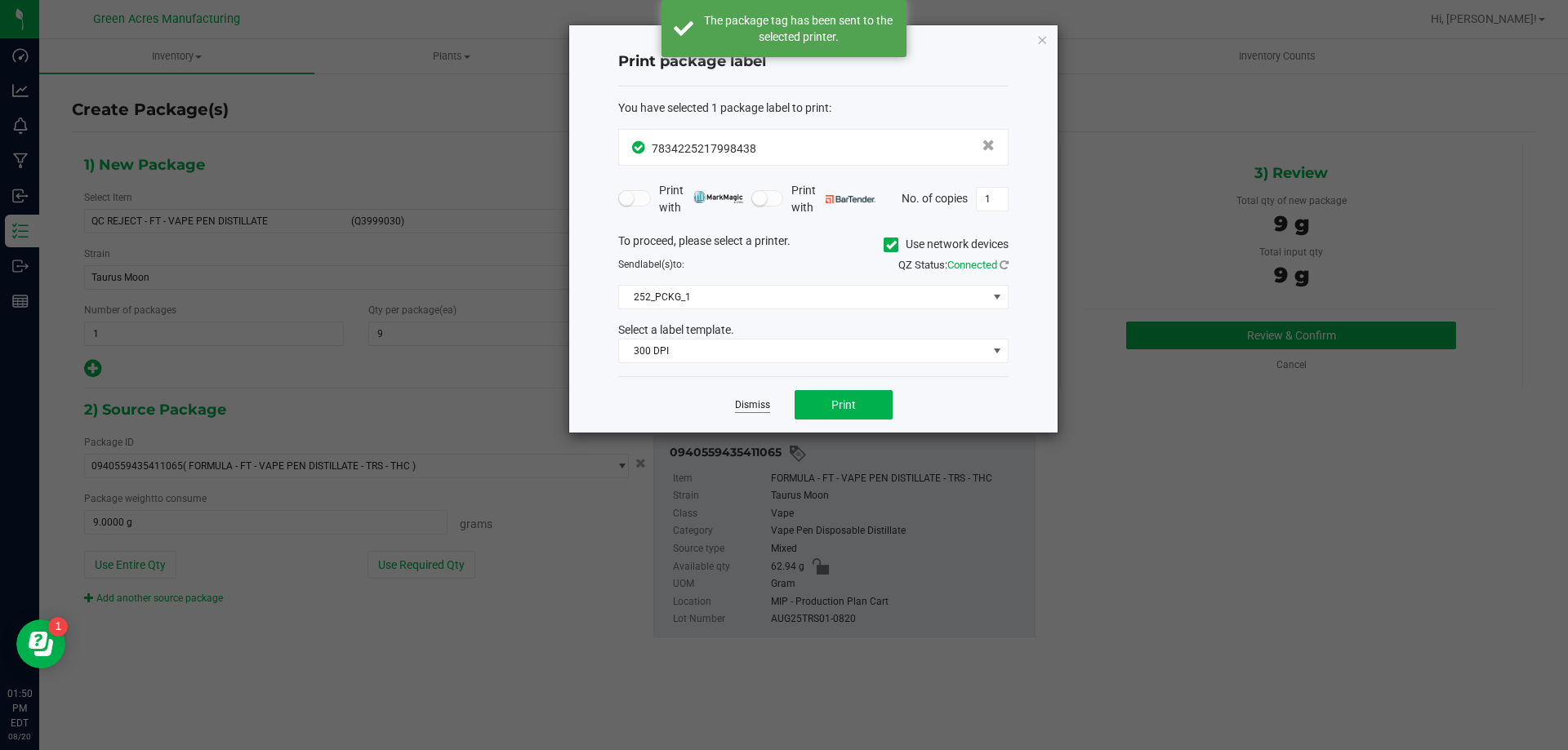
click at [756, 405] on link "Dismiss" at bounding box center [753, 405] width 35 height 14
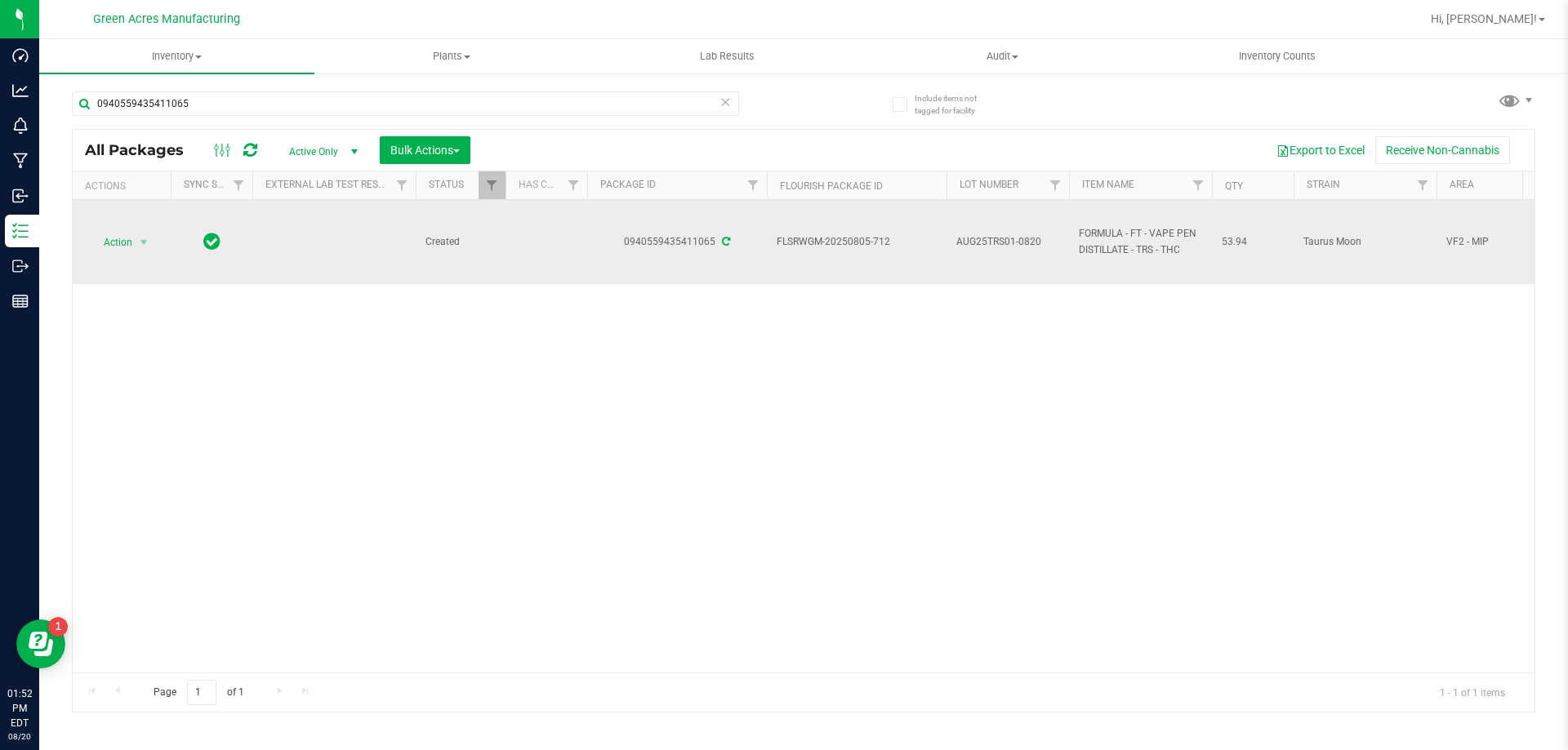
click at [128, 248] on span "Action" at bounding box center [111, 242] width 44 height 23
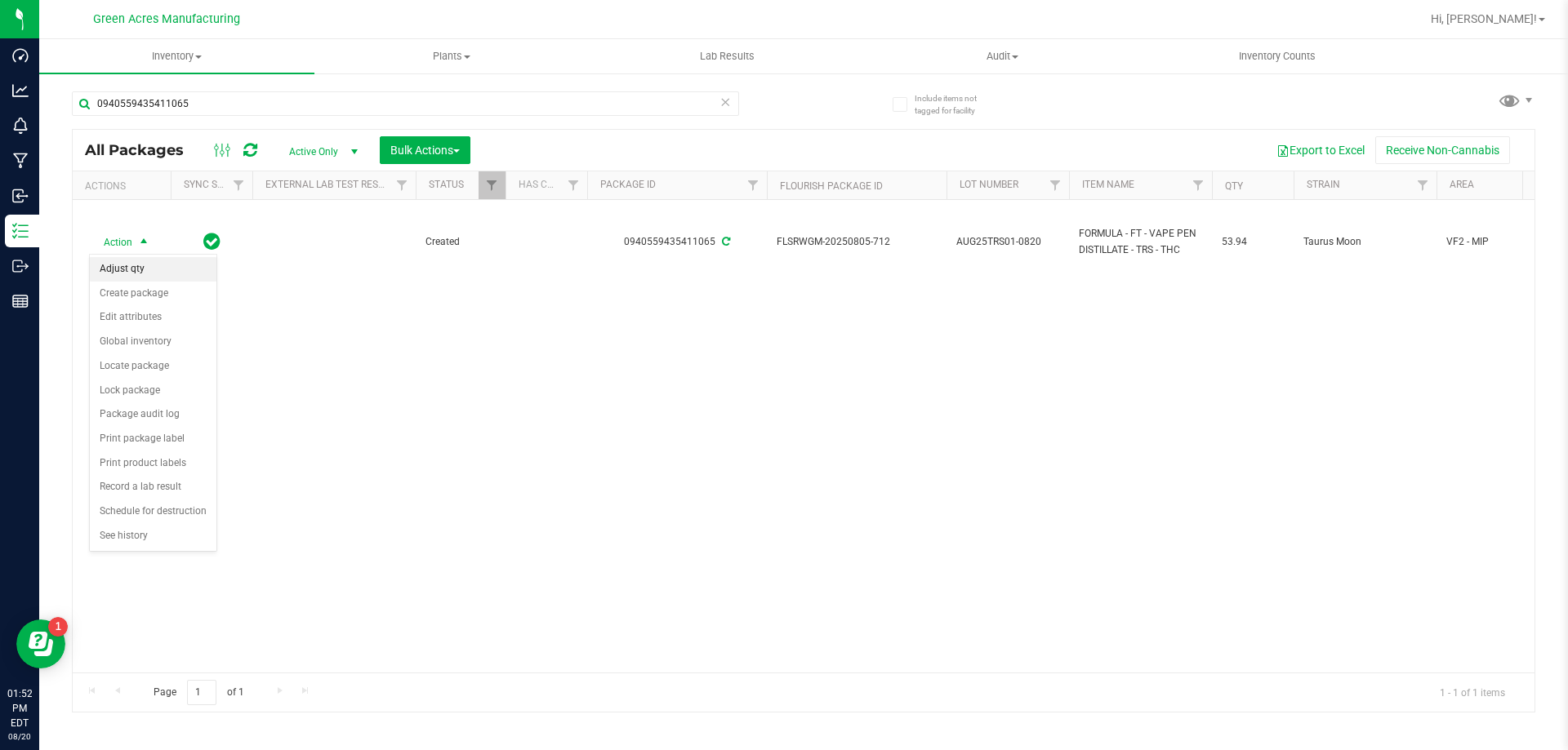
click at [129, 280] on li "Adjust qty" at bounding box center [153, 269] width 127 height 24
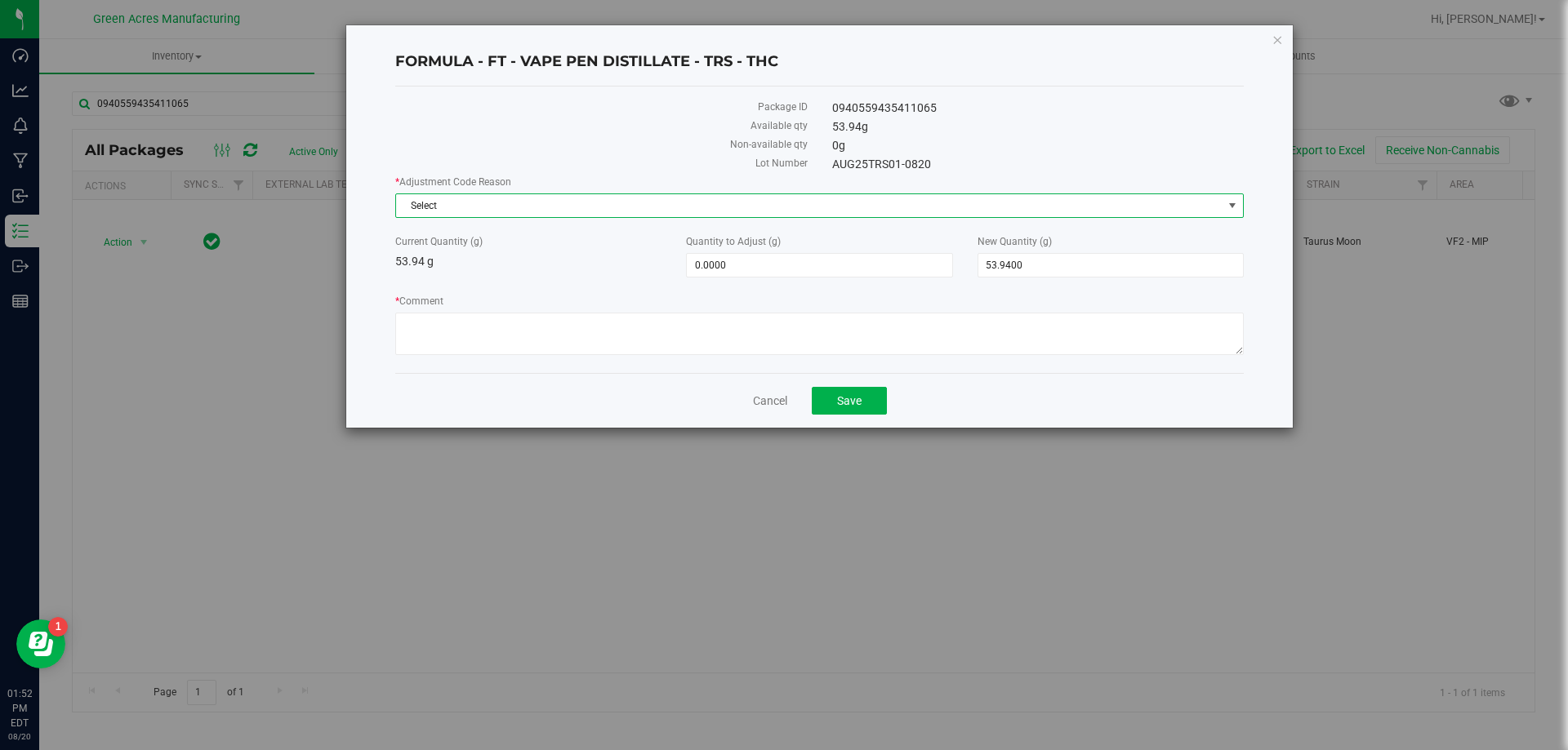
click at [537, 210] on span "Select" at bounding box center [809, 206] width 827 height 23
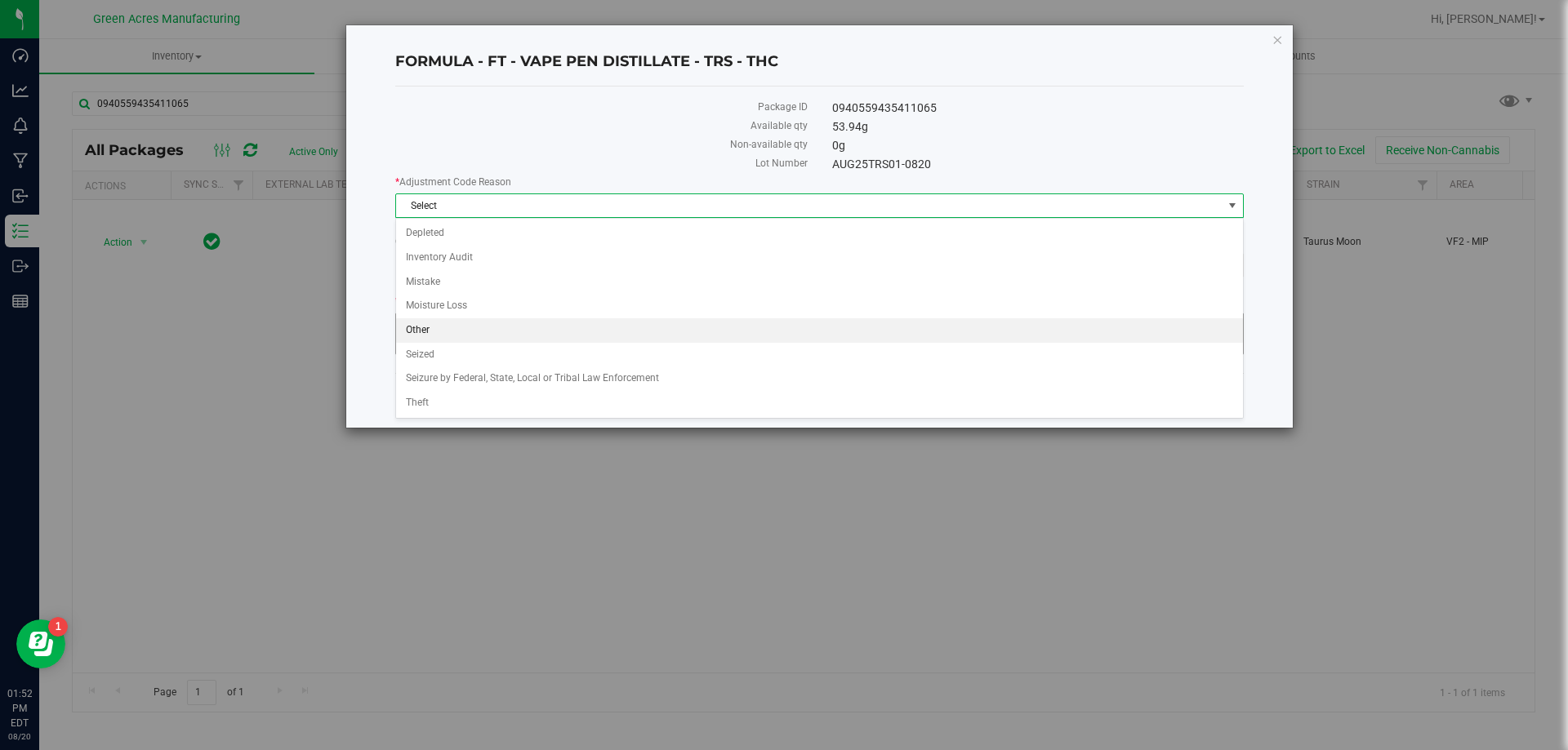
drag, startPoint x: 454, startPoint y: 327, endPoint x: 660, endPoint y: 325, distance: 206.0
click at [454, 327] on li "Other" at bounding box center [819, 331] width 847 height 24
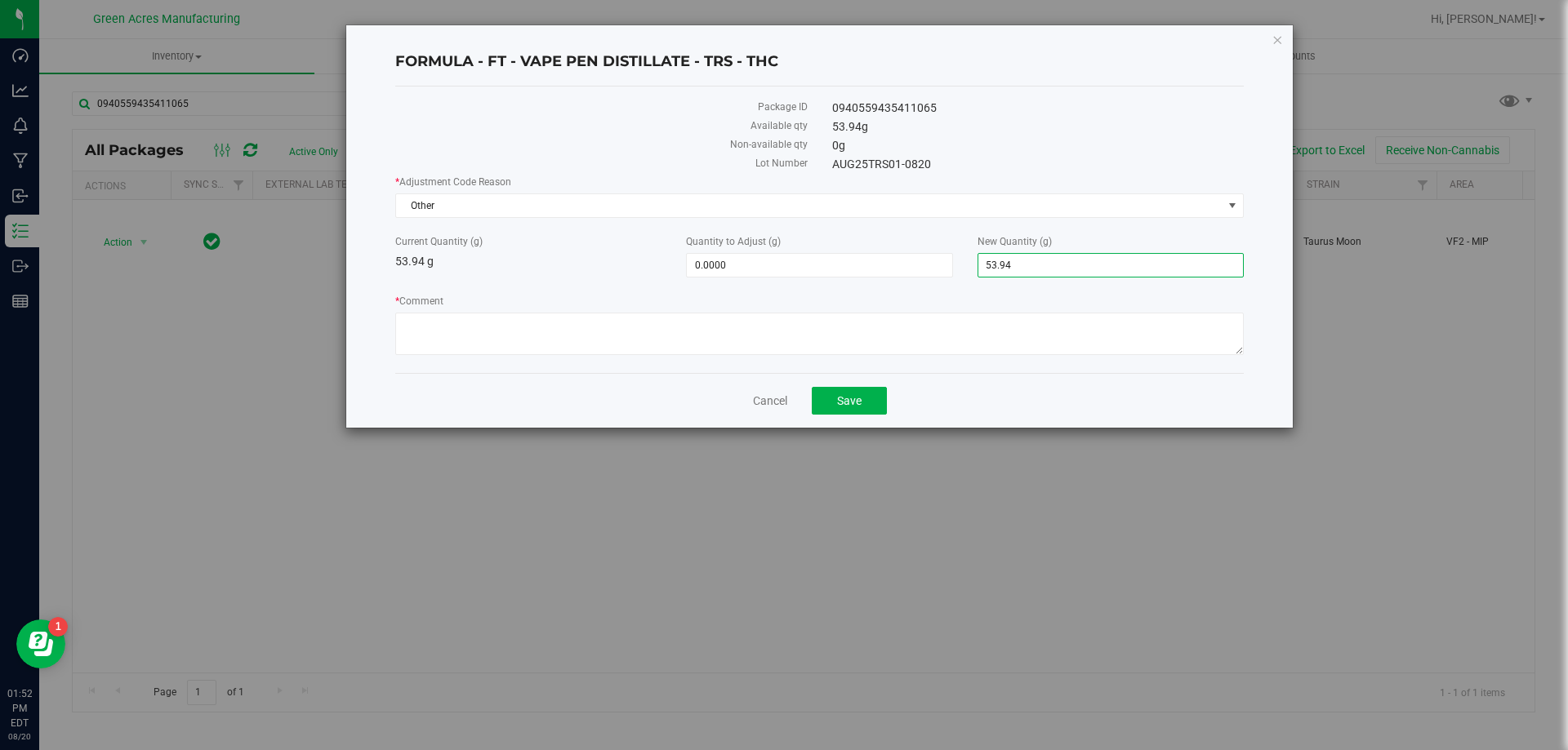
drag, startPoint x: 1053, startPoint y: 266, endPoint x: 979, endPoint y: 296, distance: 79.8
click at [979, 296] on div "* Adjustment Code Reason Other Select Depleted Inventory Audit Mistake Moisture…" at bounding box center [819, 267] width 848 height 185
type input "0"
click at [624, 348] on textarea "* Comment" at bounding box center [819, 334] width 848 height 43
type input "-53.9400"
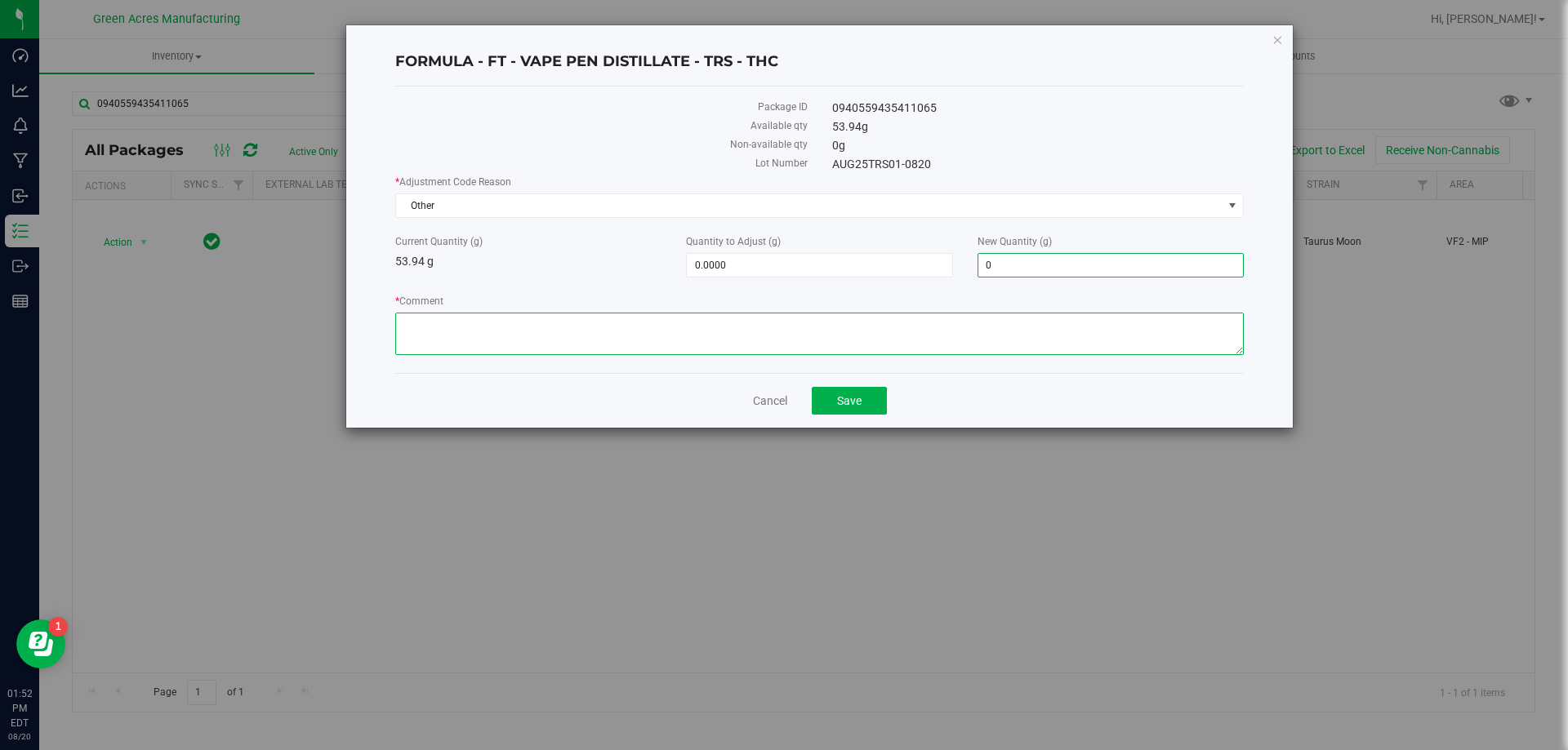
type input "0.0000"
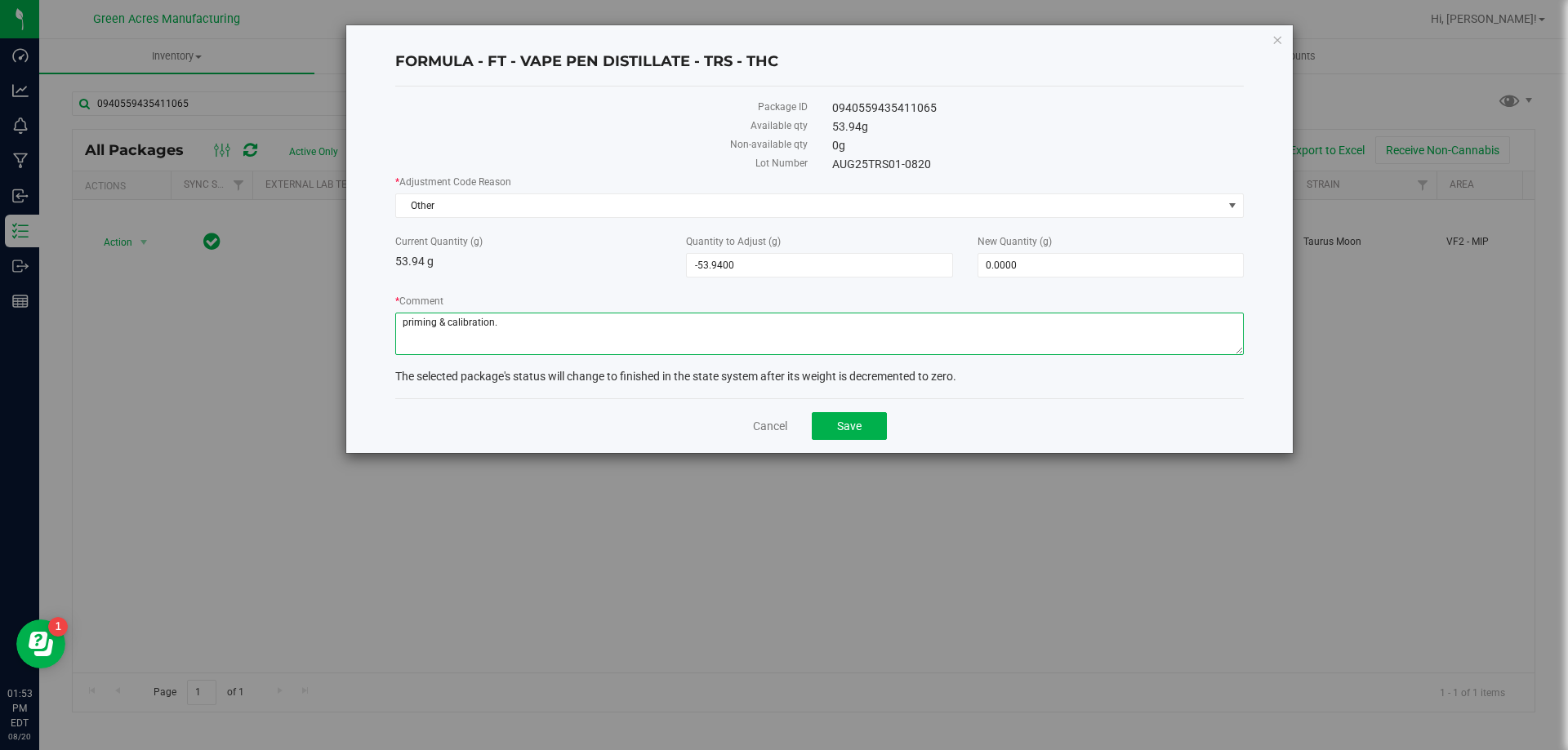
type textarea "priming & calibration."
click at [858, 422] on span "Save" at bounding box center [849, 426] width 24 height 13
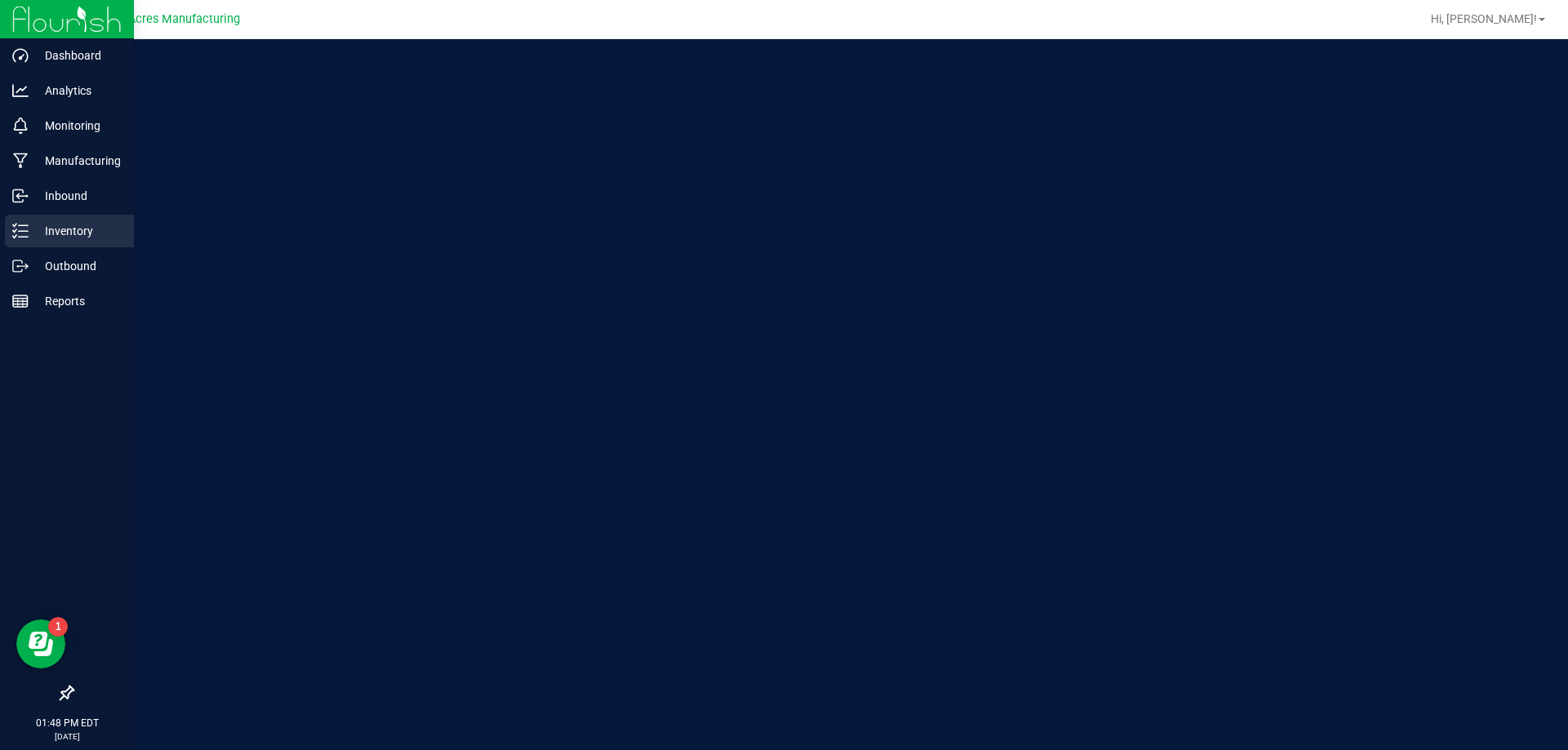
click at [37, 244] on div "Inventory" at bounding box center [69, 230] width 129 height 33
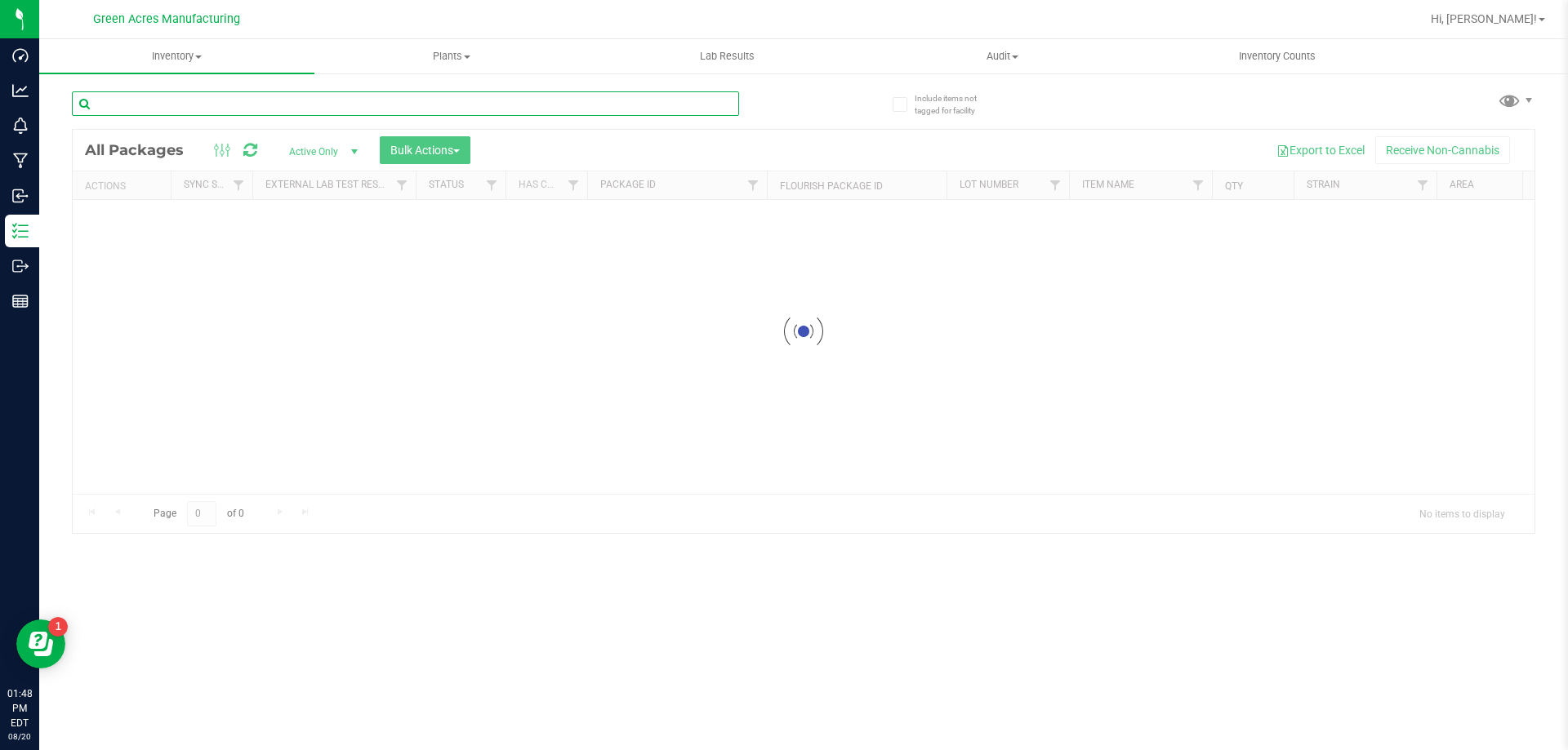
click at [231, 102] on input "text" at bounding box center [406, 103] width 667 height 24
type input "4209077937918049"
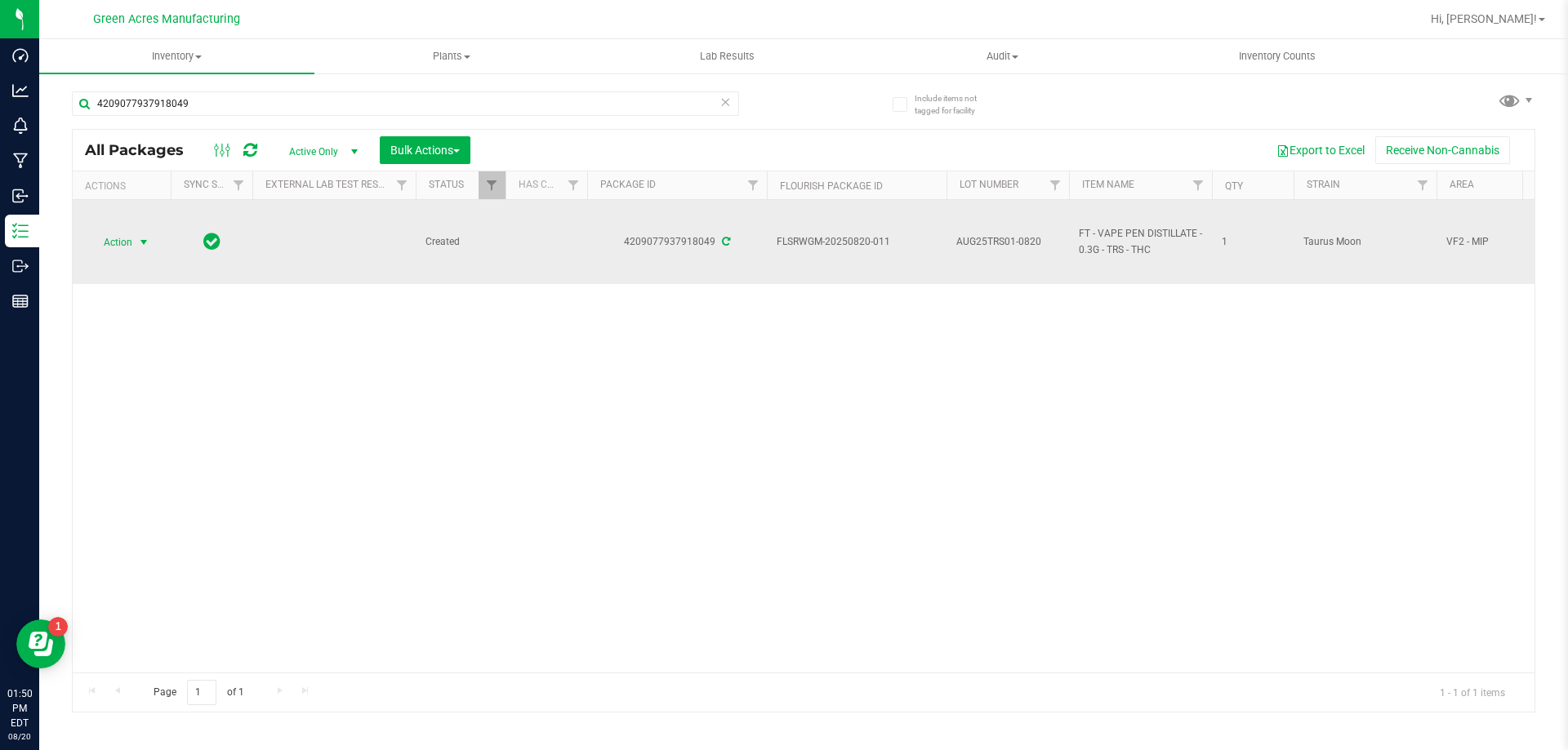
click at [153, 241] on span "select" at bounding box center [144, 242] width 21 height 23
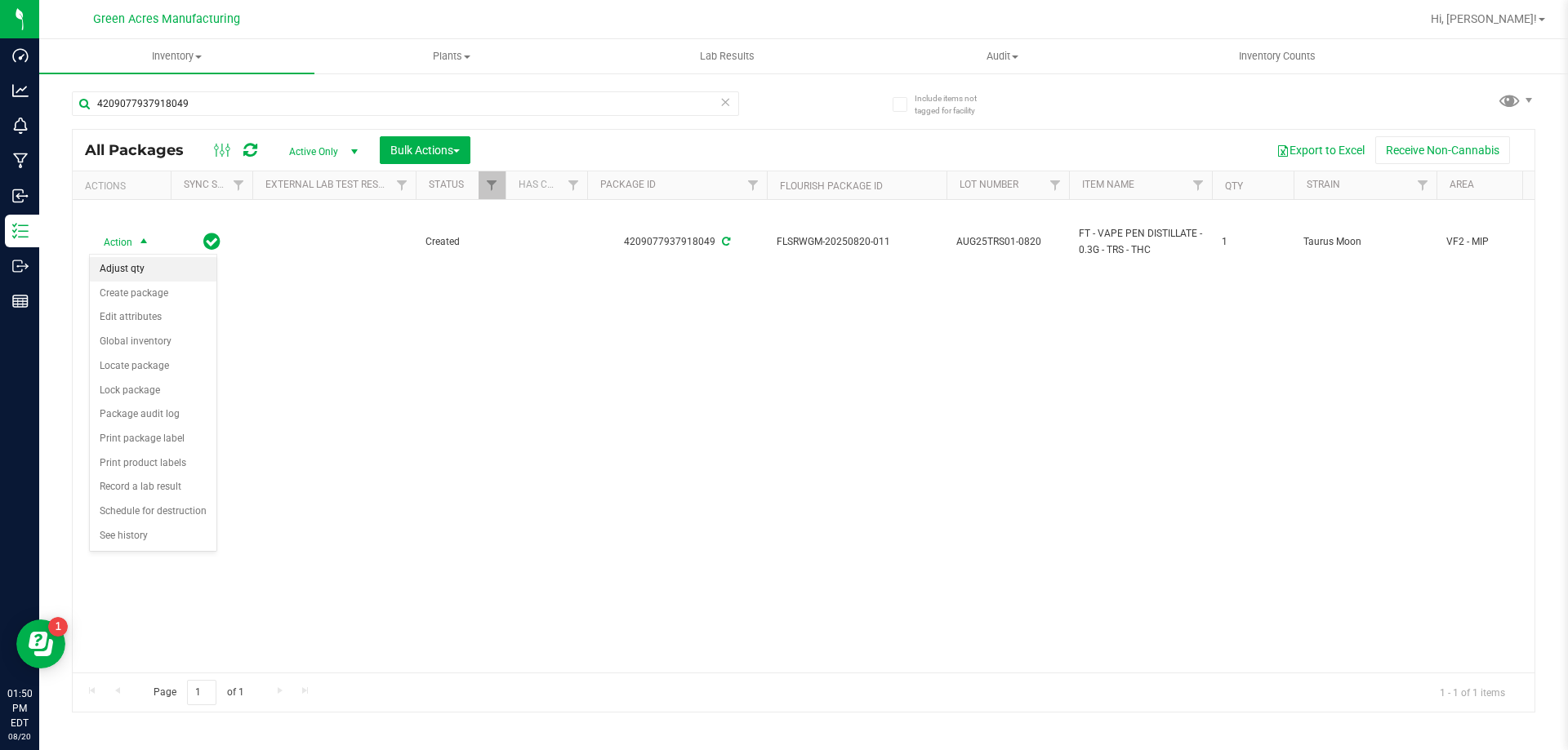
click at [145, 263] on li "Adjust qty" at bounding box center [153, 269] width 127 height 24
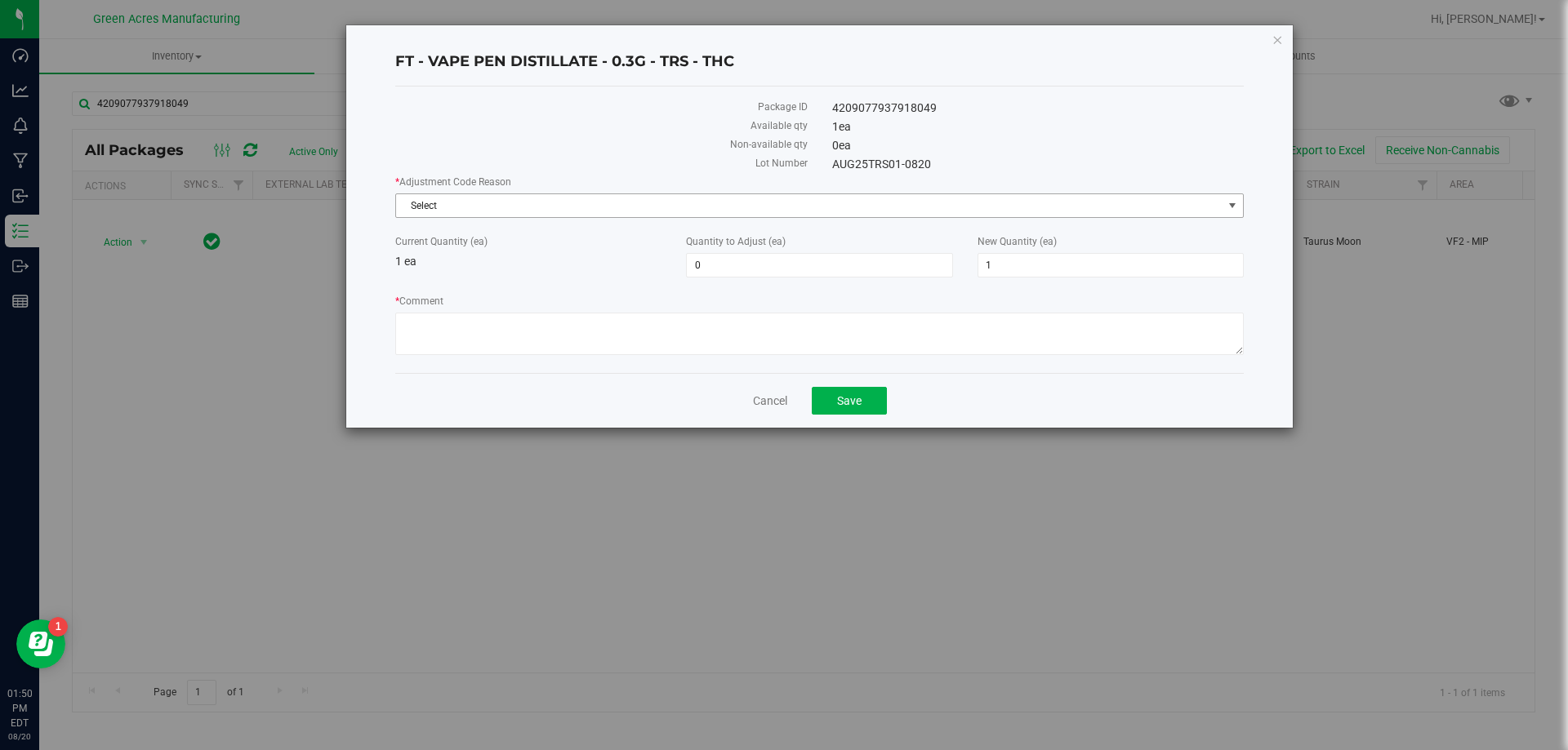
click at [486, 214] on span "Select" at bounding box center [809, 206] width 827 height 23
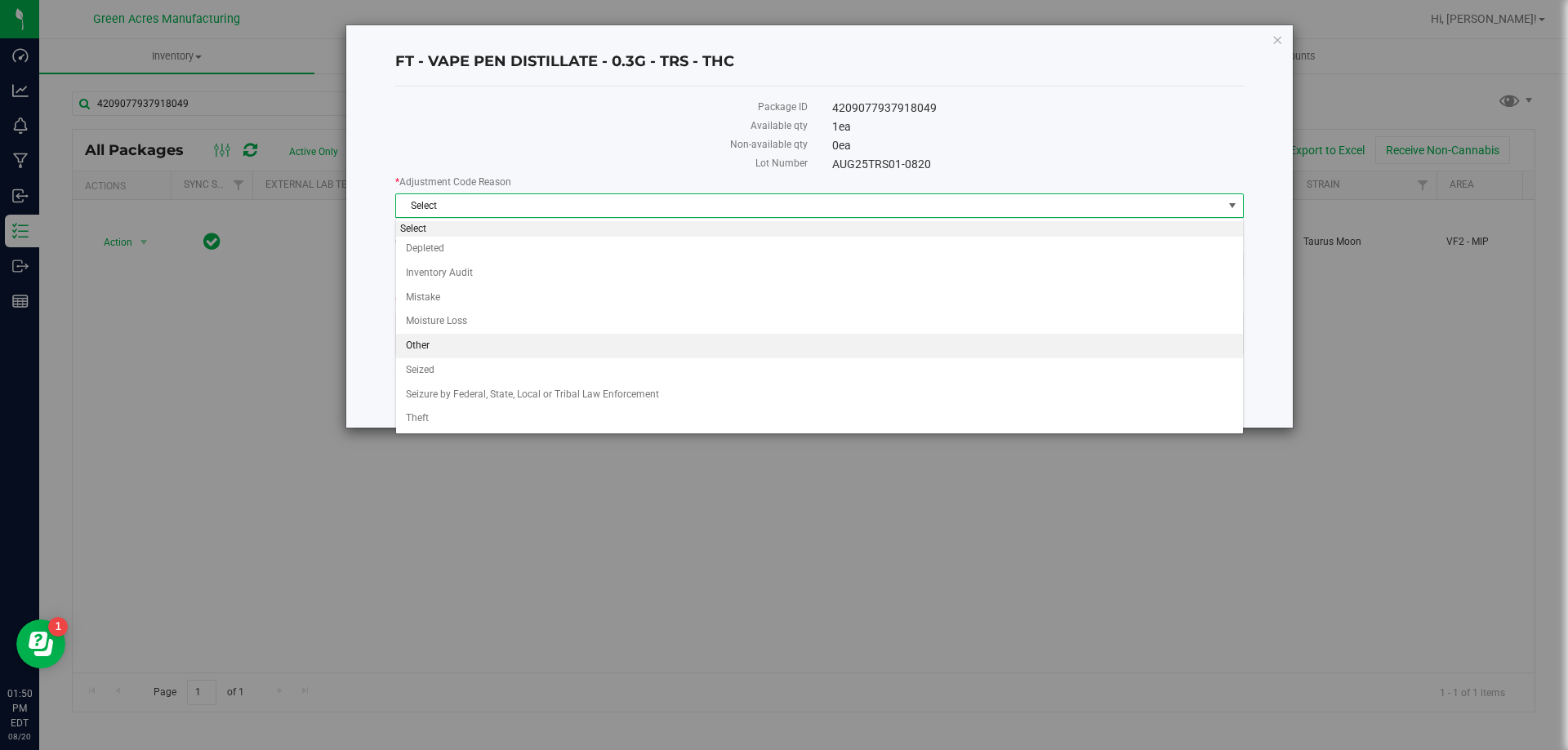
click at [433, 340] on li "Other" at bounding box center [819, 346] width 847 height 24
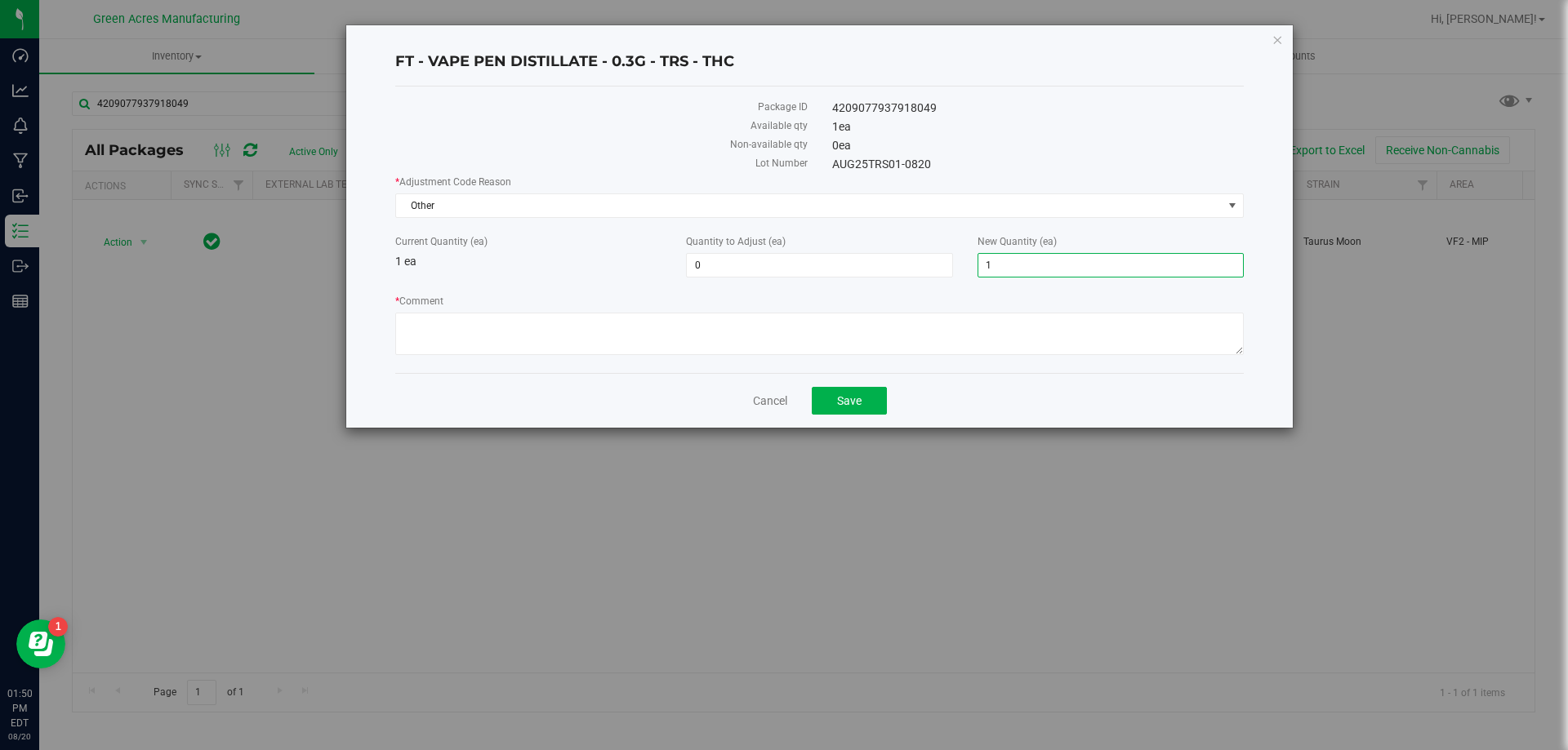
drag, startPoint x: 996, startPoint y: 267, endPoint x: 967, endPoint y: 274, distance: 29.8
click at [968, 274] on div "New Quantity (ea) 1 1" at bounding box center [1111, 255] width 291 height 43
type input "0"
type input "-1"
type input "0"
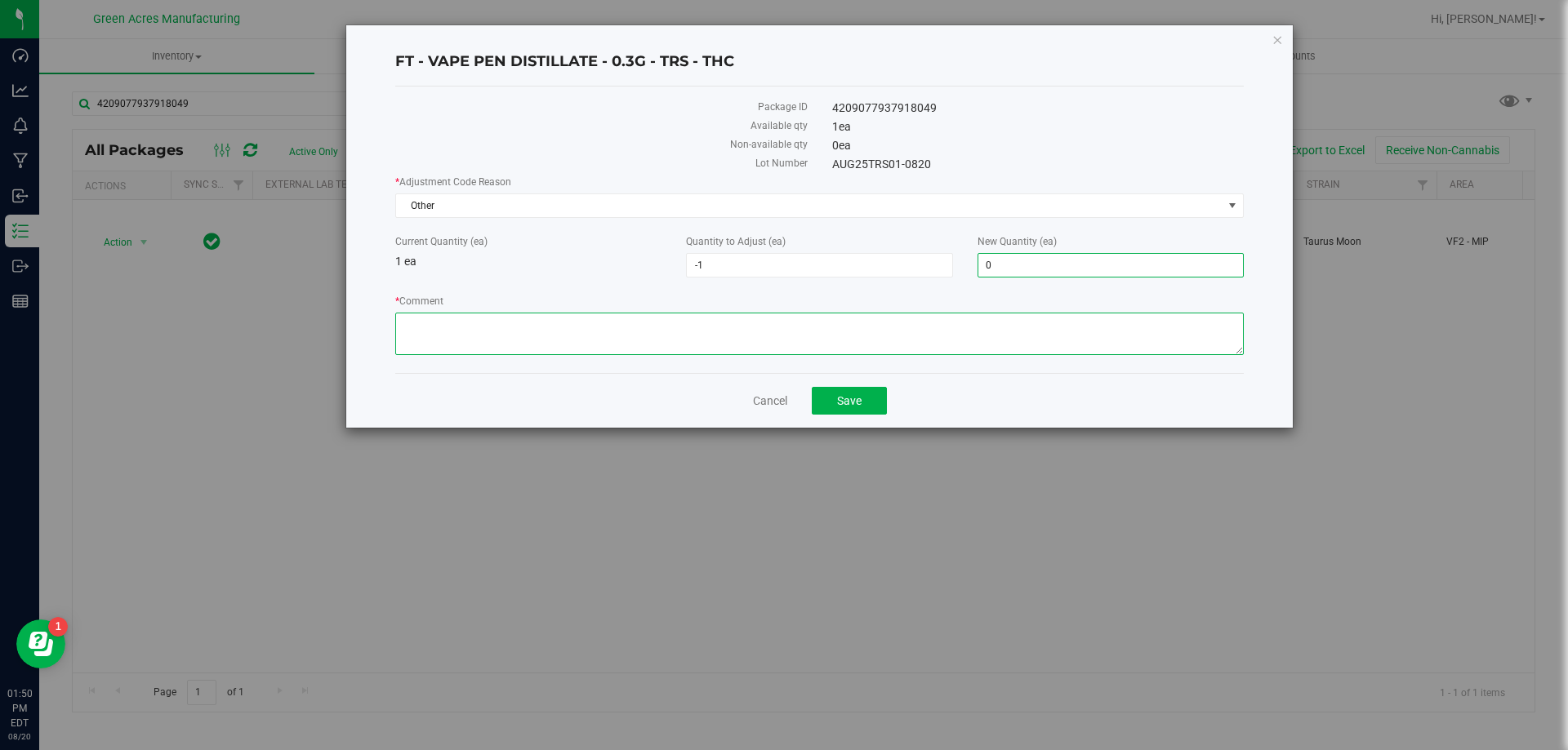
click at [956, 337] on textarea "* Comment" at bounding box center [819, 334] width 848 height 43
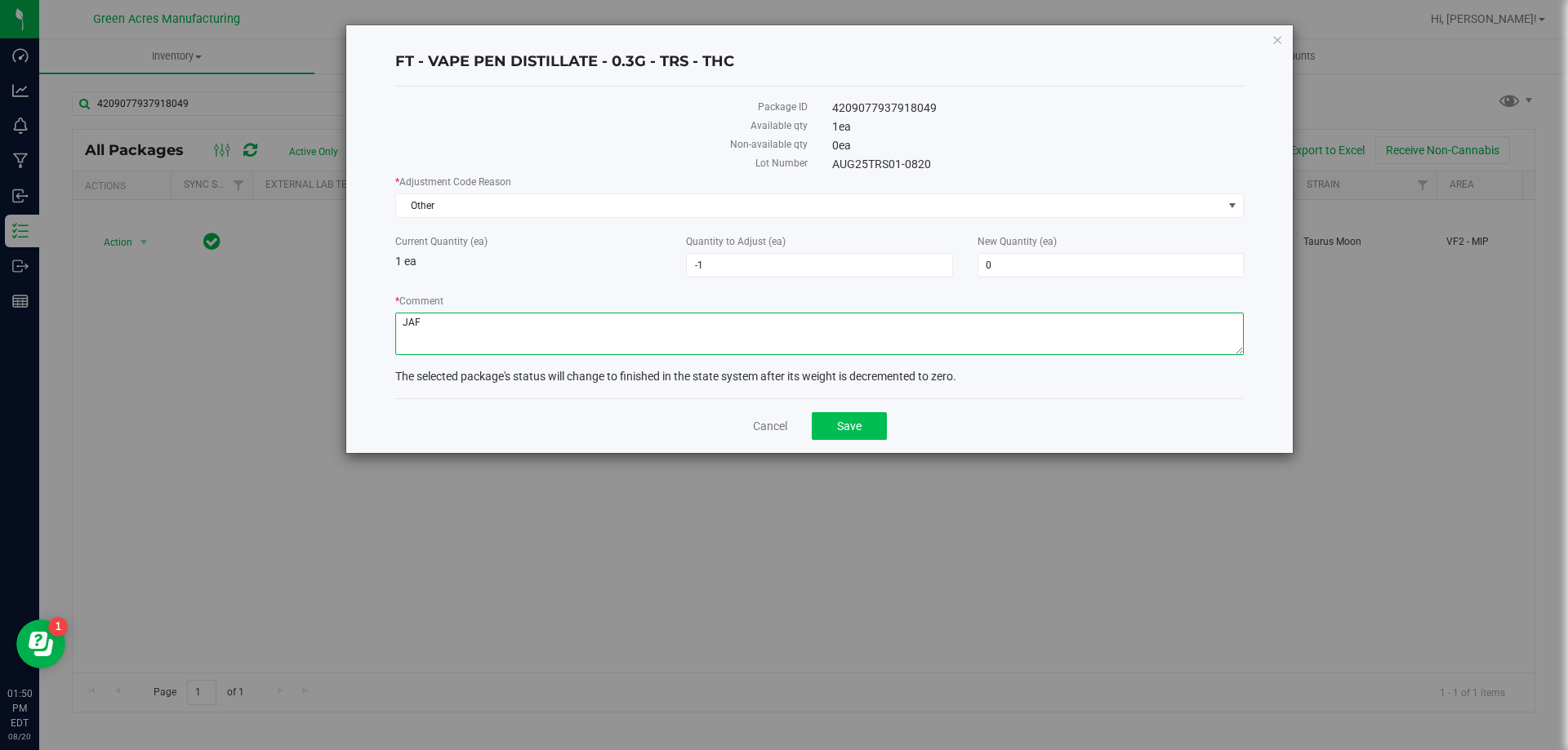
type textarea "JAF"
click at [873, 434] on button "Save" at bounding box center [849, 427] width 76 height 28
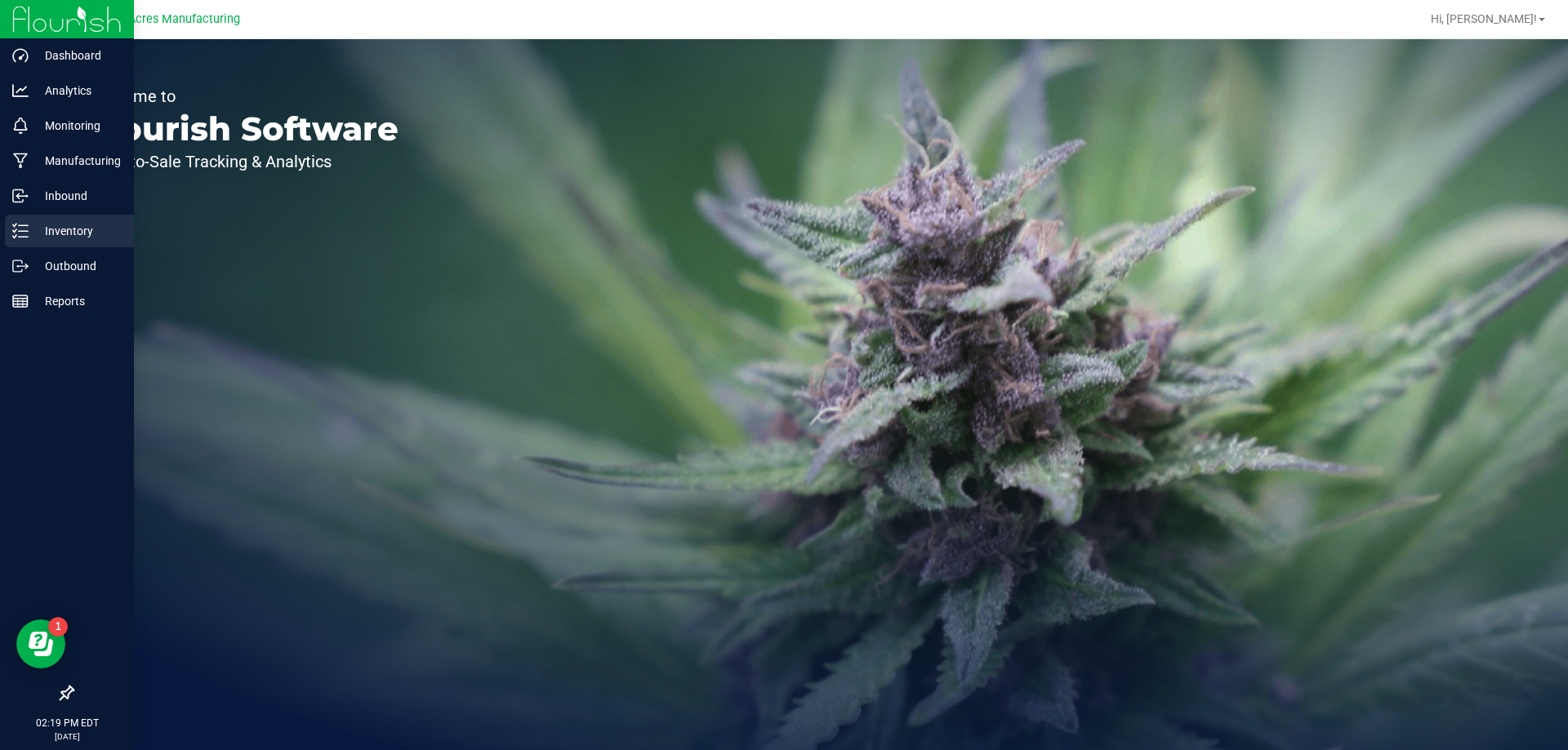
drag, startPoint x: 36, startPoint y: 237, endPoint x: 41, endPoint y: 218, distance: 19.6
click at [36, 234] on p "Inventory" at bounding box center [77, 230] width 98 height 20
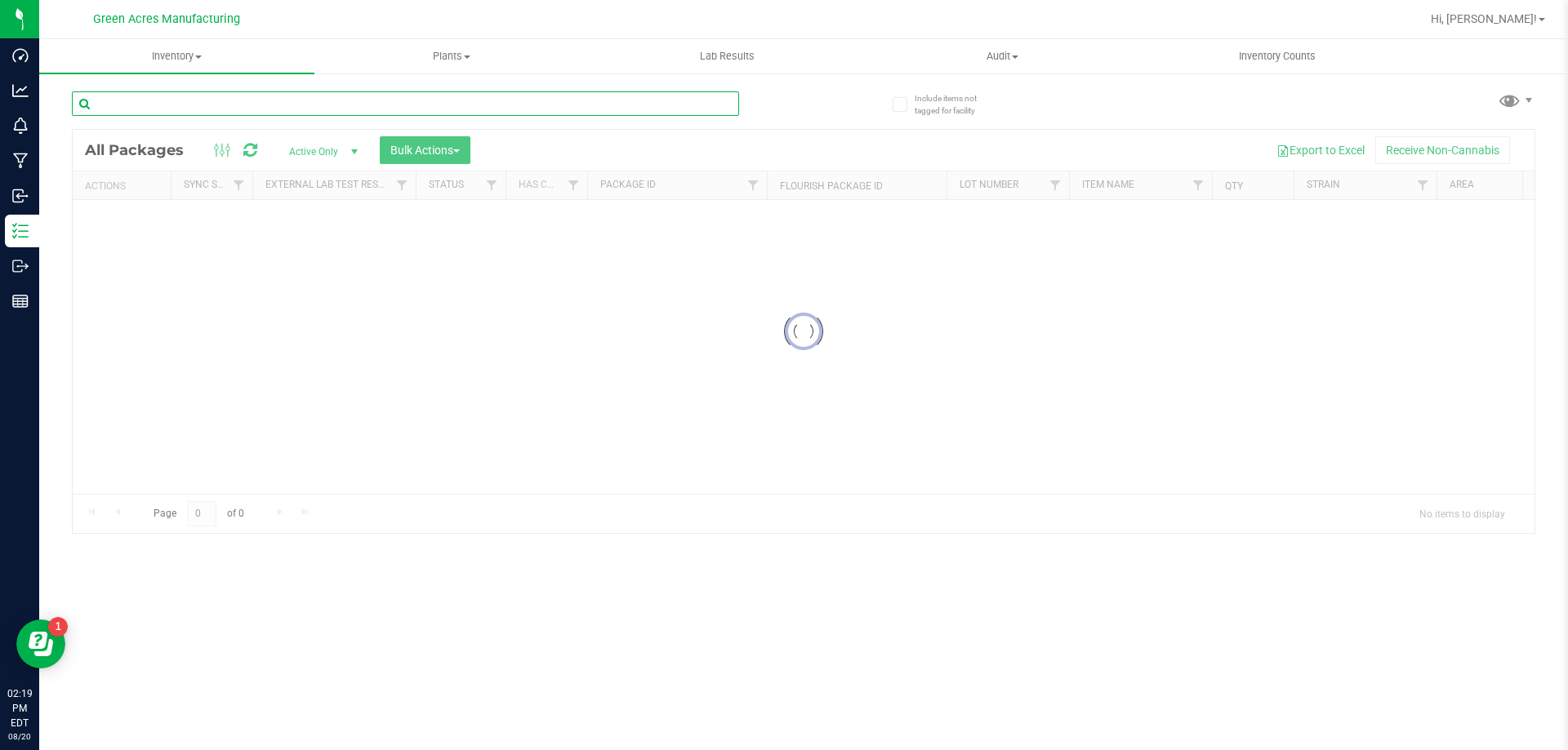
click at [175, 105] on input "text" at bounding box center [406, 103] width 667 height 24
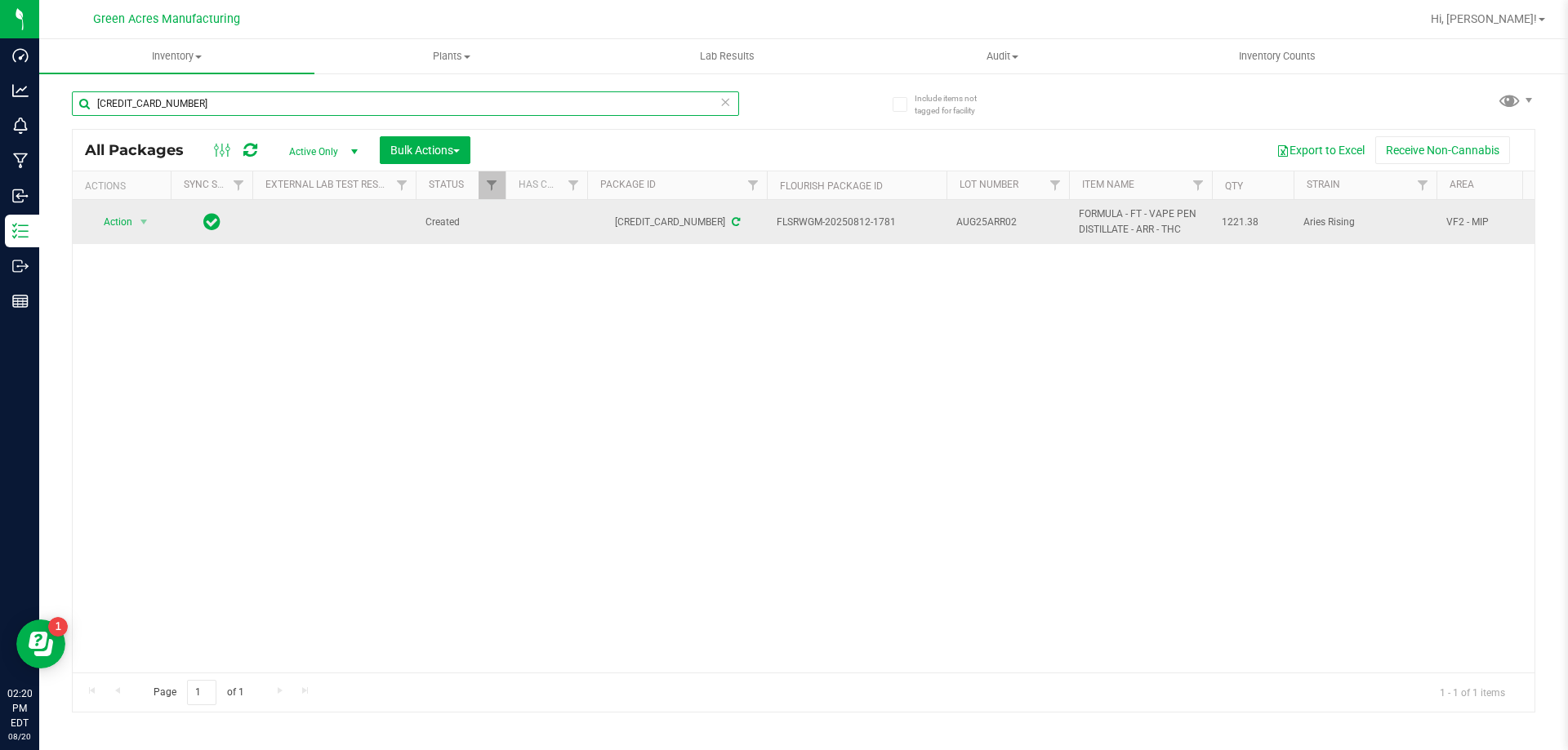
type input "8140317312410667"
click at [123, 234] on span "Action" at bounding box center [111, 222] width 44 height 23
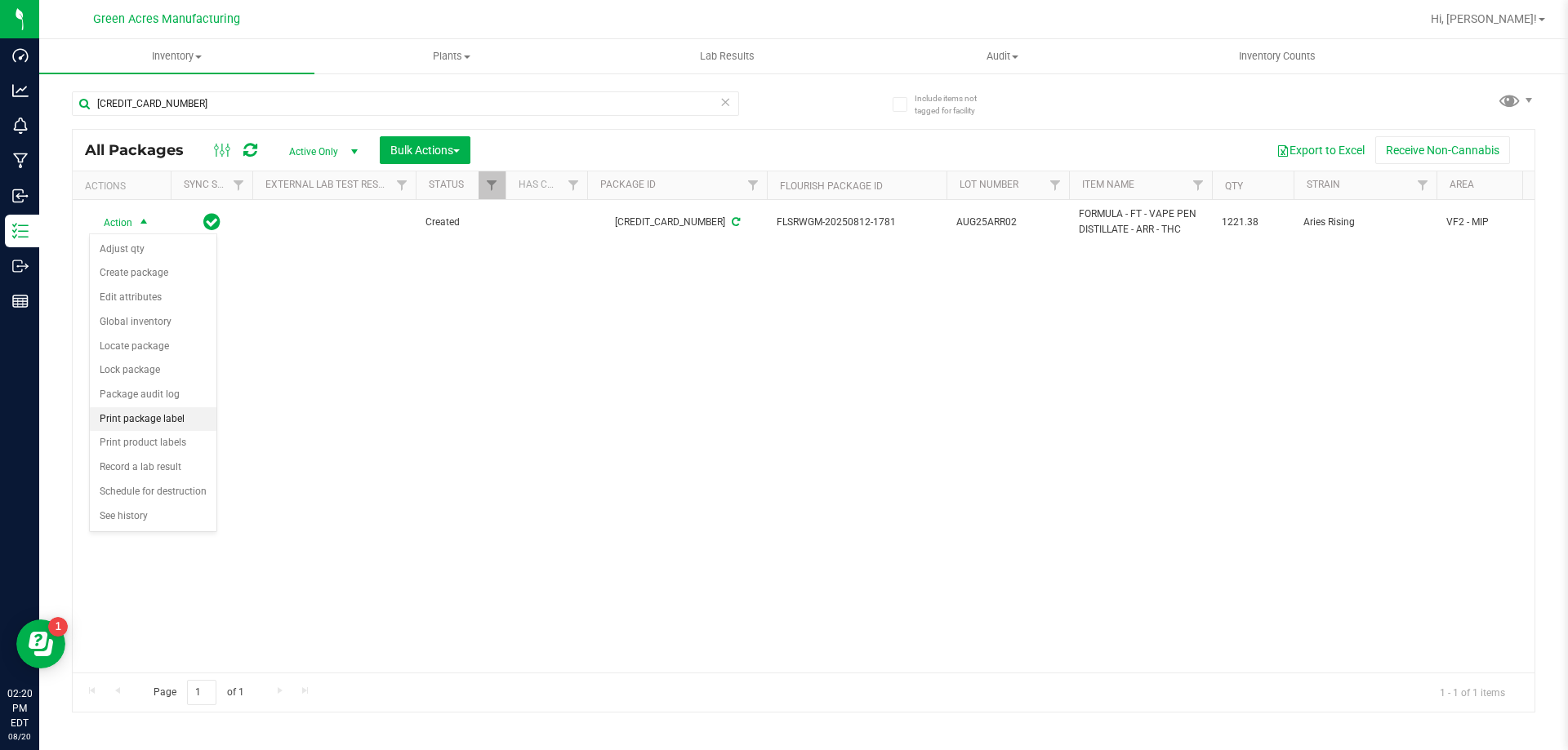
click at [151, 421] on li "Print package label" at bounding box center [153, 419] width 127 height 24
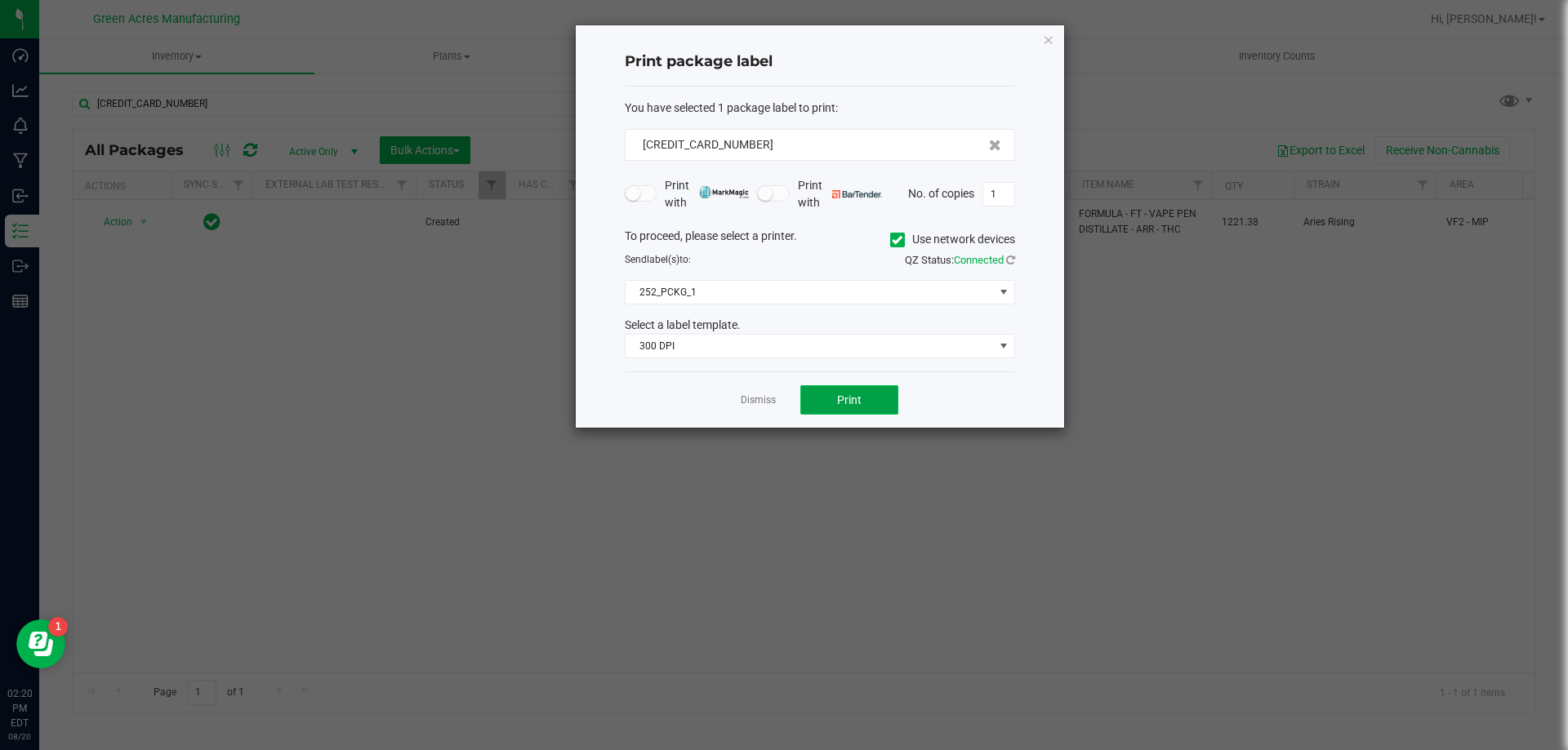
click at [849, 389] on button "Print" at bounding box center [849, 401] width 98 height 30
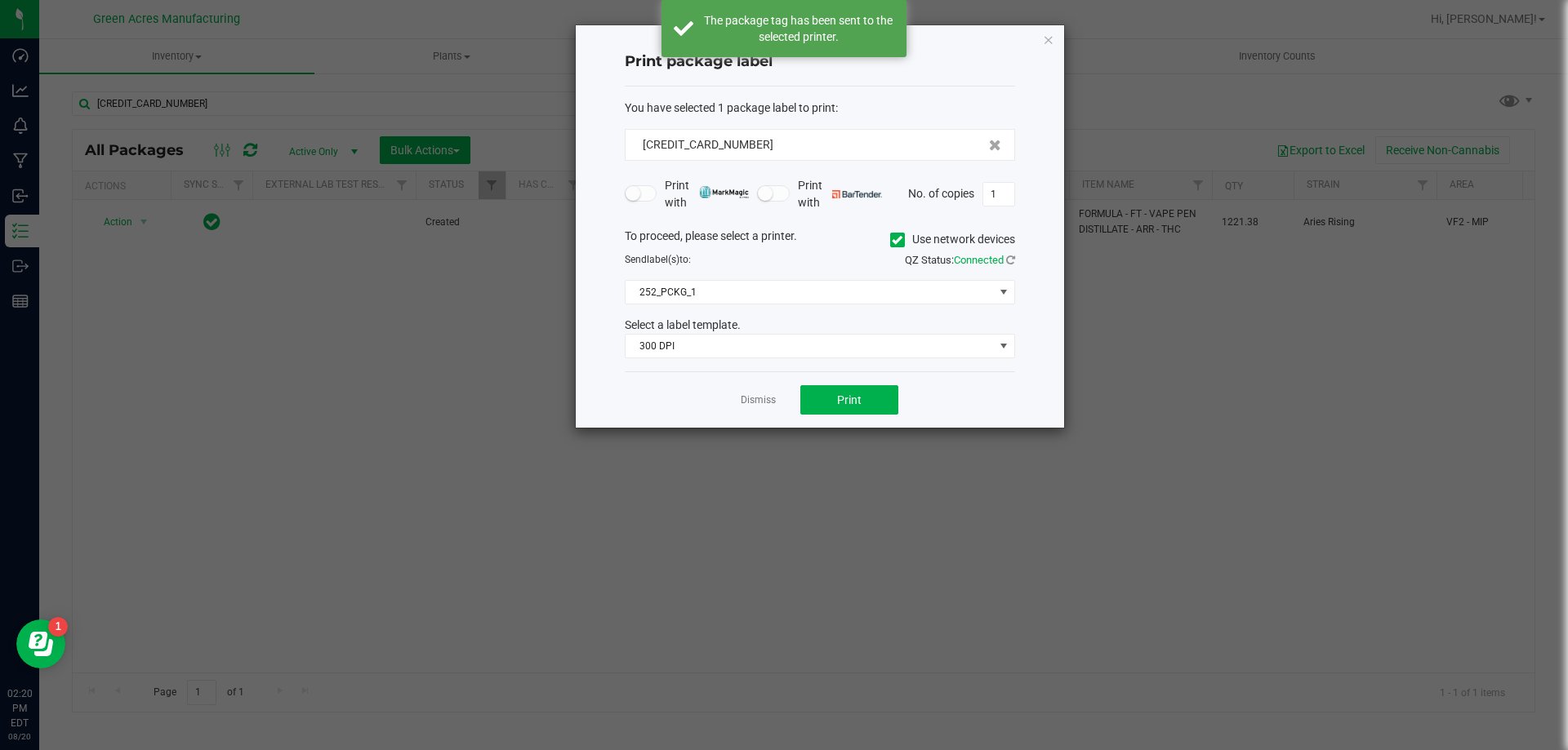
click at [739, 405] on div "Dismiss Print" at bounding box center [819, 400] width 391 height 56
click at [755, 404] on link "Dismiss" at bounding box center [759, 400] width 35 height 14
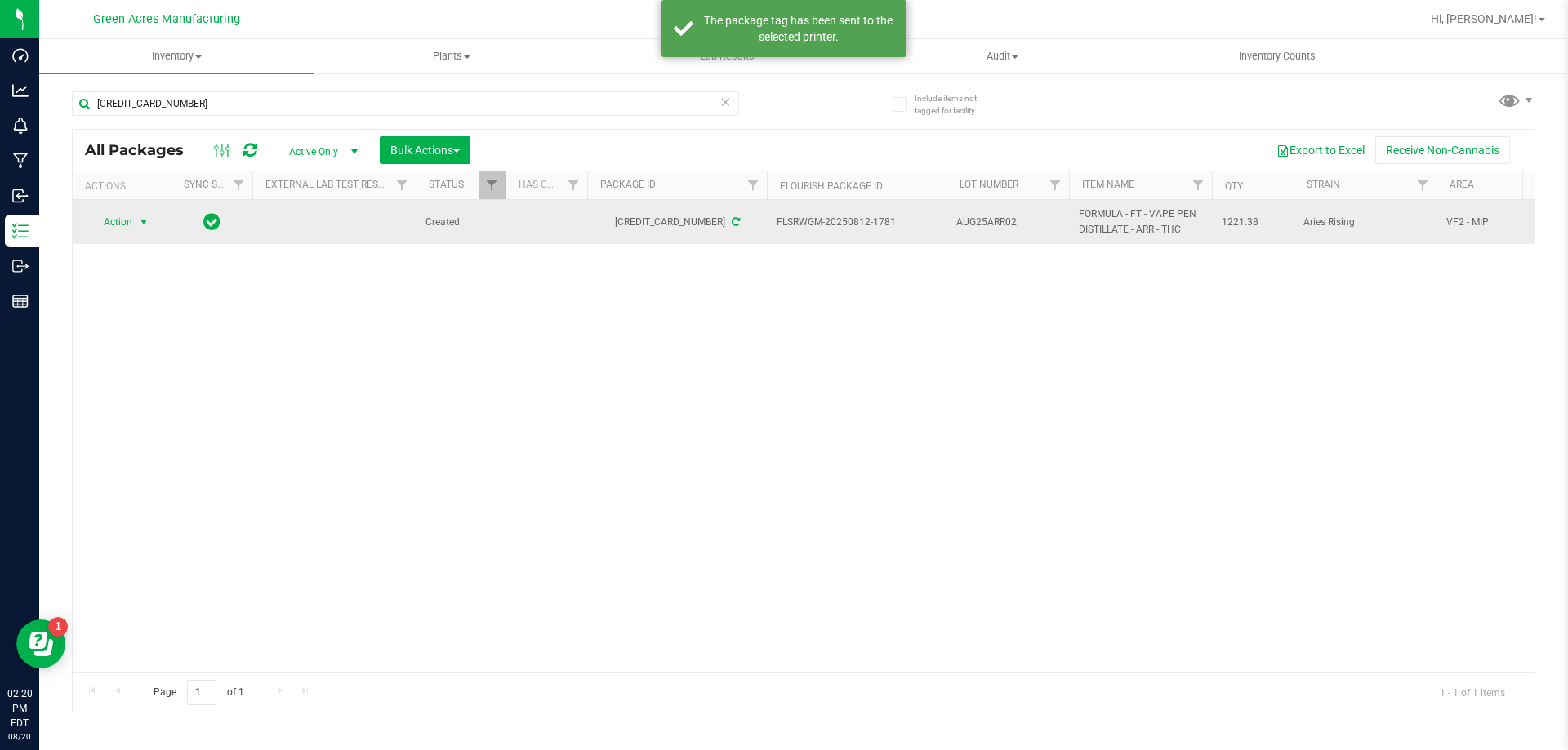
click at [1008, 214] on span "AUG25ARR02" at bounding box center [1008, 222] width 103 height 16
type input "AUG25ARR02-0820"
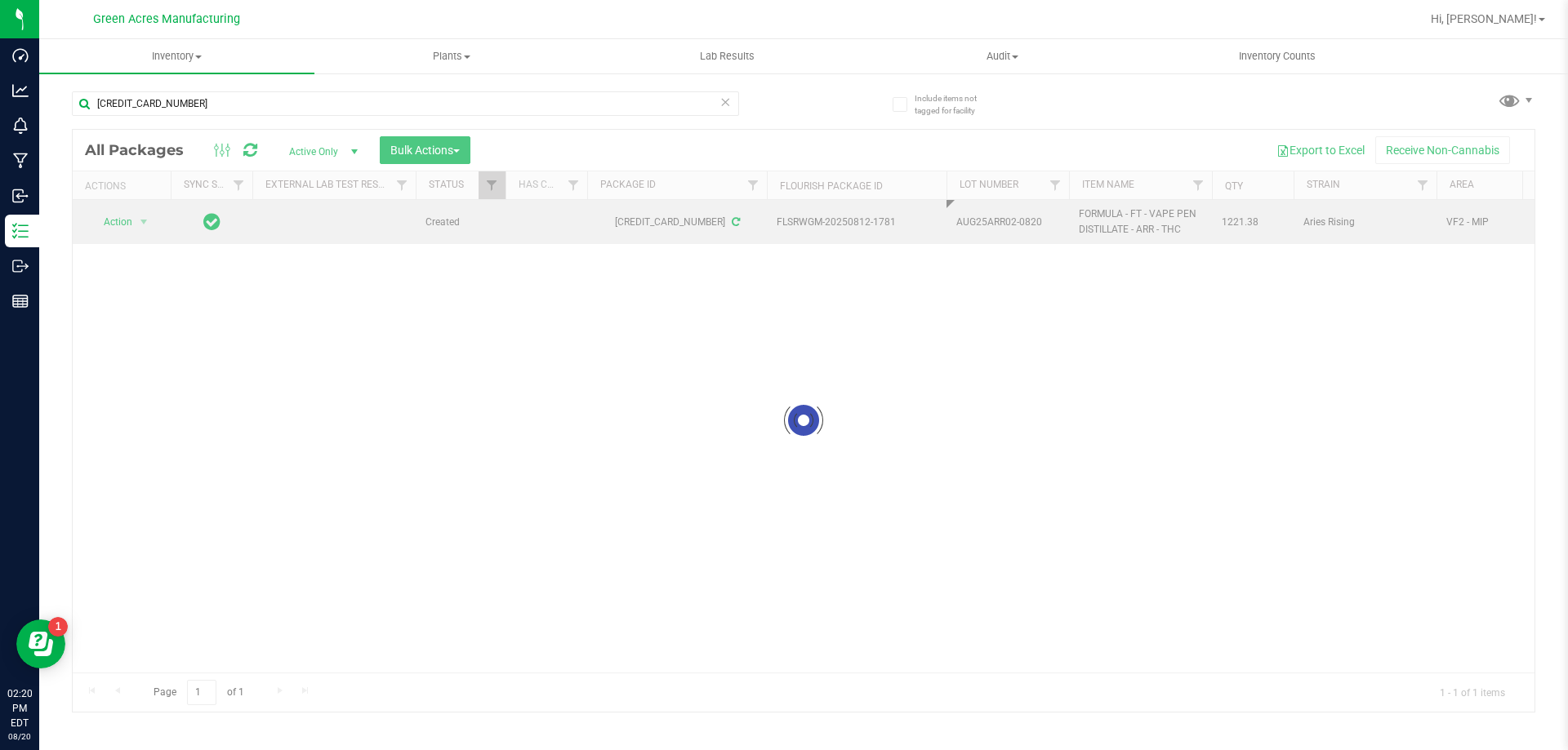
click at [1004, 300] on div "Loading... All Packages Active Only Active Only Lab Samples Locked All External…" at bounding box center [804, 420] width 1464 height 584
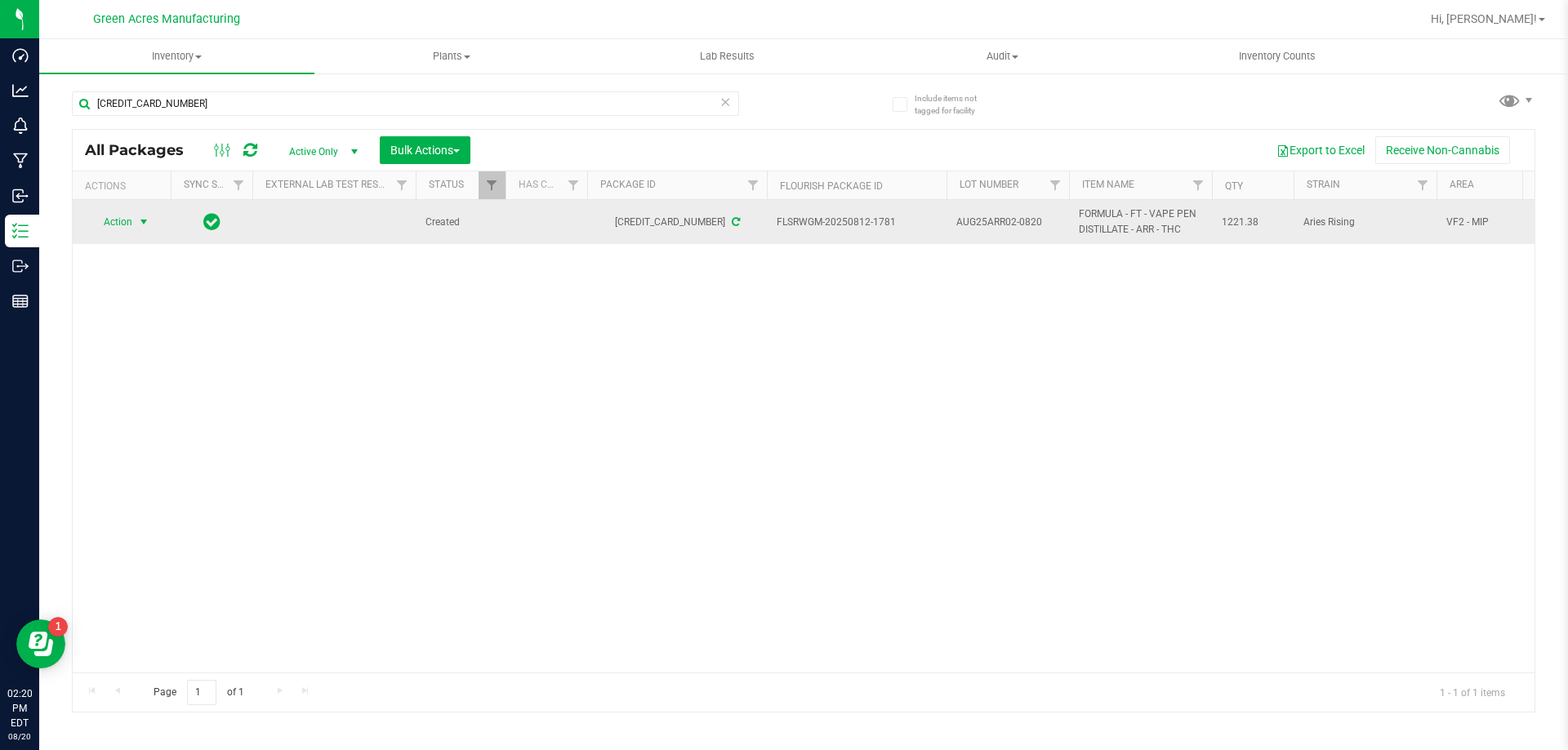
click at [130, 230] on span "Action" at bounding box center [111, 222] width 44 height 23
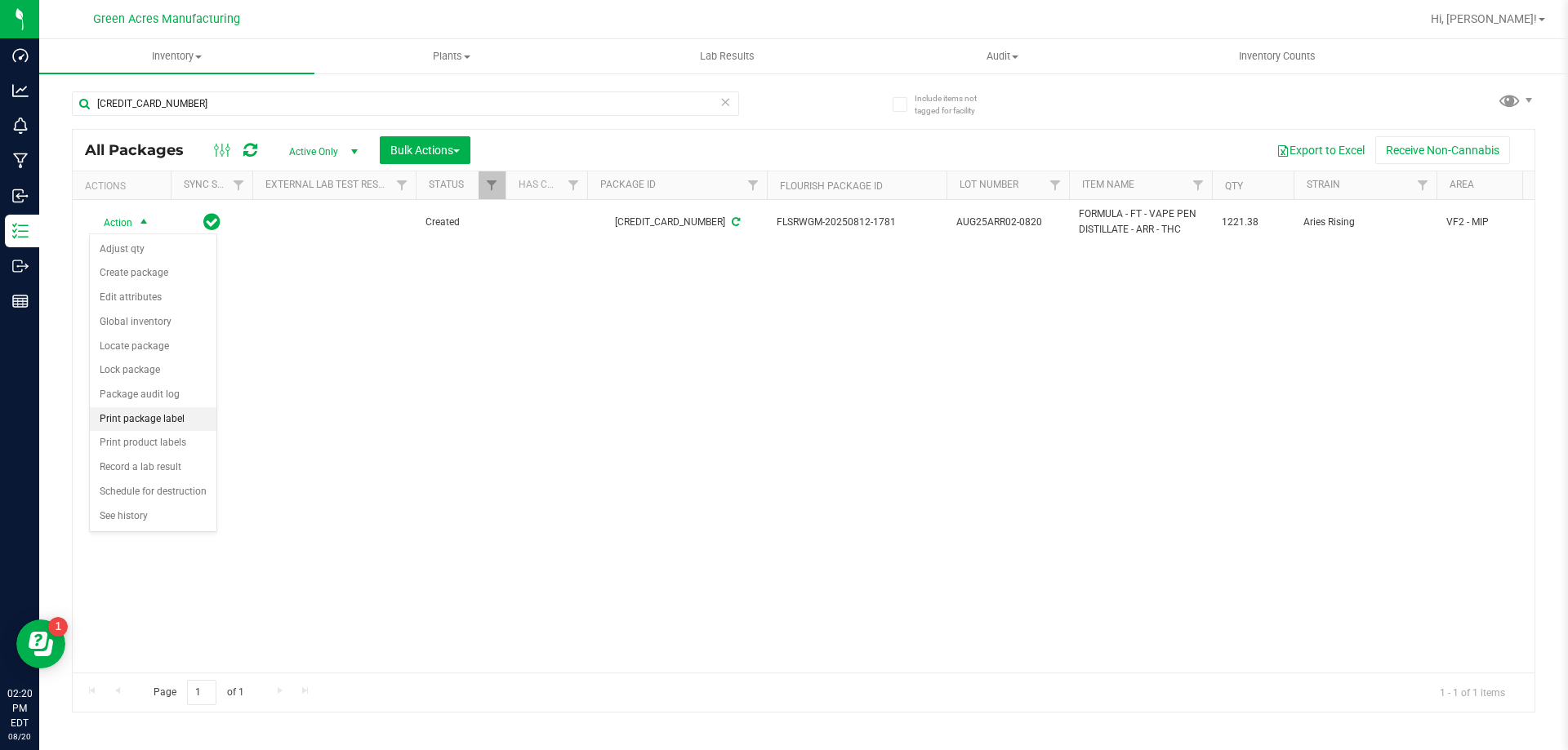
click at [135, 419] on li "Print package label" at bounding box center [153, 419] width 127 height 24
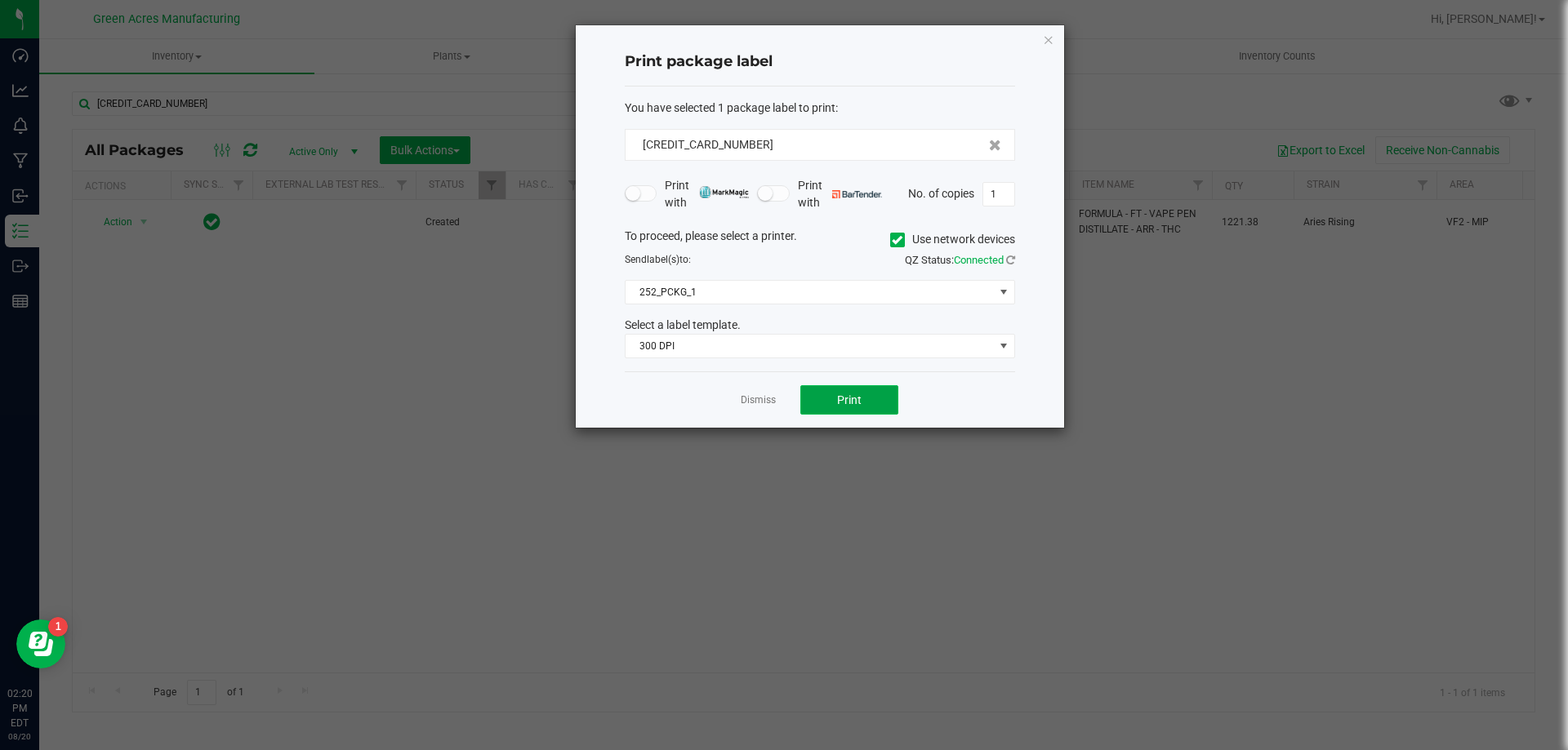
click at [847, 393] on span "Print" at bounding box center [849, 400] width 24 height 13
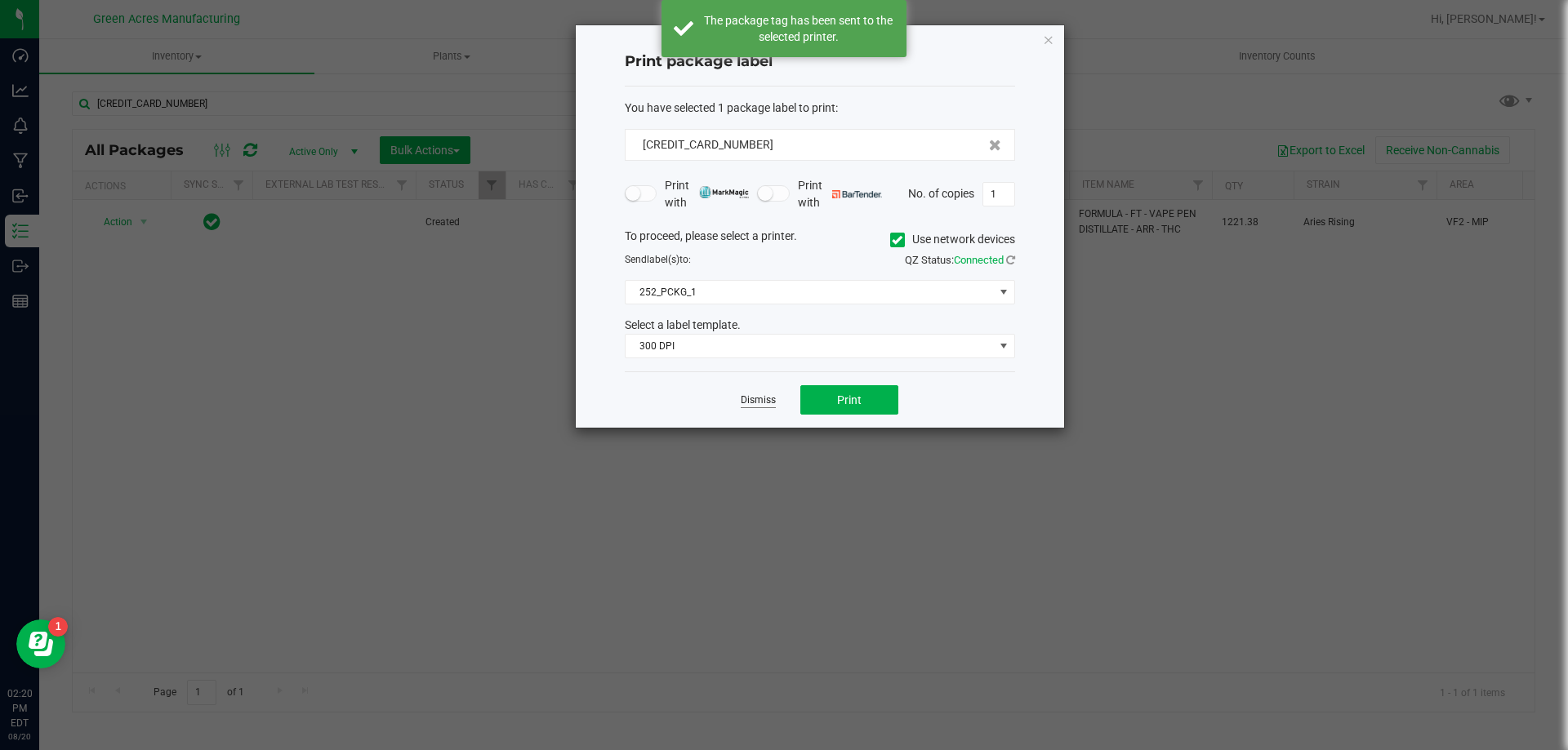
click at [762, 403] on link "Dismiss" at bounding box center [759, 400] width 35 height 14
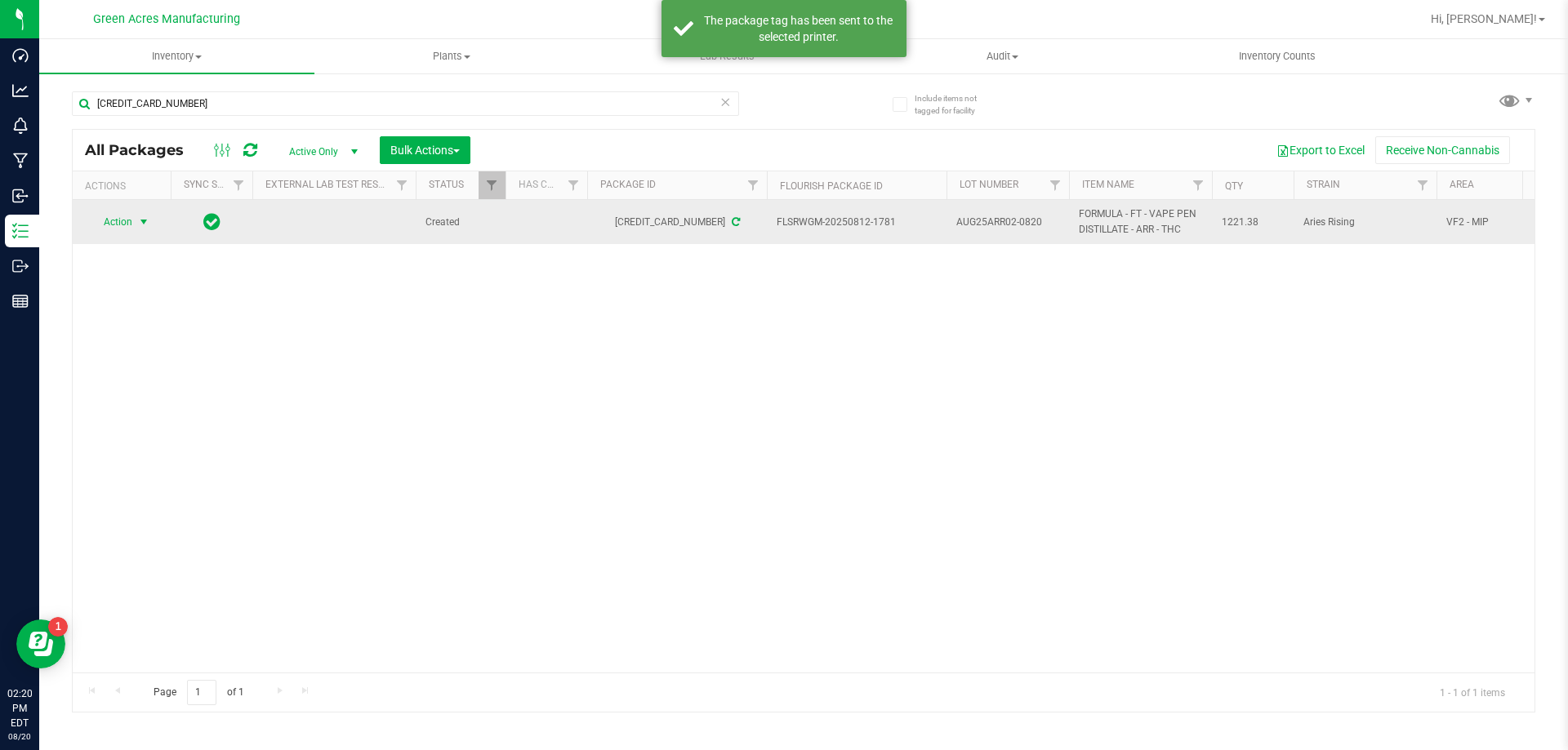
click at [122, 224] on span "Action" at bounding box center [111, 222] width 44 height 23
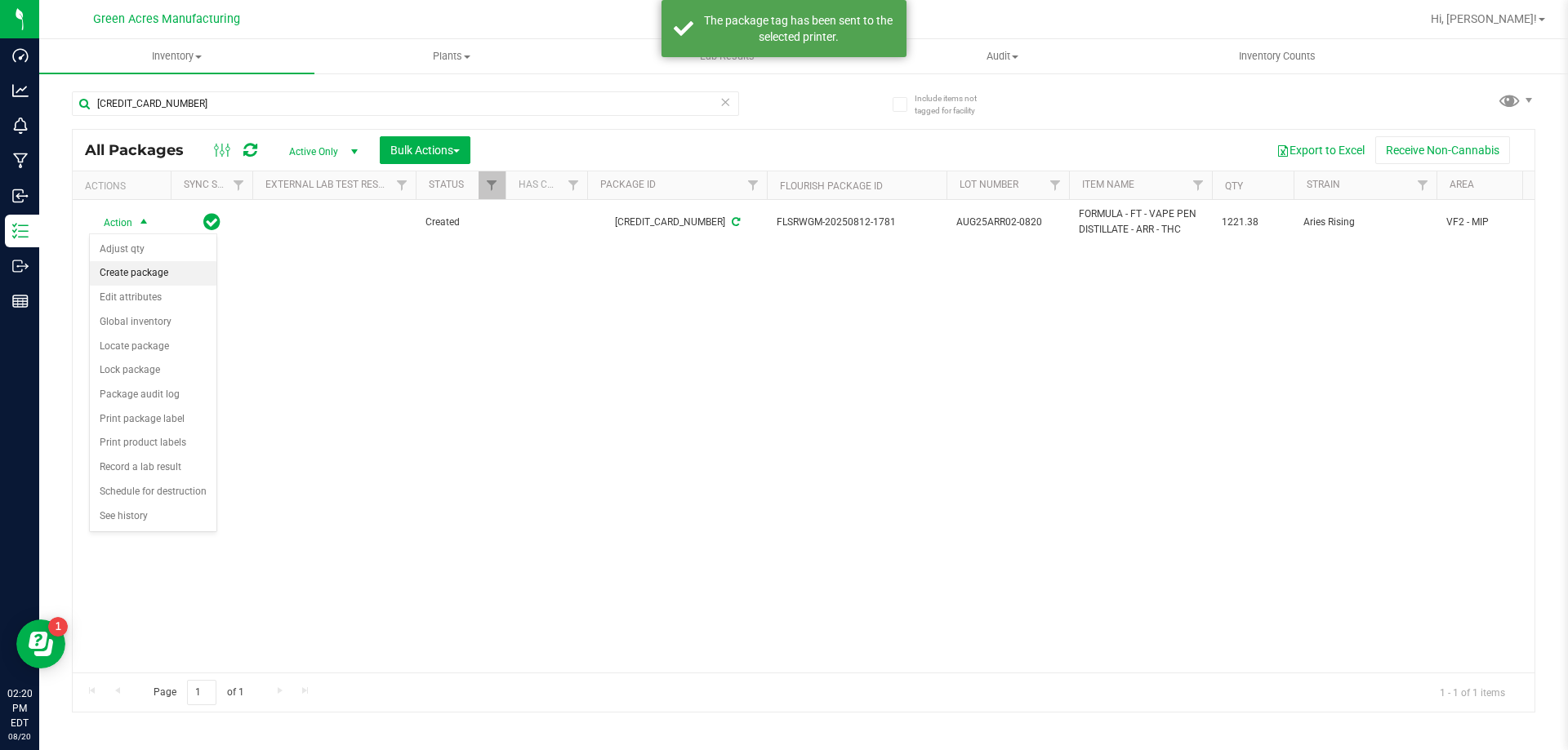
click at [161, 267] on li "Create package" at bounding box center [153, 273] width 127 height 24
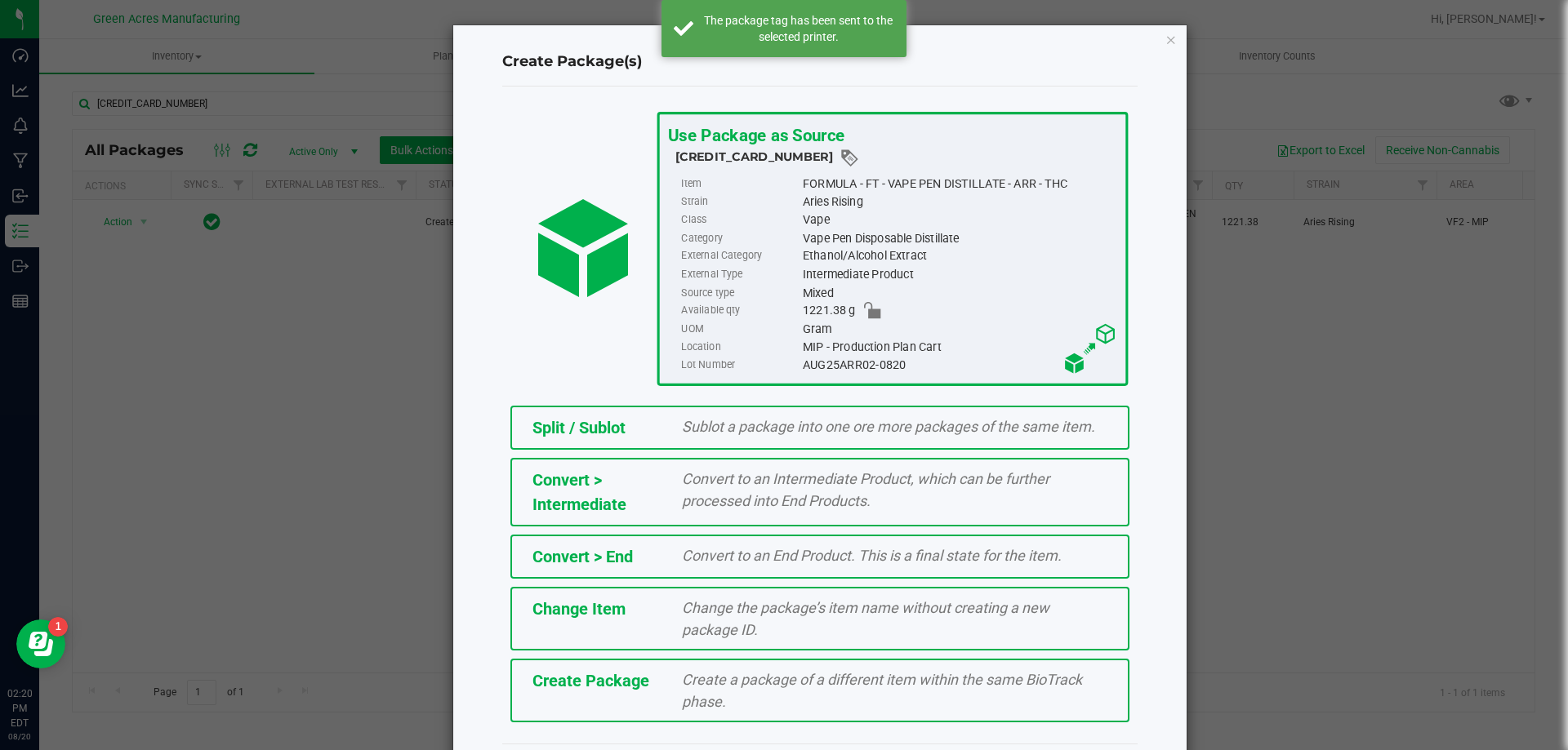
click at [699, 680] on span "Create a package of a different item within the same BioTrack phase." at bounding box center [882, 690] width 400 height 39
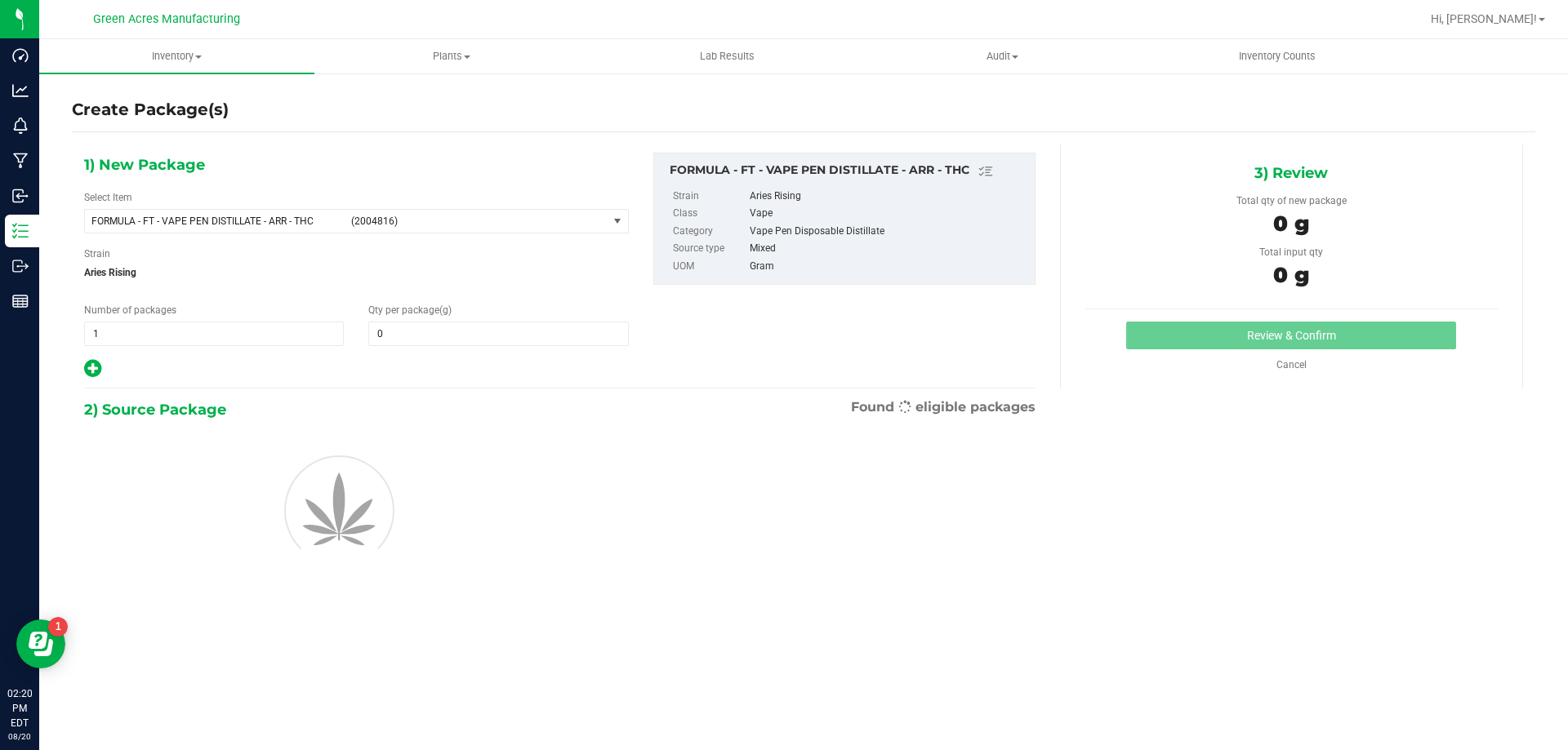
type input "0.0000"
click at [296, 211] on span "FORMULA - FT - VAPE PEN DISTILLATE - ARR - THC (2004816)" at bounding box center [346, 221] width 523 height 23
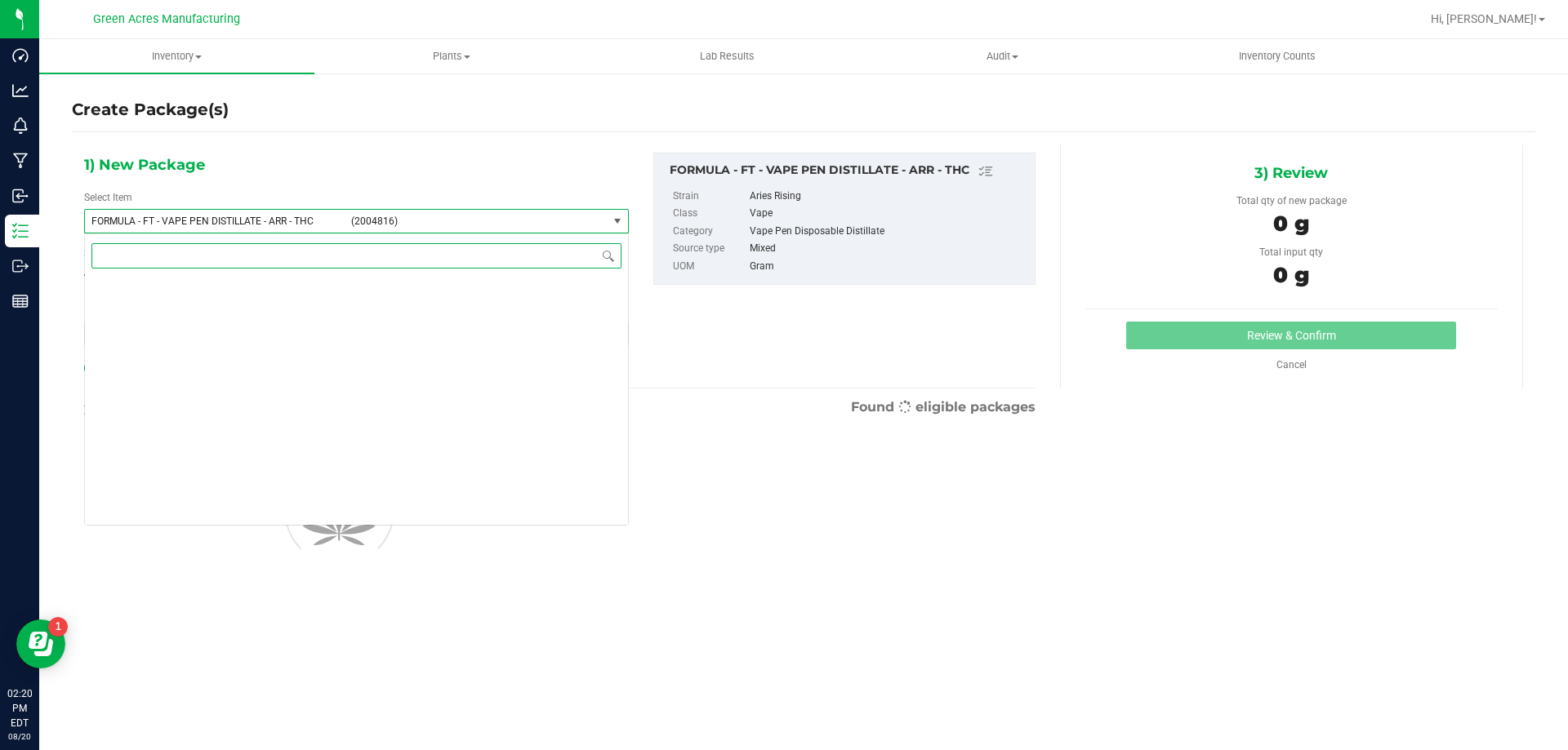
scroll to position [33901, 0]
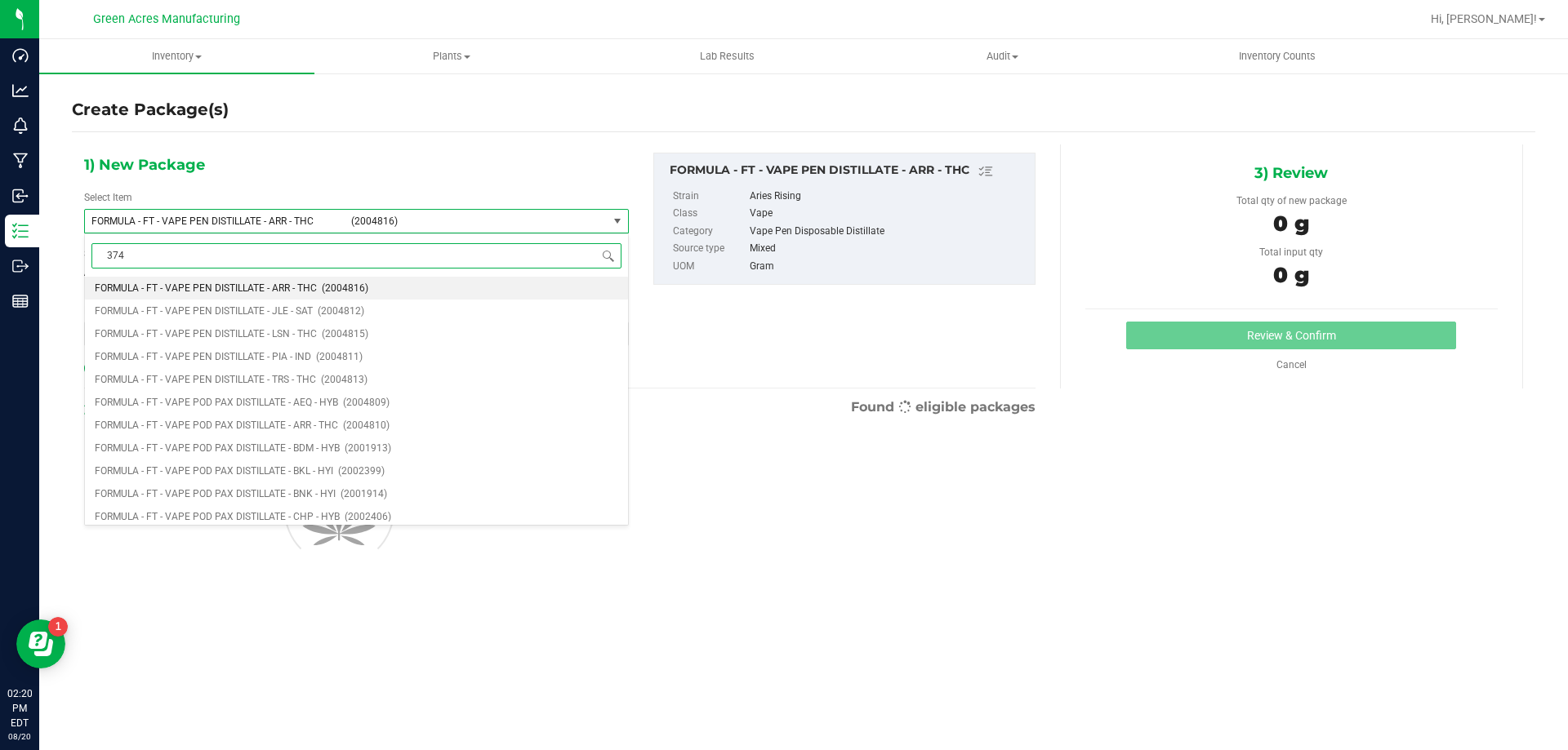
type input "3744"
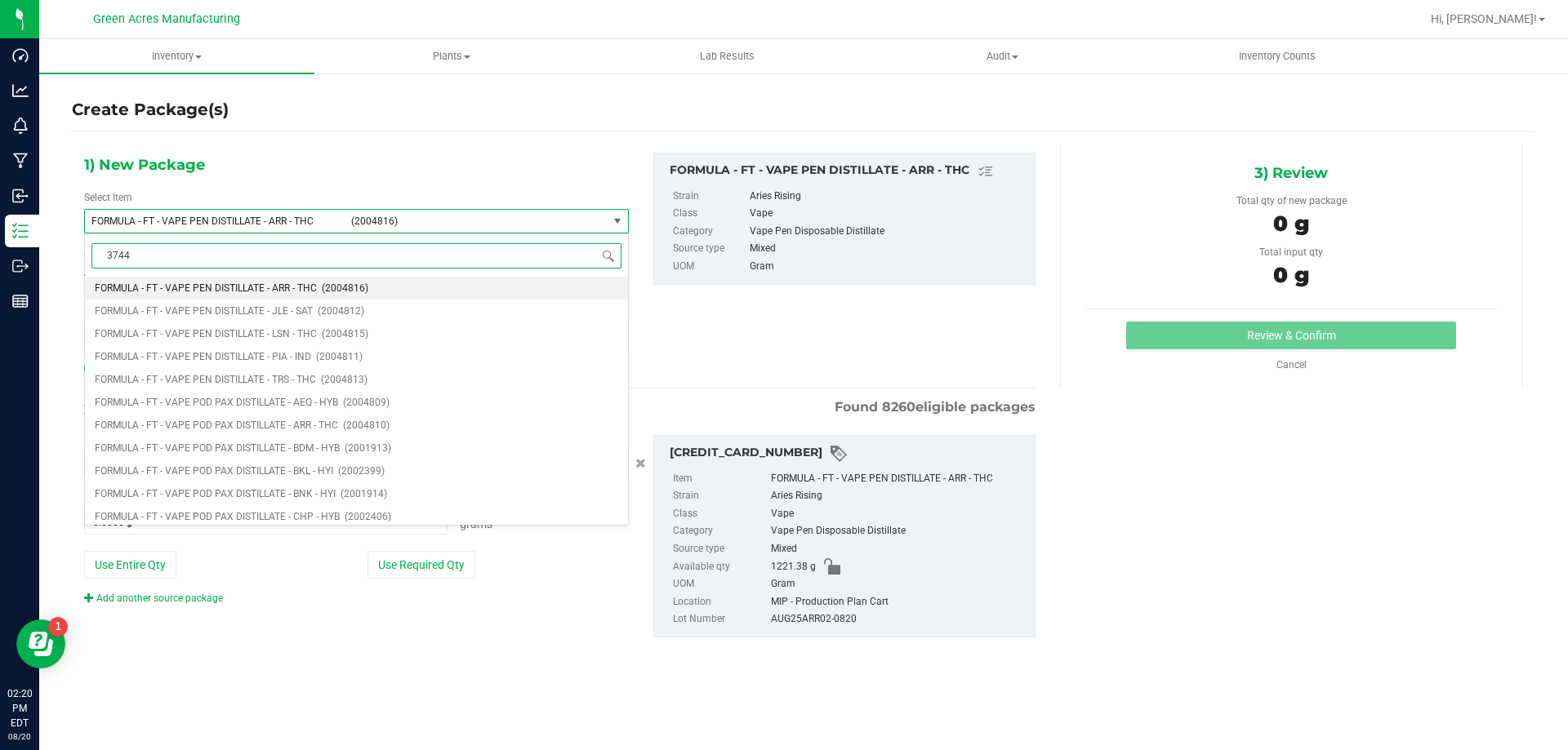
scroll to position [0, 0]
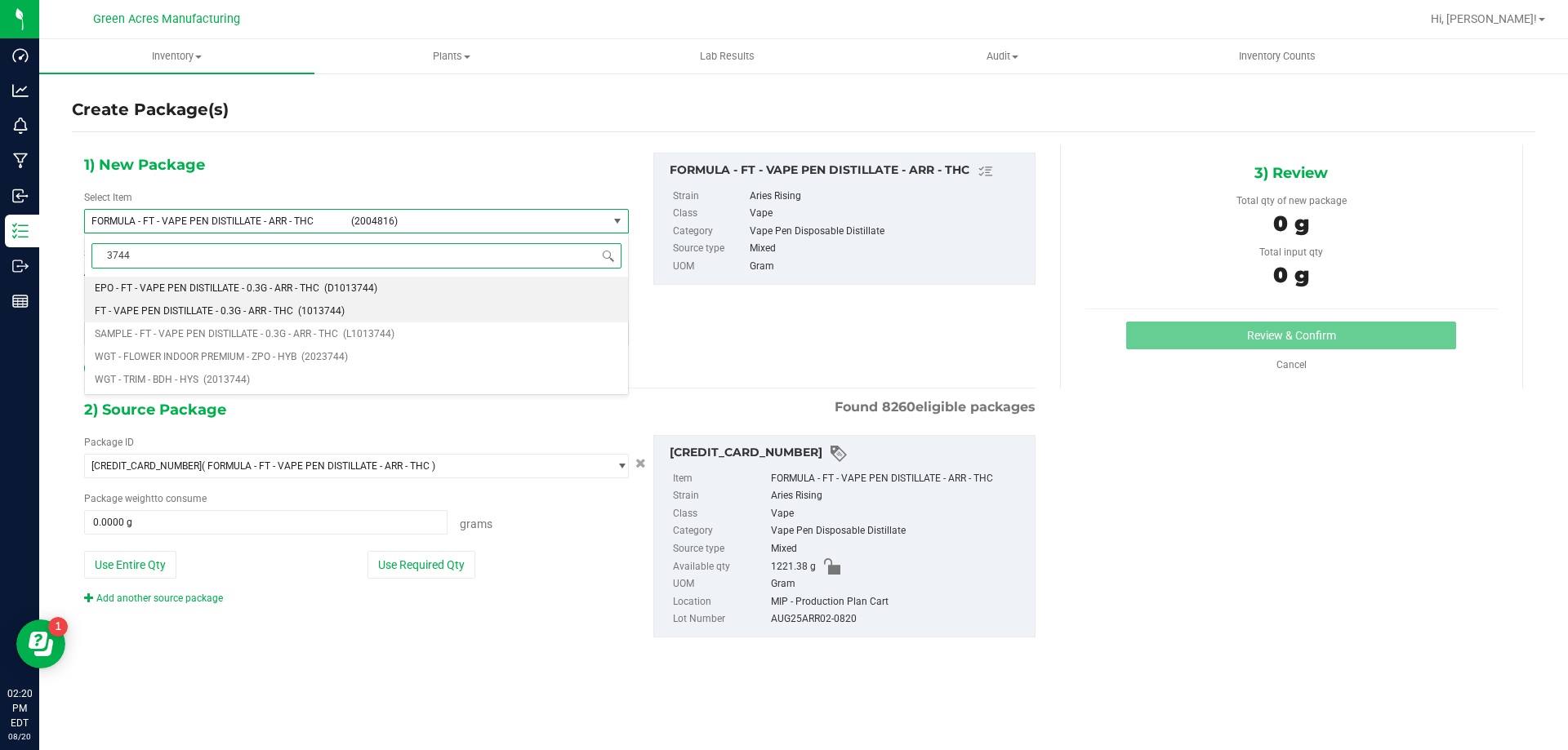
click at [261, 307] on span "FT - VAPE PEN DISTILLATE - 0.3G - ARR - THC" at bounding box center [194, 311] width 199 height 11
type input "0"
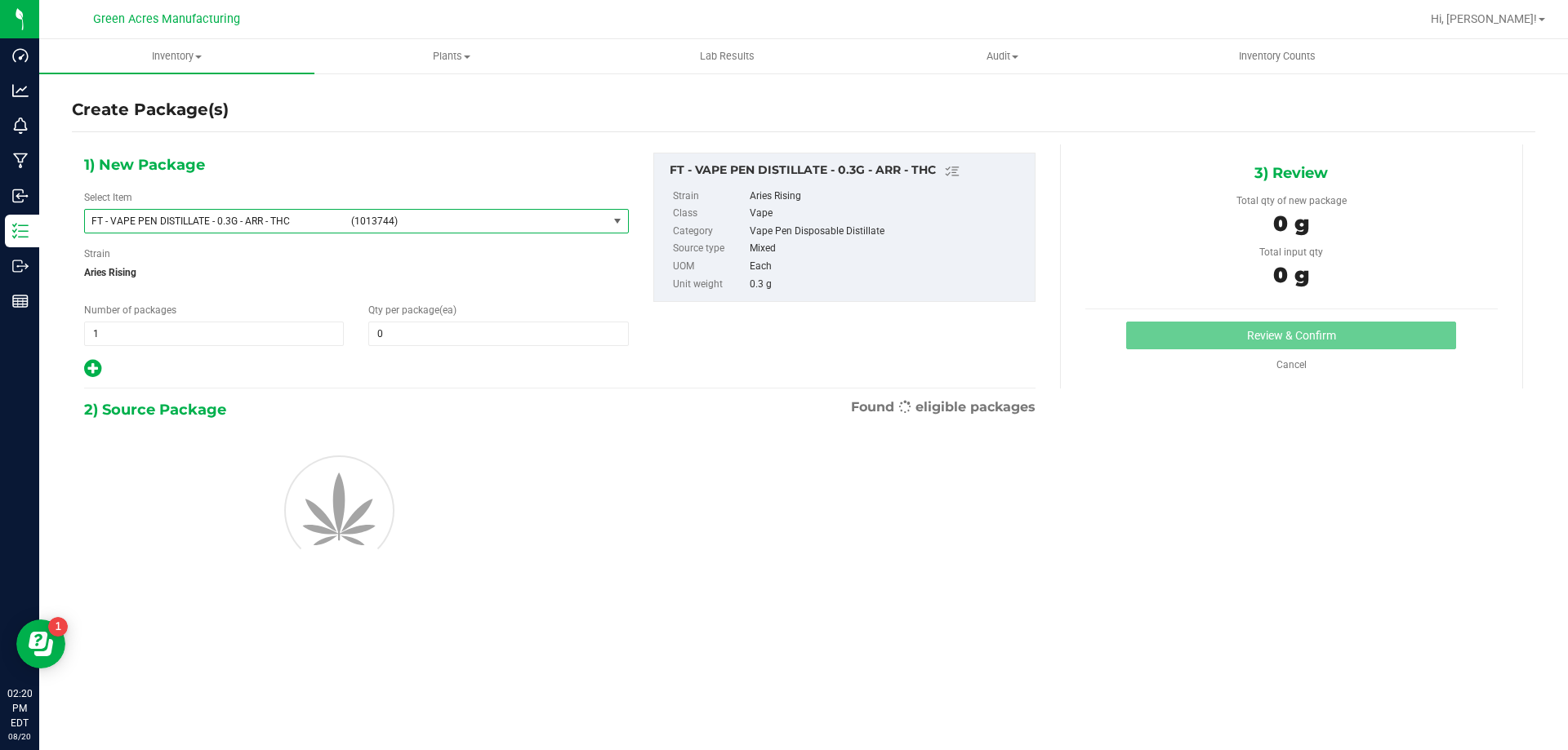
click at [464, 348] on div "1) New Package Select Item FT - VAPE PEN DISTILLATE - 0.3G - ARR - THC (1013744…" at bounding box center [356, 266] width 570 height 227
click at [467, 343] on span at bounding box center [498, 334] width 260 height 24
type input "1"
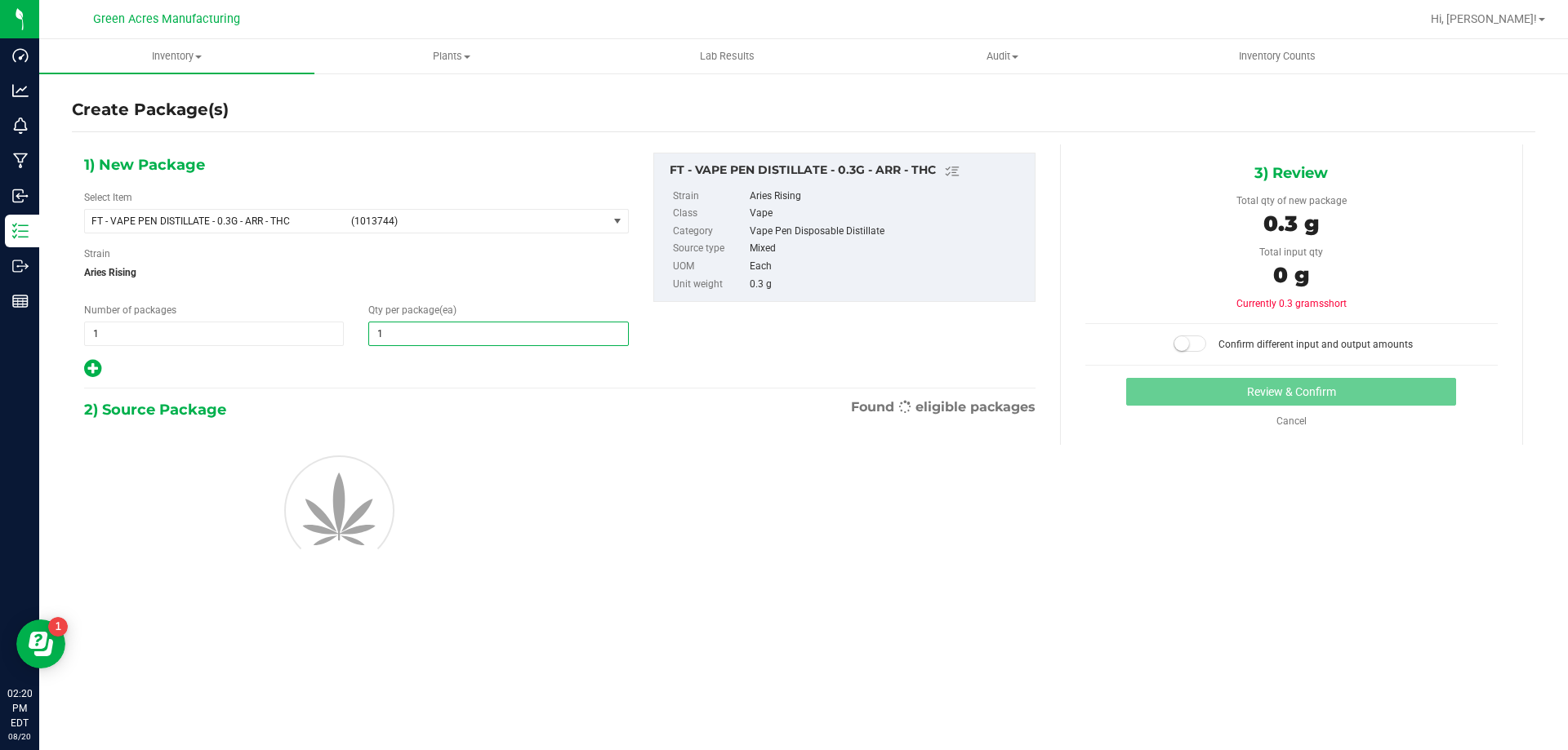
click at [629, 536] on div at bounding box center [356, 509] width 570 height 147
type input "1"
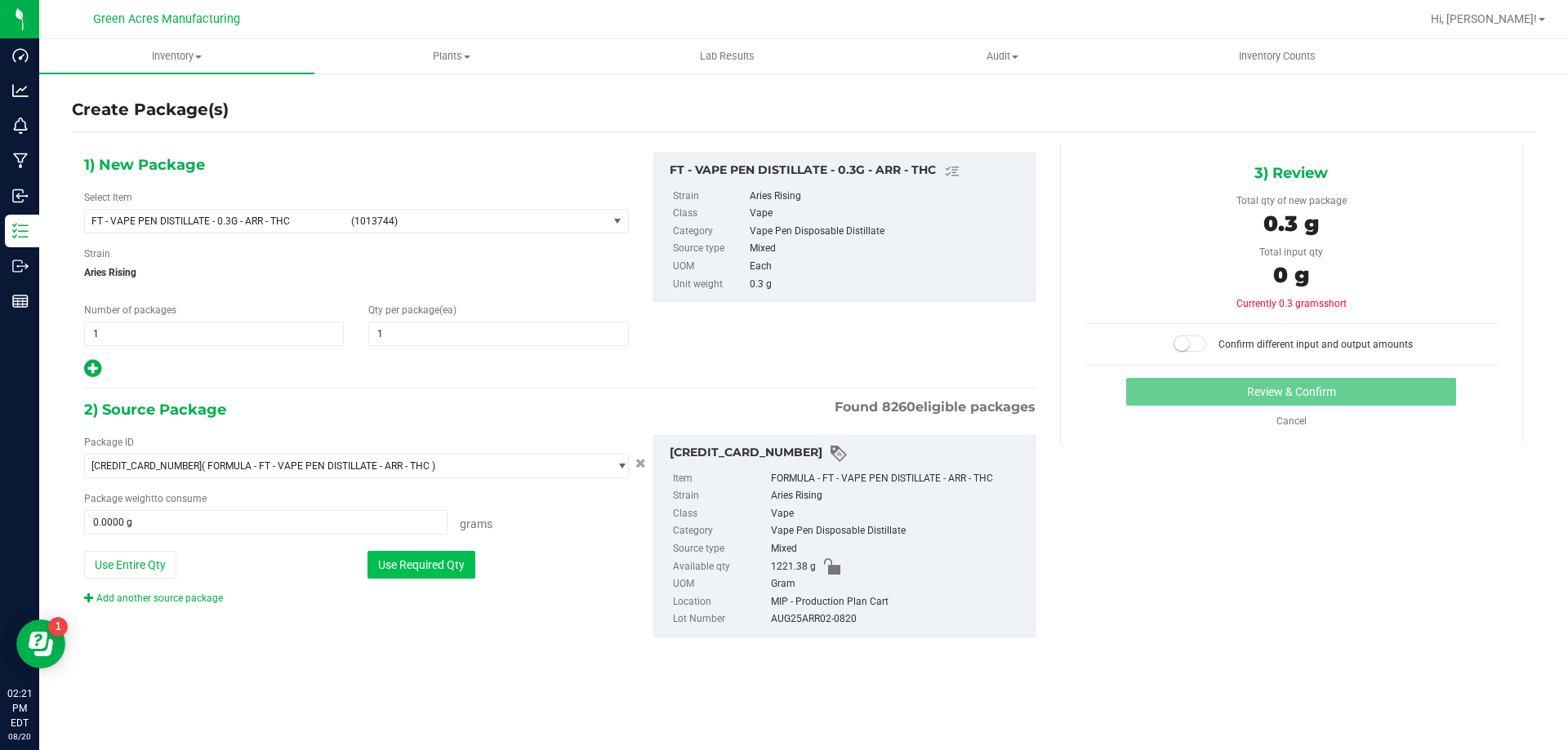
click at [425, 561] on button "Use Required Qty" at bounding box center [421, 566] width 108 height 28
type input "0.3000 g"
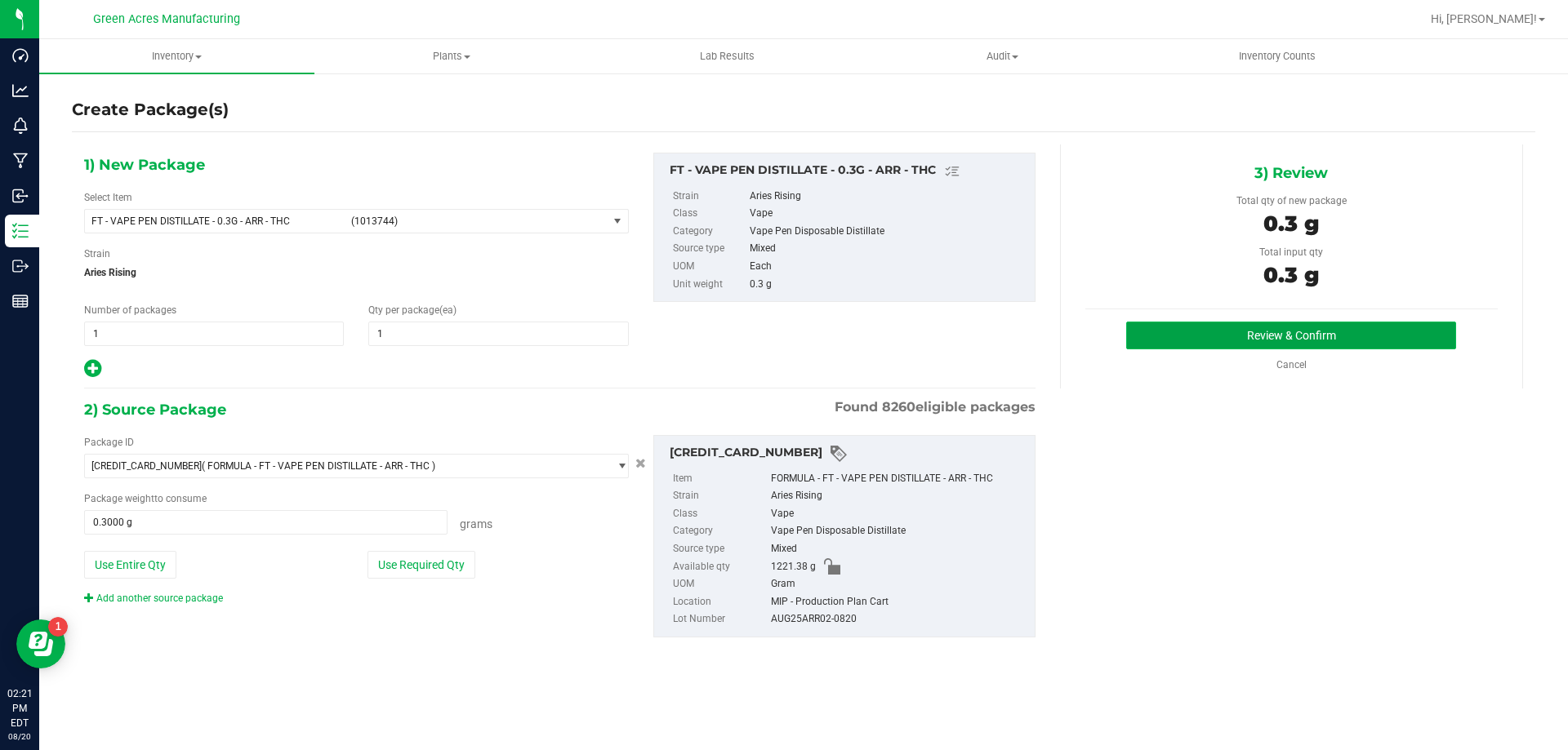
click at [1310, 348] on button "Review & Confirm" at bounding box center [1291, 335] width 330 height 28
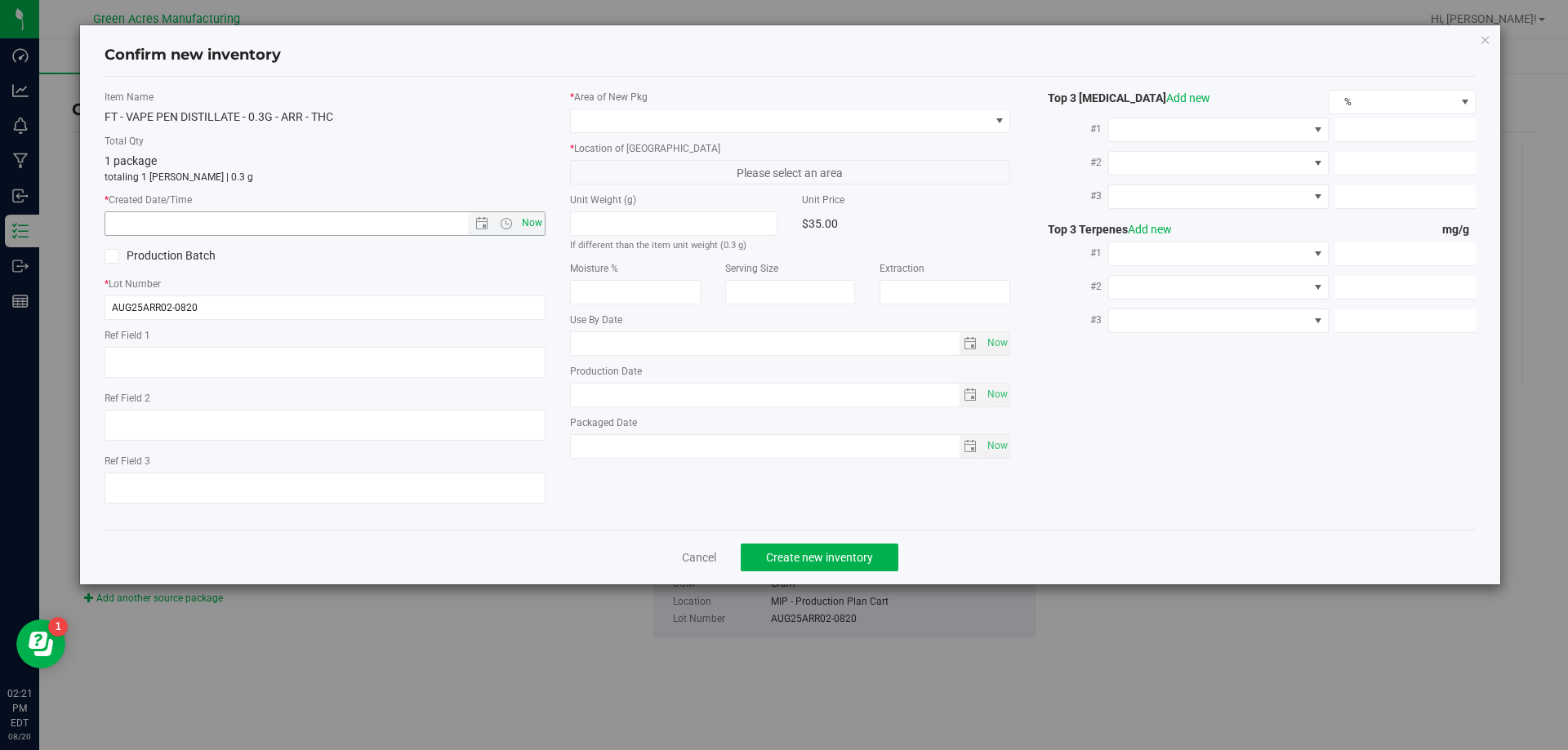
click at [525, 227] on span "Now" at bounding box center [532, 223] width 28 height 23
type input "8/20/2025 2:21 PM"
click at [601, 110] on span at bounding box center [781, 120] width 420 height 23
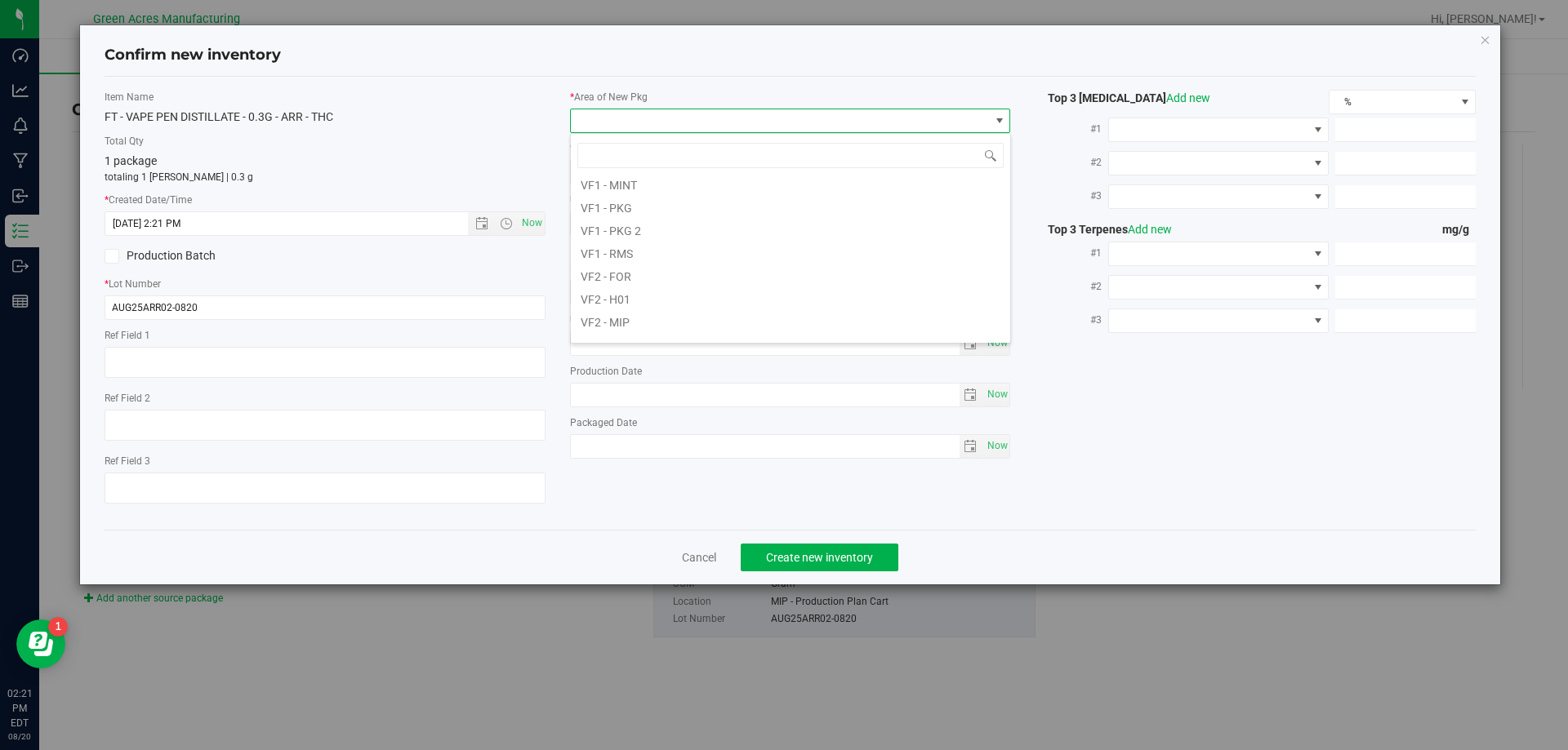
scroll to position [820, 0]
click at [649, 245] on li "VF2 - MIP" at bounding box center [791, 237] width 439 height 23
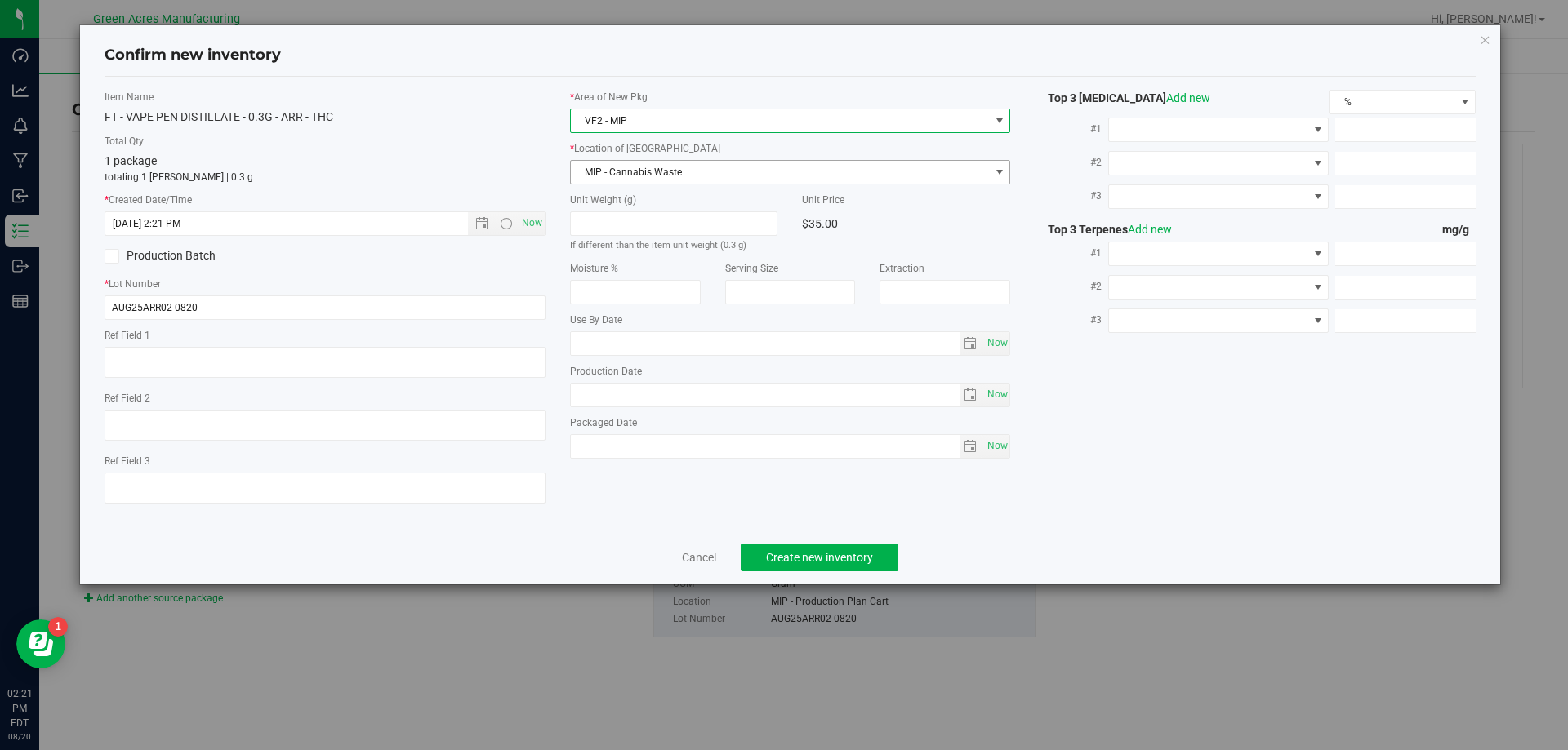
click at [658, 171] on span "MIP - Cannabis Waste" at bounding box center [781, 172] width 420 height 23
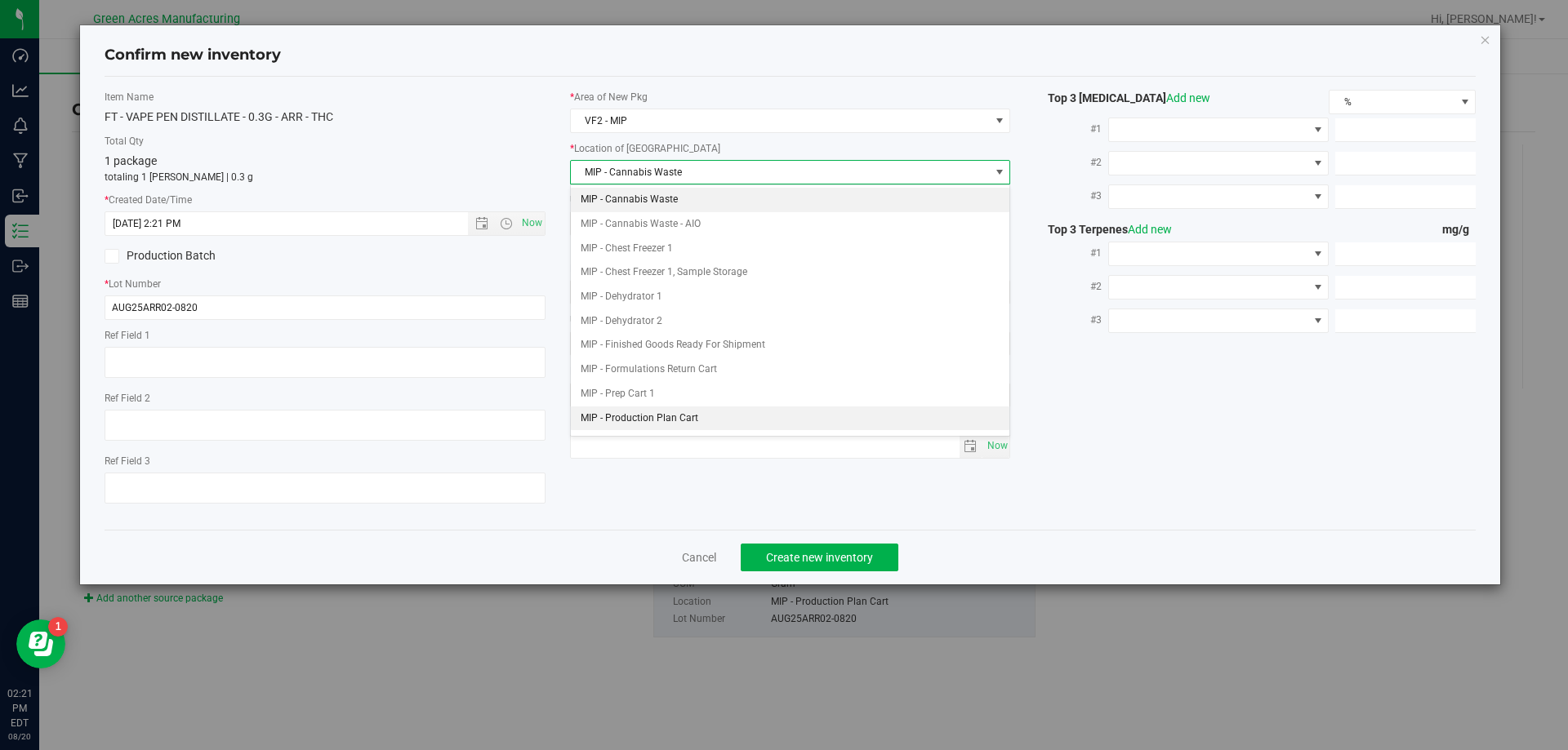
click at [638, 418] on li "MIP - Production Plan Cart" at bounding box center [791, 418] width 439 height 24
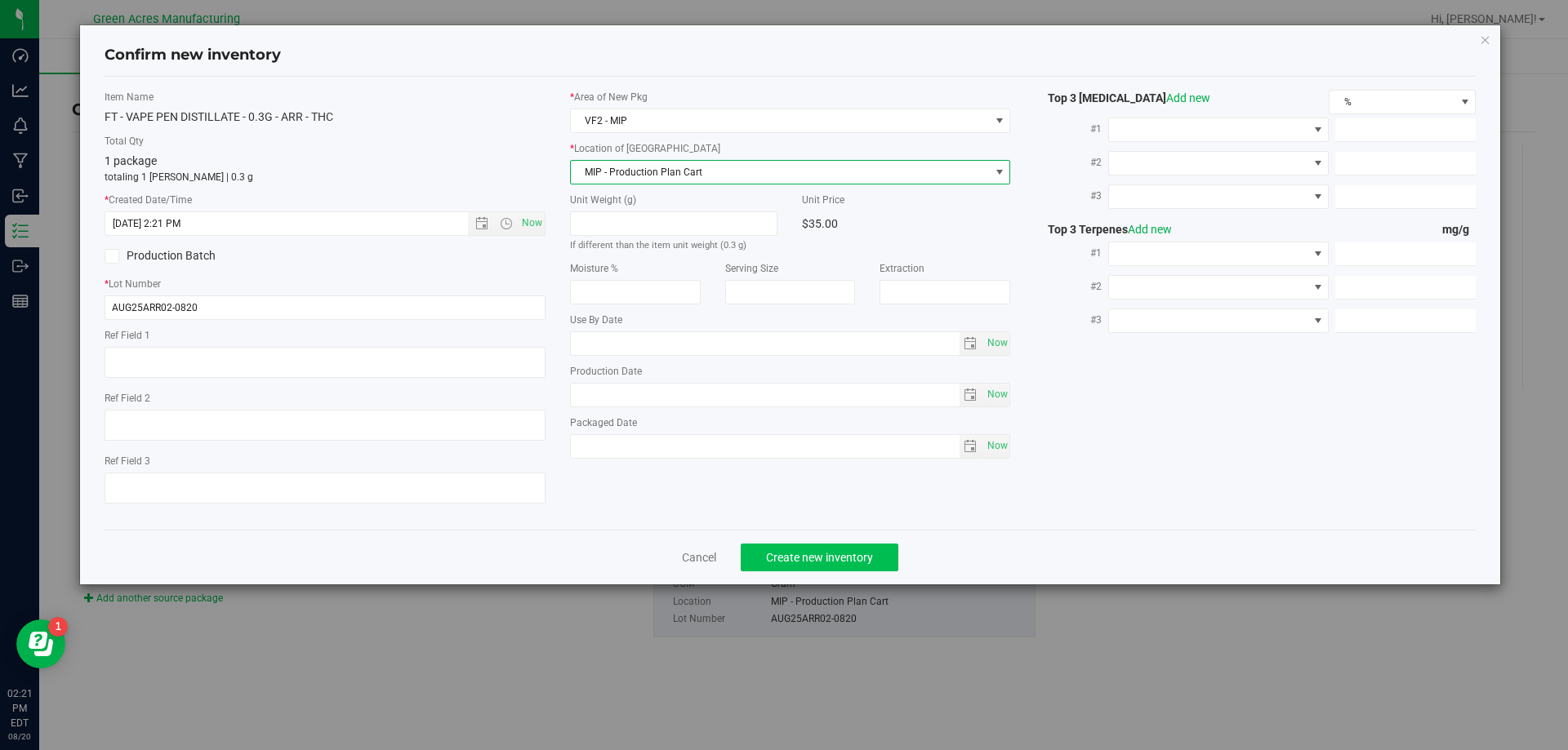
drag, startPoint x: 776, startPoint y: 537, endPoint x: 776, endPoint y: 552, distance: 15.0
click at [776, 539] on div "Cancel Create new inventory" at bounding box center [791, 557] width 1372 height 55
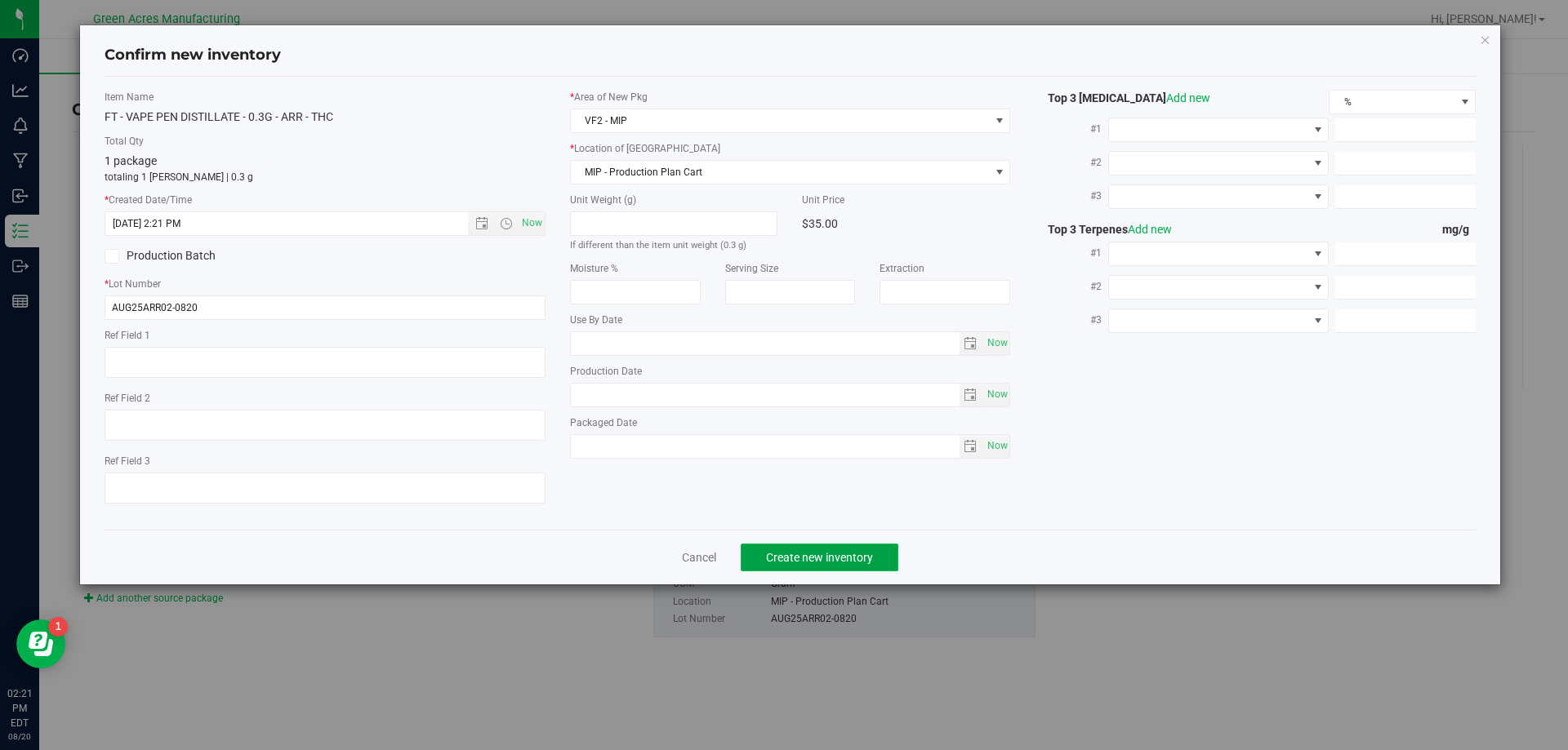
click at [776, 552] on span "Create new inventory" at bounding box center [819, 558] width 107 height 13
